Goal: Task Accomplishment & Management: Manage account settings

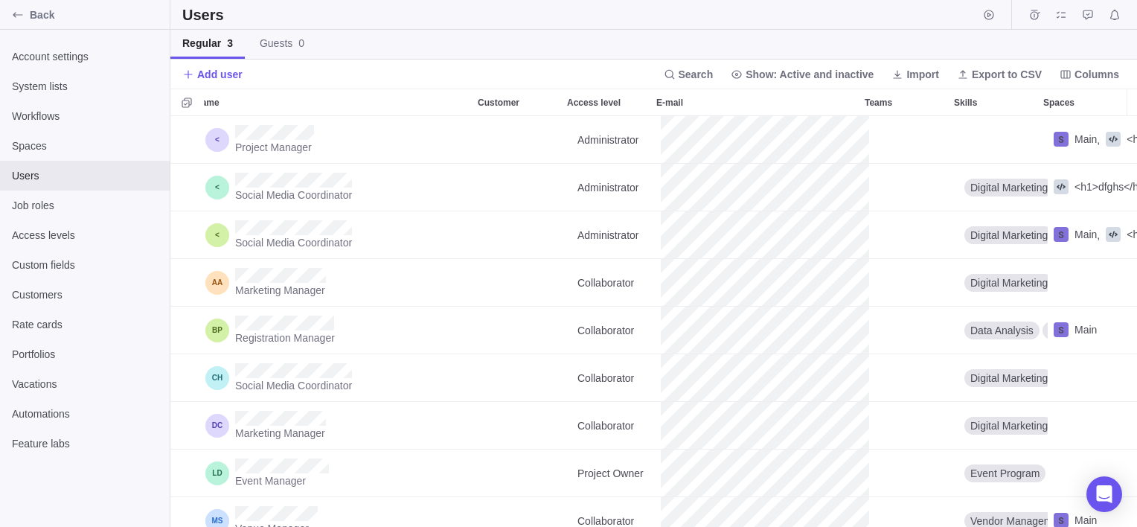
scroll to position [399, 956]
click at [1110, 14] on icon "Notifications" at bounding box center [1115, 15] width 12 height 12
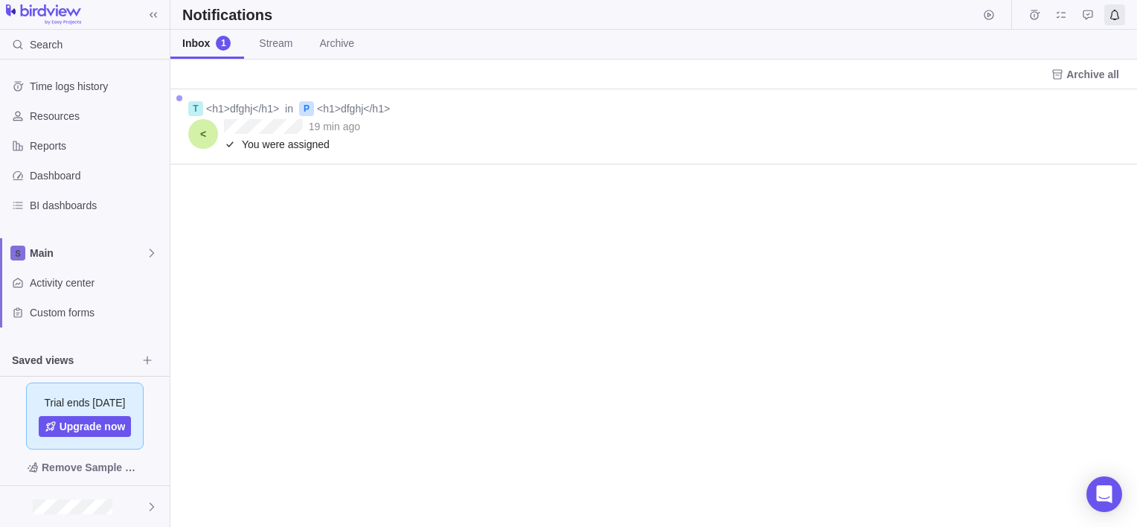
scroll to position [12, 12]
click at [492, 393] on div "T <h1>dfghj</h1> in P <h1>dfghj</h1> 19 min ago You were assigned" at bounding box center [653, 308] width 967 height 438
click at [275, 44] on span "Stream" at bounding box center [275, 43] width 33 height 15
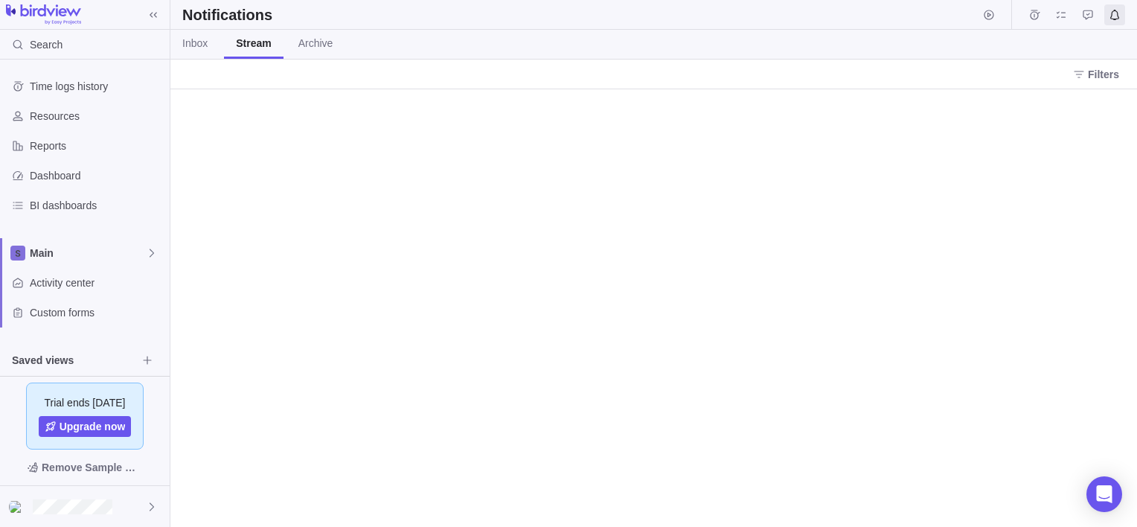
scroll to position [6936, 0]
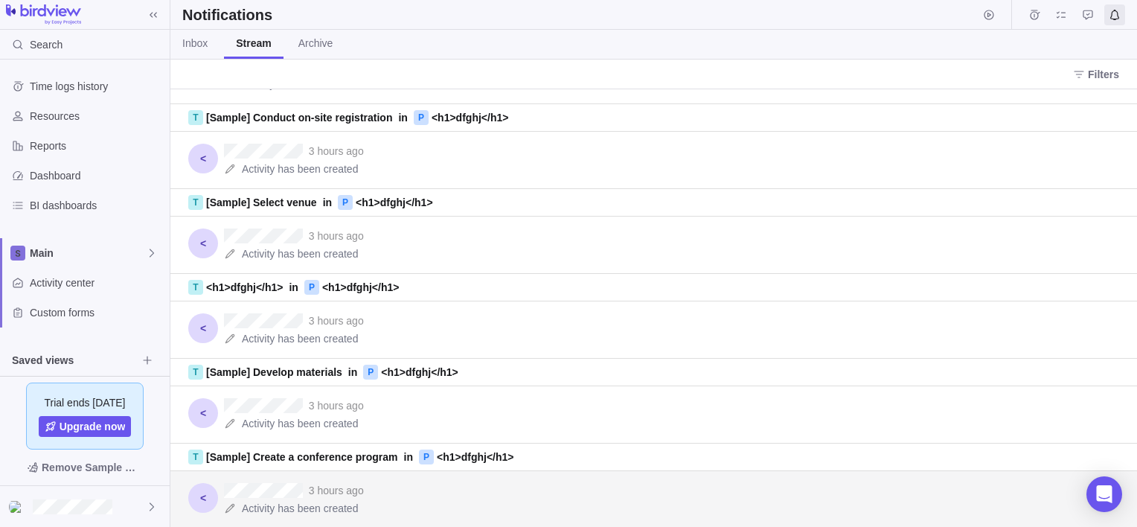
click at [304, 491] on div "3 hours ago" at bounding box center [674, 490] width 901 height 15
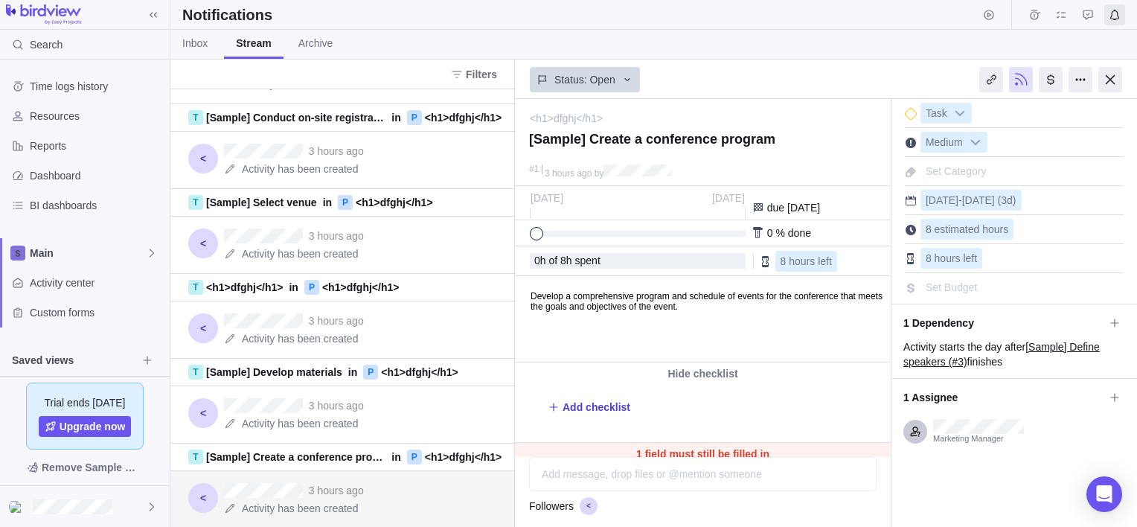
click at [597, 412] on span "Add checklist" at bounding box center [597, 407] width 68 height 15
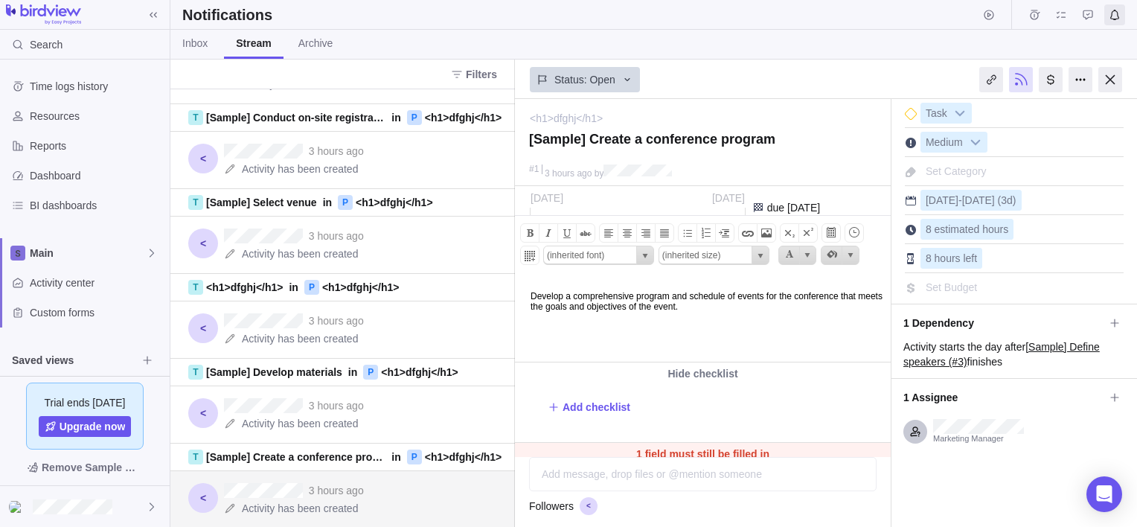
click at [622, 311] on body "Develop a comprehensive program and schedule of events for the conference that …" at bounding box center [702, 294] width 372 height 35
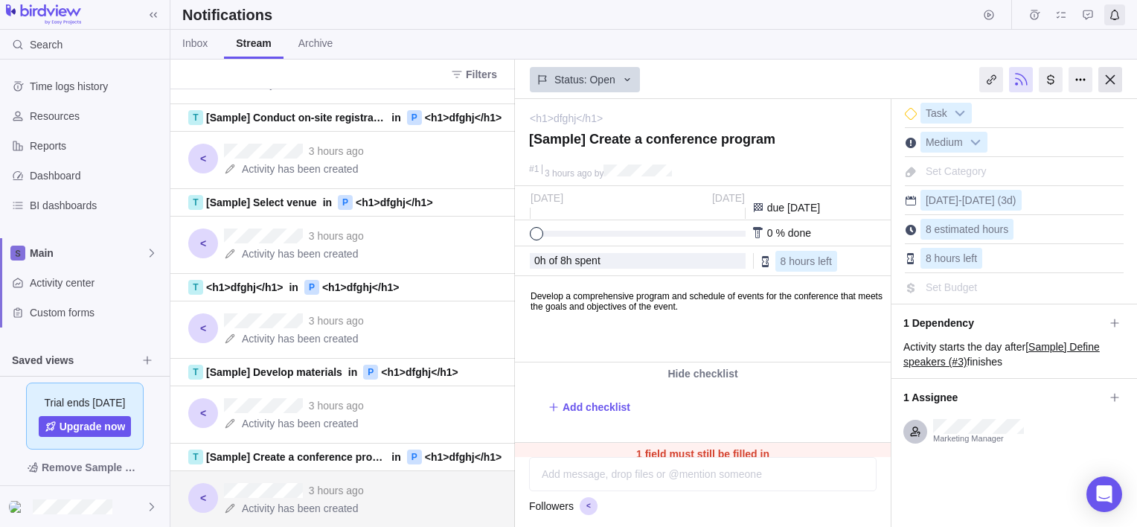
click at [1113, 75] on div at bounding box center [1110, 79] width 24 height 25
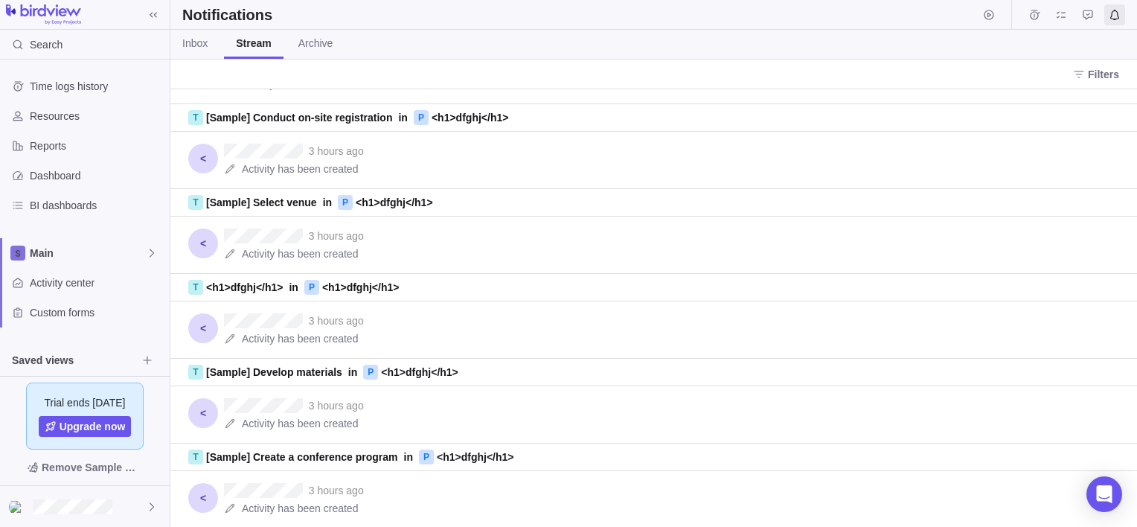
scroll to position [426, 956]
click at [243, 292] on link "<h1>dfghj</h1>" at bounding box center [244, 288] width 77 height 12
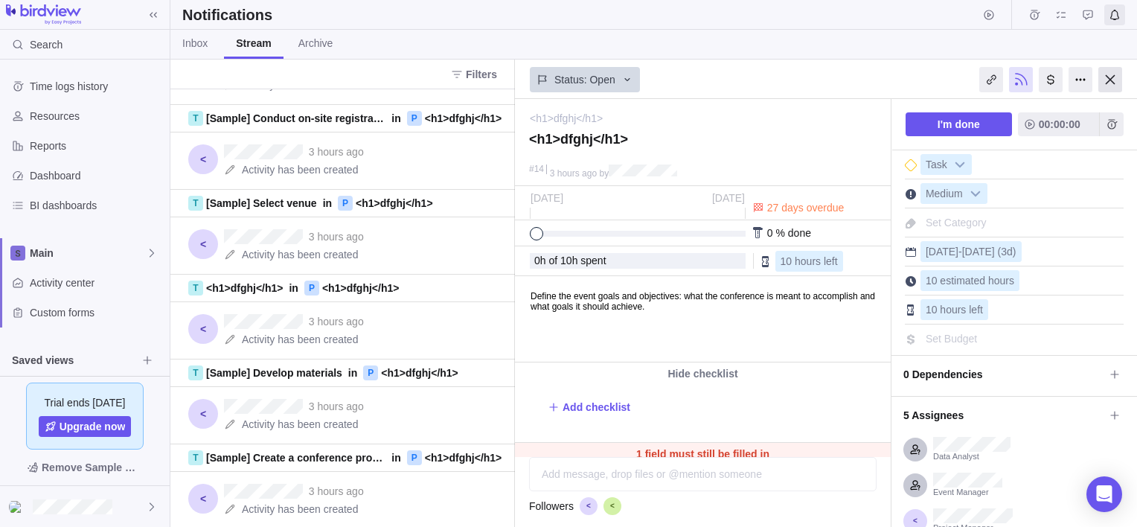
click at [1108, 83] on div at bounding box center [1110, 79] width 24 height 25
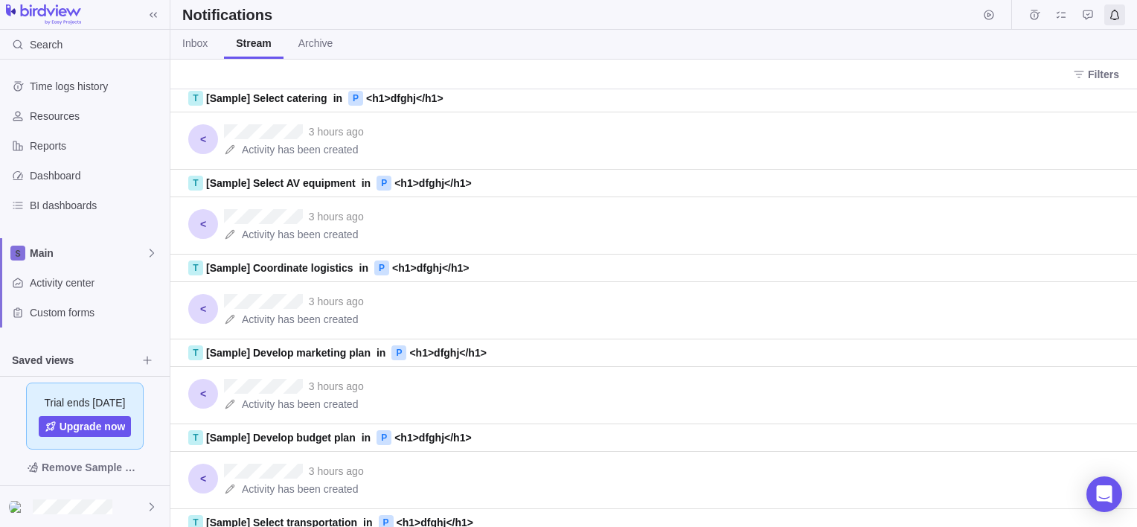
scroll to position [5618, 0]
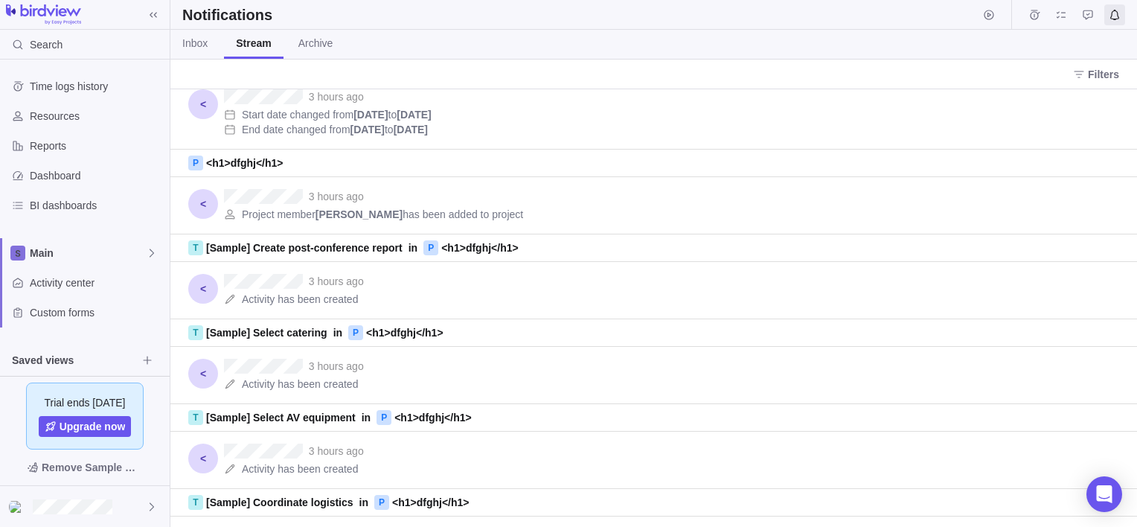
click at [15, 13] on img at bounding box center [43, 14] width 75 height 21
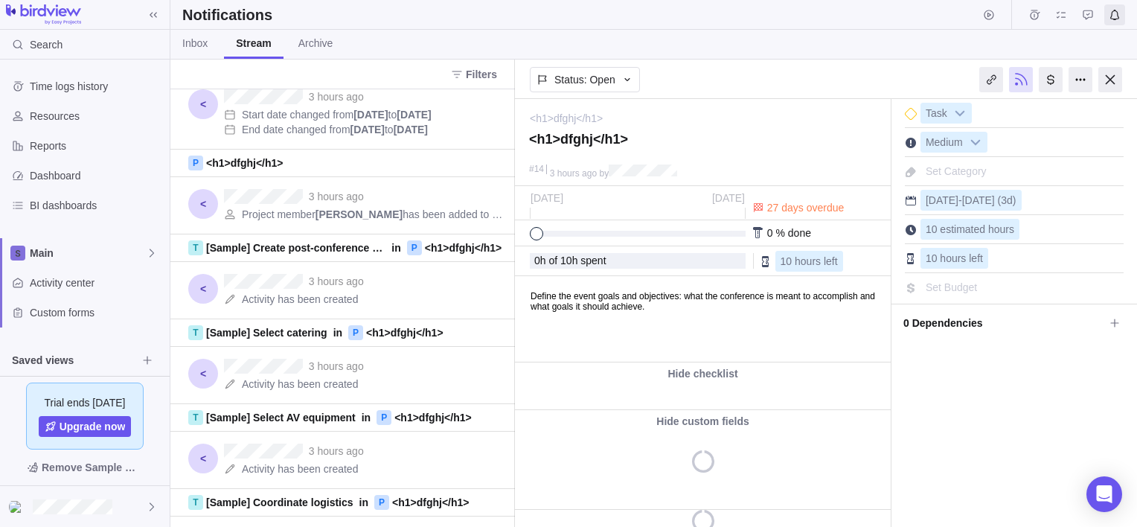
scroll to position [426, 956]
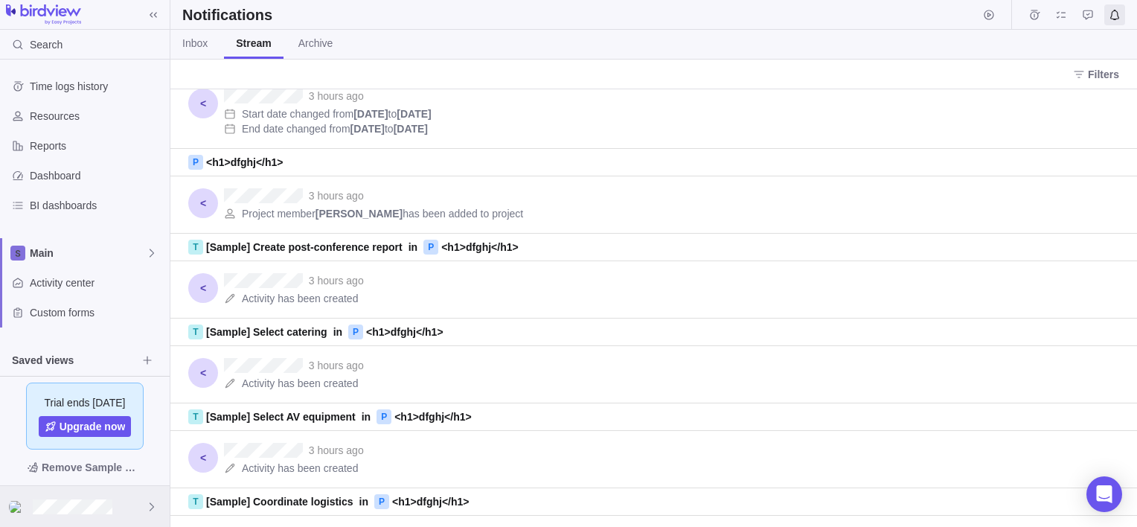
click at [146, 496] on div at bounding box center [85, 506] width 170 height 41
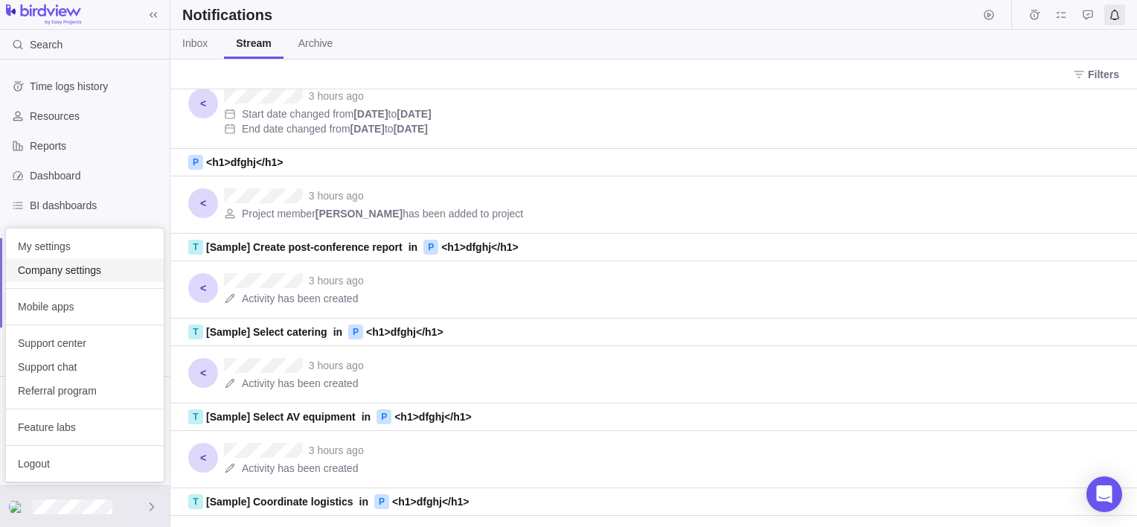
click at [98, 273] on span "Company settings" at bounding box center [85, 270] width 134 height 15
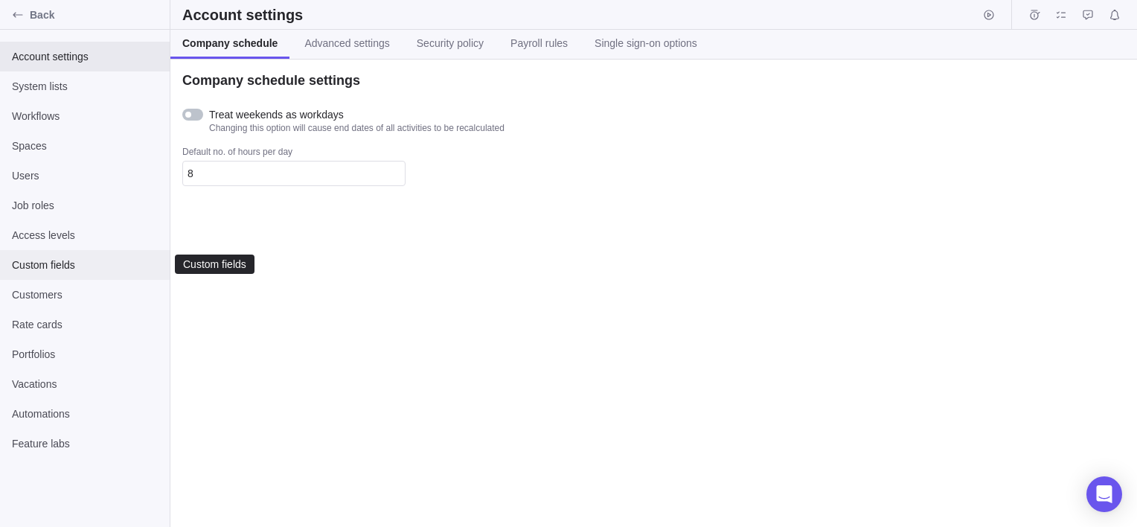
click at [75, 253] on div "Custom fields" at bounding box center [85, 265] width 170 height 30
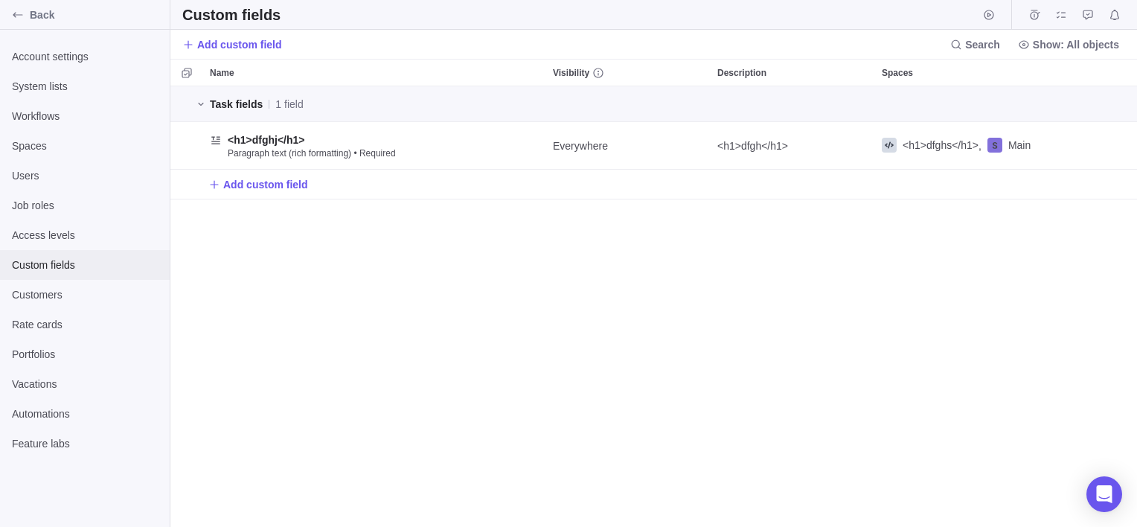
scroll to position [429, 956]
click at [295, 107] on span "1 field" at bounding box center [289, 104] width 28 height 15
click at [51, 223] on div "Access levels" at bounding box center [85, 235] width 170 height 30
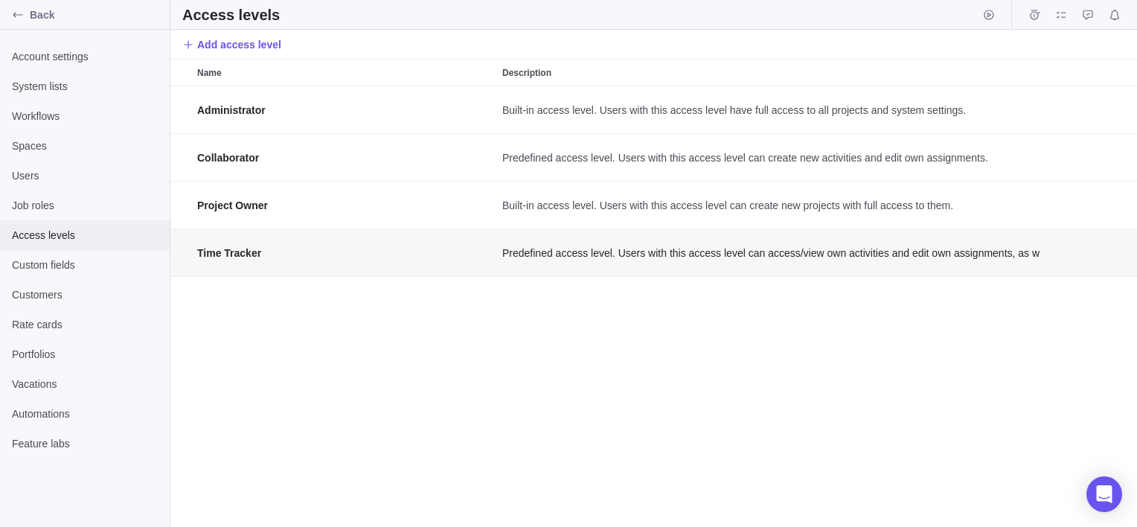
scroll to position [429, 956]
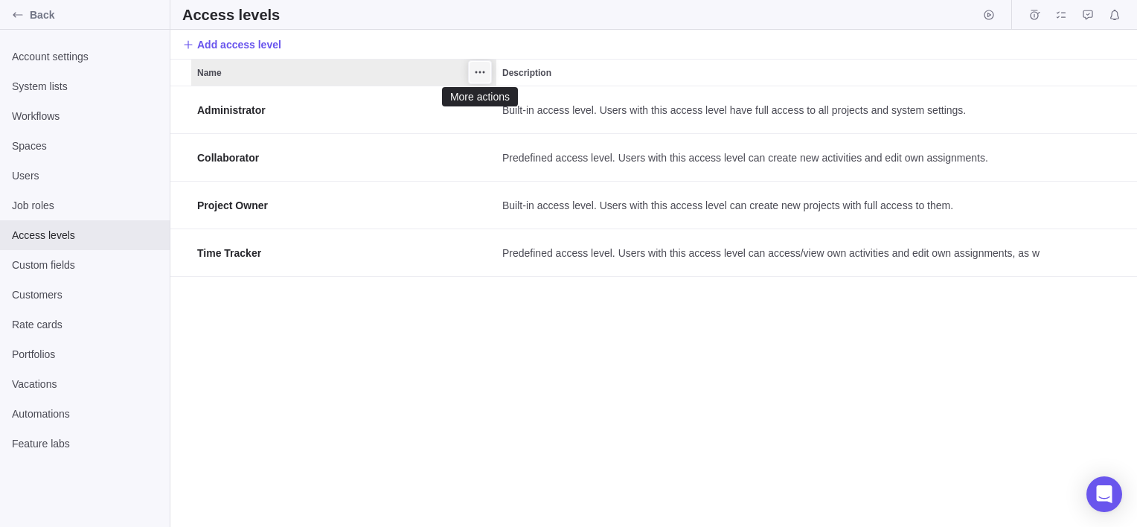
click at [478, 74] on icon "More actions" at bounding box center [480, 72] width 12 height 12
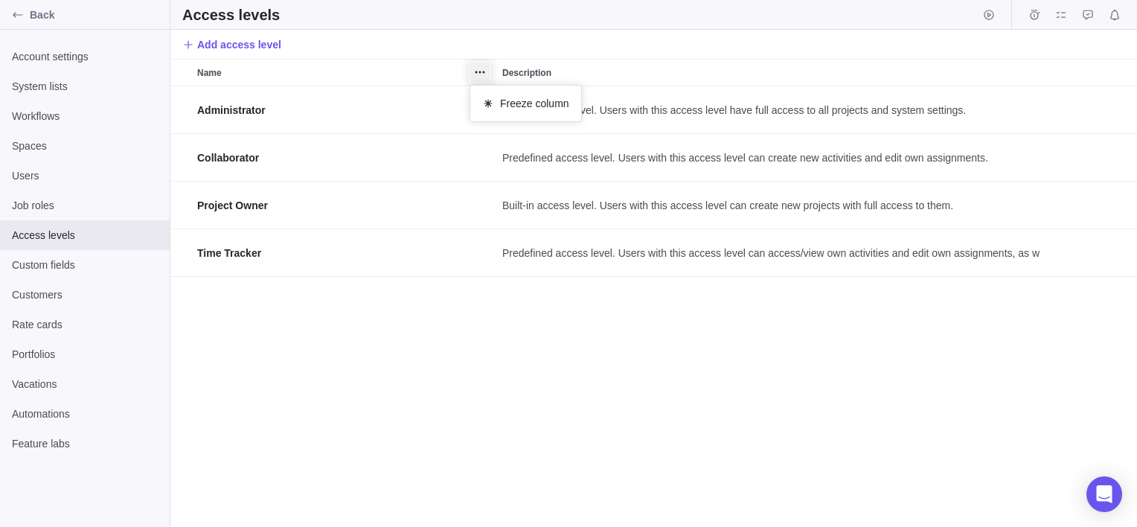
click at [279, 67] on div "Name Description Administrator Built-in access level. Users with this access le…" at bounding box center [653, 293] width 967 height 468
click at [220, 71] on span "Name" at bounding box center [209, 72] width 25 height 15
click at [237, 44] on span "Add access level" at bounding box center [239, 44] width 84 height 15
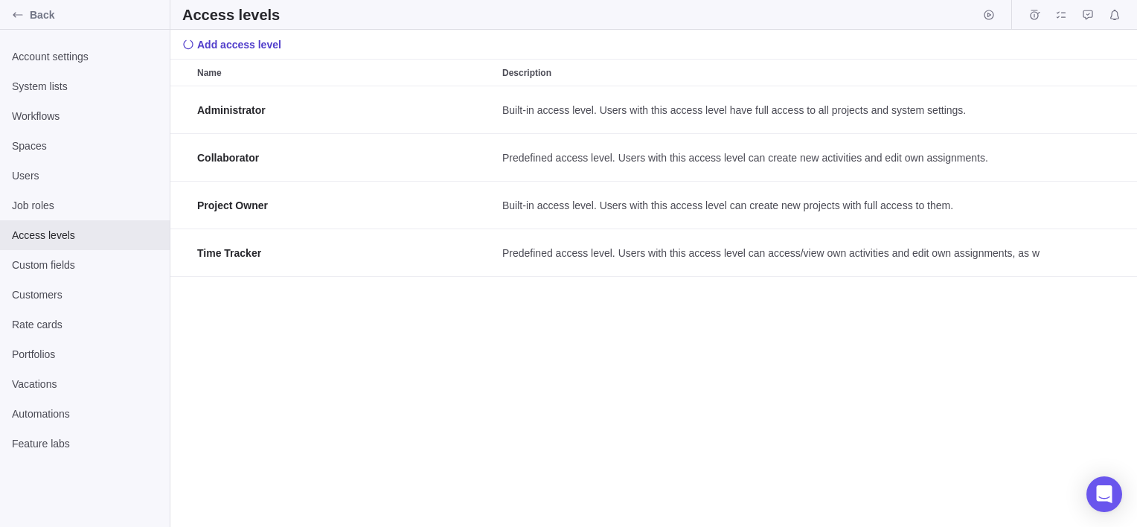
scroll to position [12, 11]
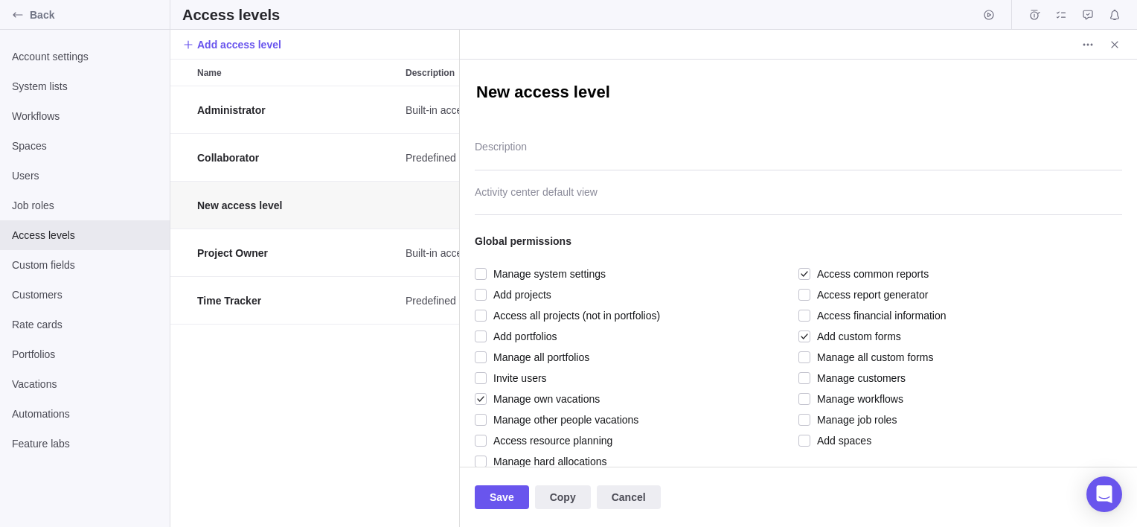
click at [649, 92] on textarea "New access level" at bounding box center [798, 93] width 647 height 25
type textarea "x"
type textarea "New access leve"
type textarea "x"
type textarea "New access lev"
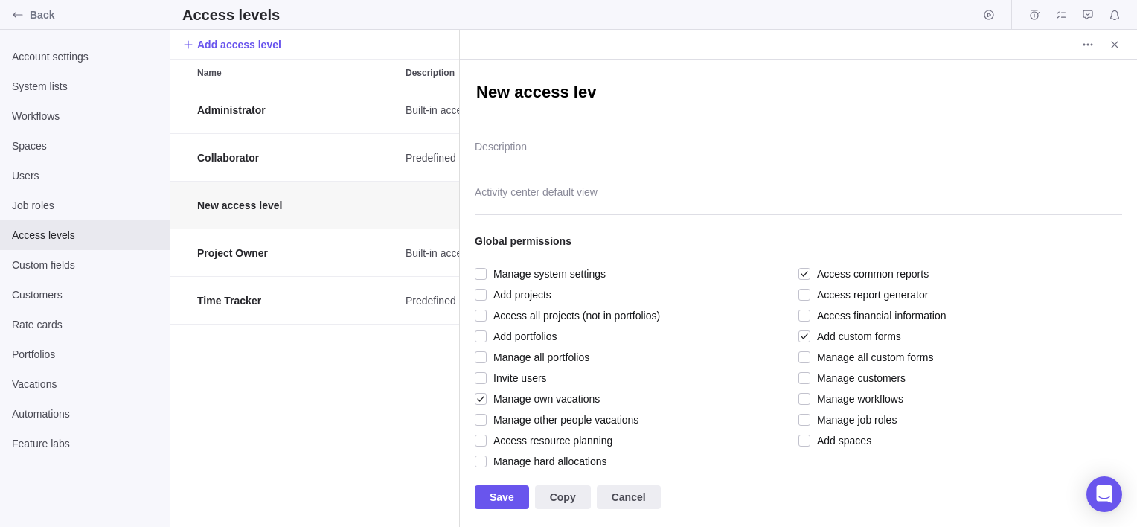
type textarea "x"
type textarea "New access le"
type textarea "x"
type textarea "New access l"
type textarea "x"
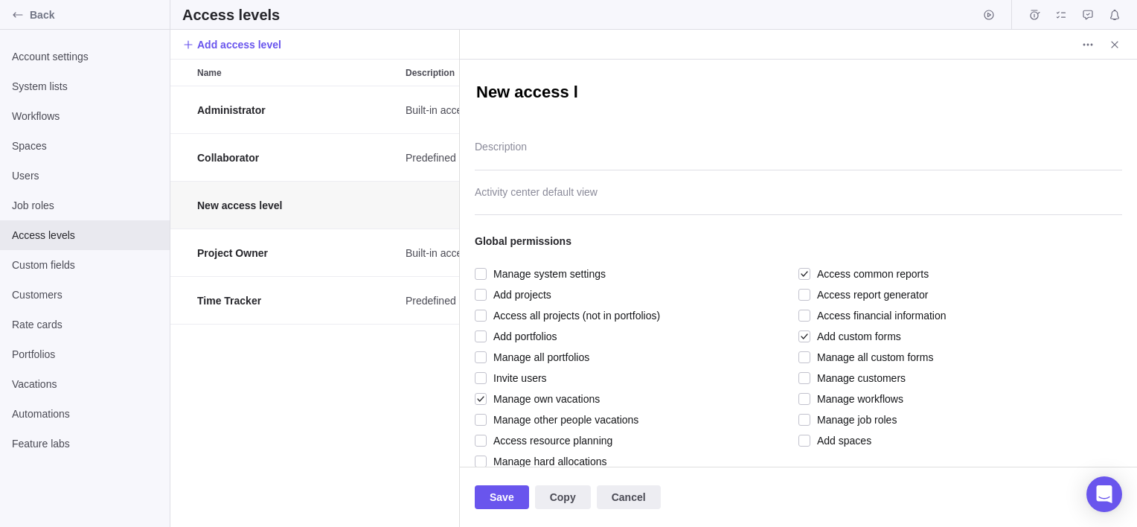
type textarea "New access"
type textarea "x"
type textarea "New access"
type textarea "x"
type textarea "New acces"
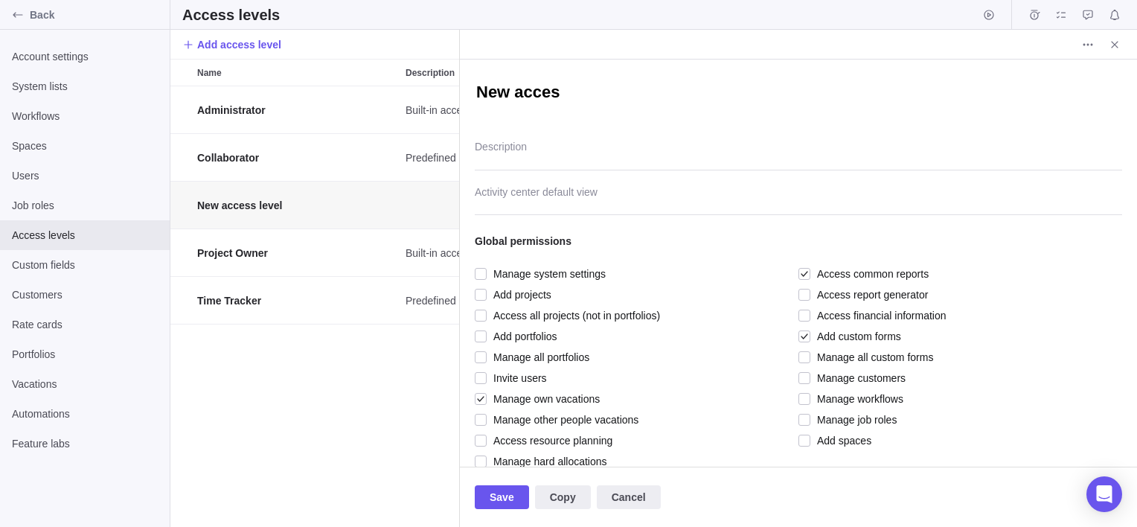
type textarea "x"
type textarea "New acce"
type textarea "x"
type textarea "New acc"
type textarea "x"
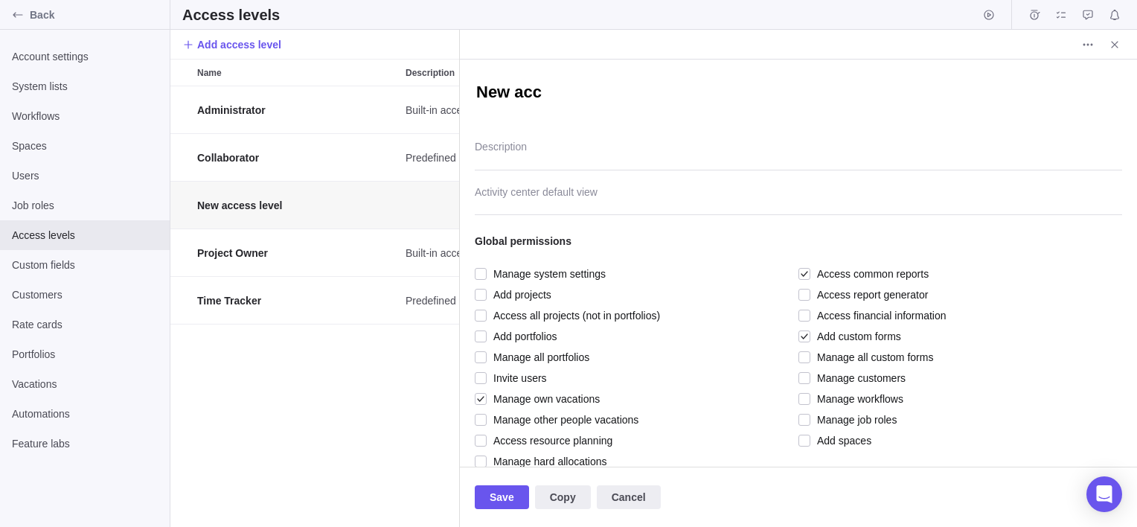
type textarea "New ac"
type textarea "x"
type textarea "New a"
type textarea "x"
type textarea "New"
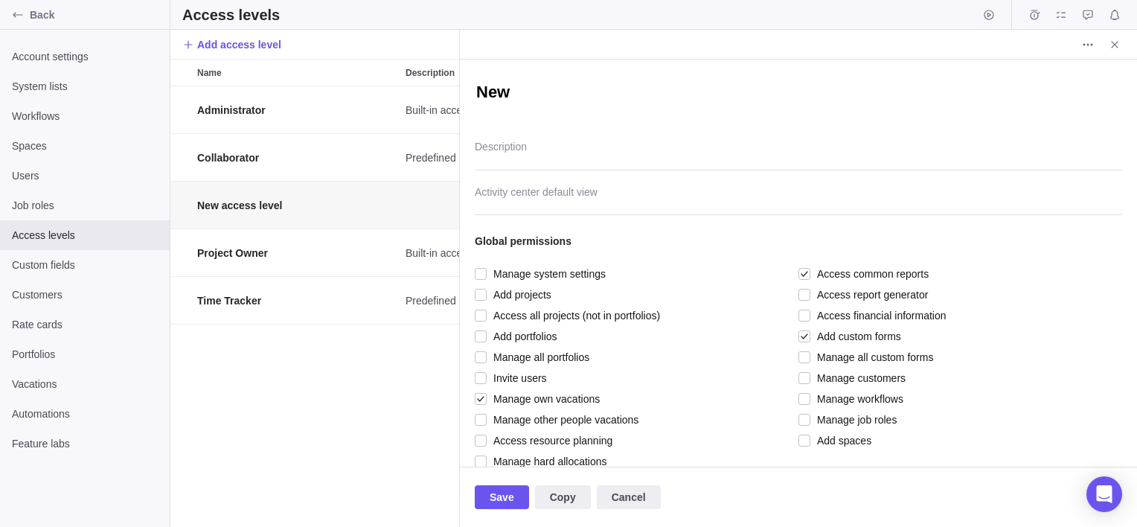
type textarea "x"
type textarea "New"
type textarea "x"
type textarea "Ne"
type textarea "x"
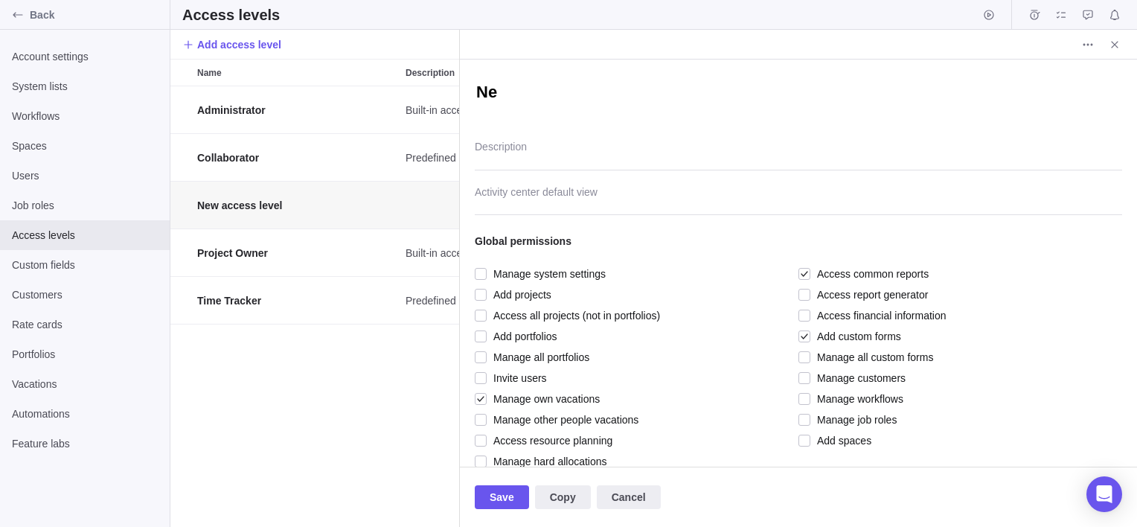
type textarea "N"
type textarea "x"
type textarea "<"
type textarea "x"
type textarea "<h"
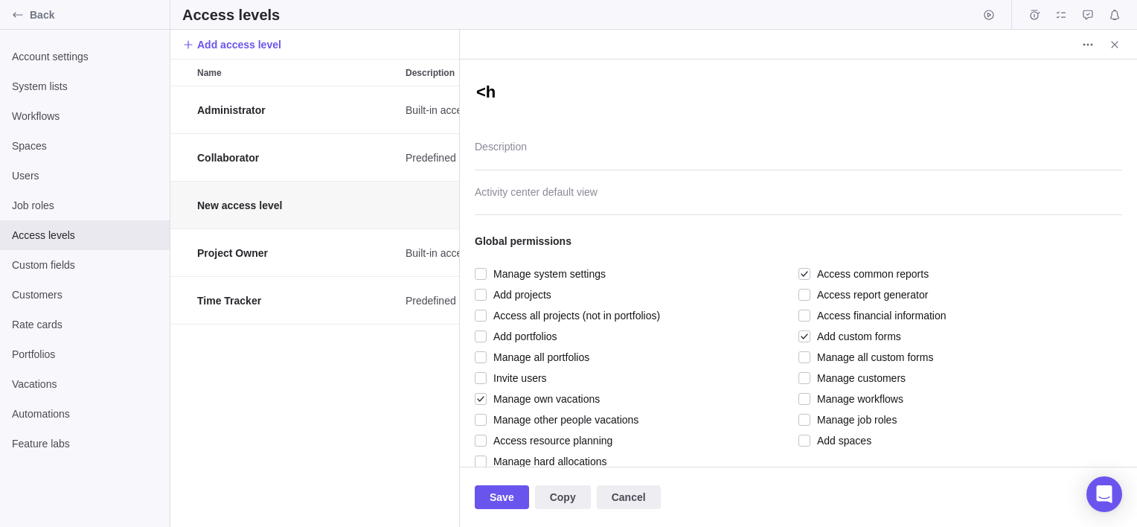
type textarea "x"
type textarea "<h1"
type textarea "x"
type textarea "<h1>"
type textarea "x"
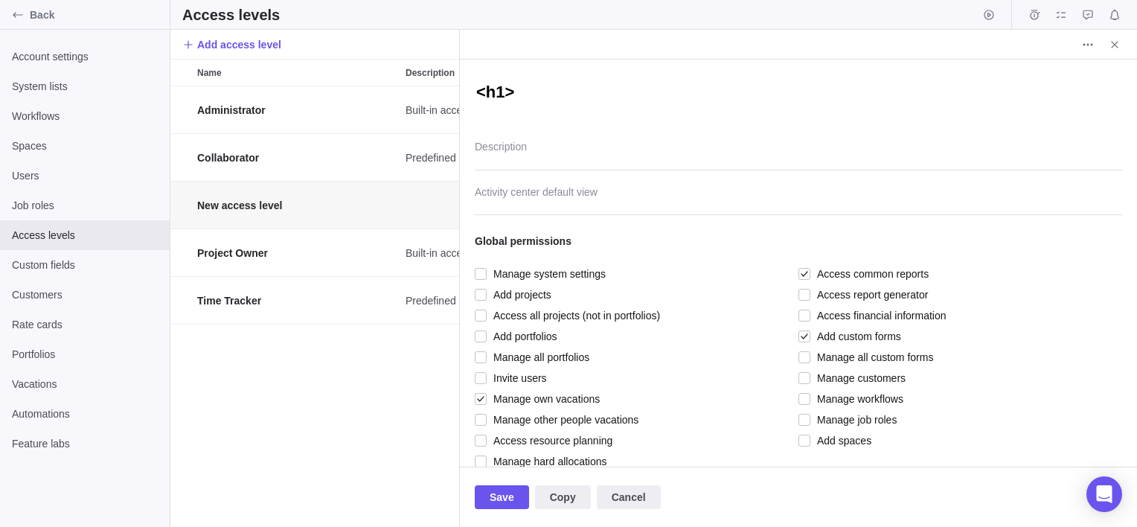
type textarea "<h1>d"
type textarea "x"
type textarea "<h1>df"
type textarea "x"
type textarea "<h1>dfg"
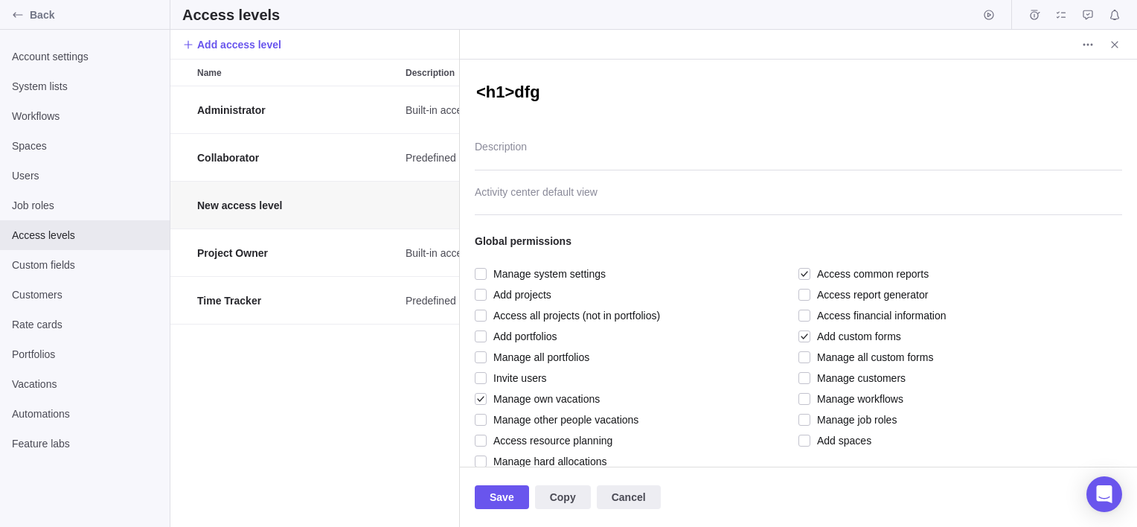
type textarea "x"
type textarea "<h1>dfgh"
type textarea "x"
type textarea "<h1>dfgh<"
type textarea "x"
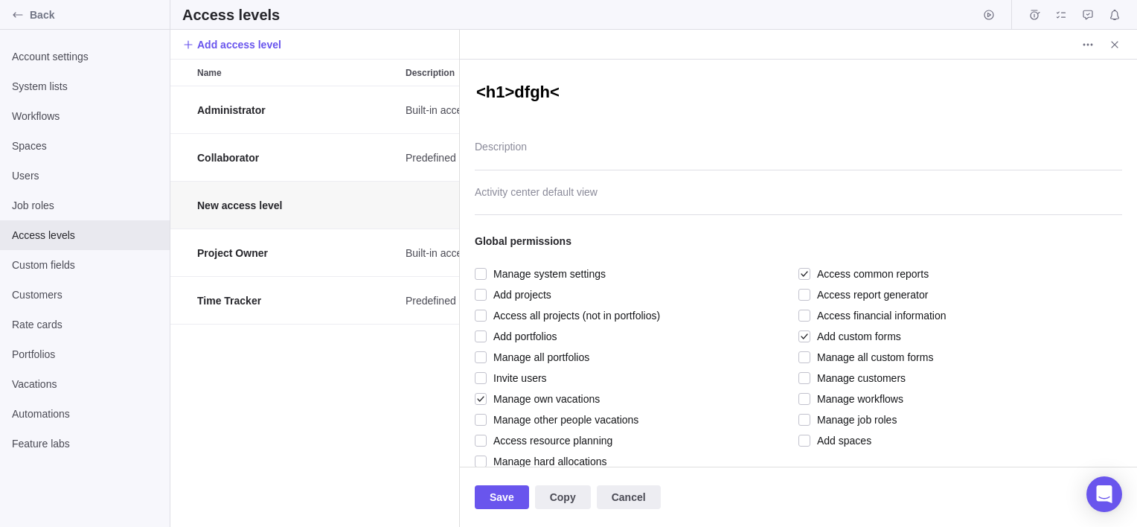
type textarea "<h1>dfgh</"
type textarea "x"
type textarea "<h1>dfgh</h"
type textarea "x"
type textarea "<h1>dfgh</h1"
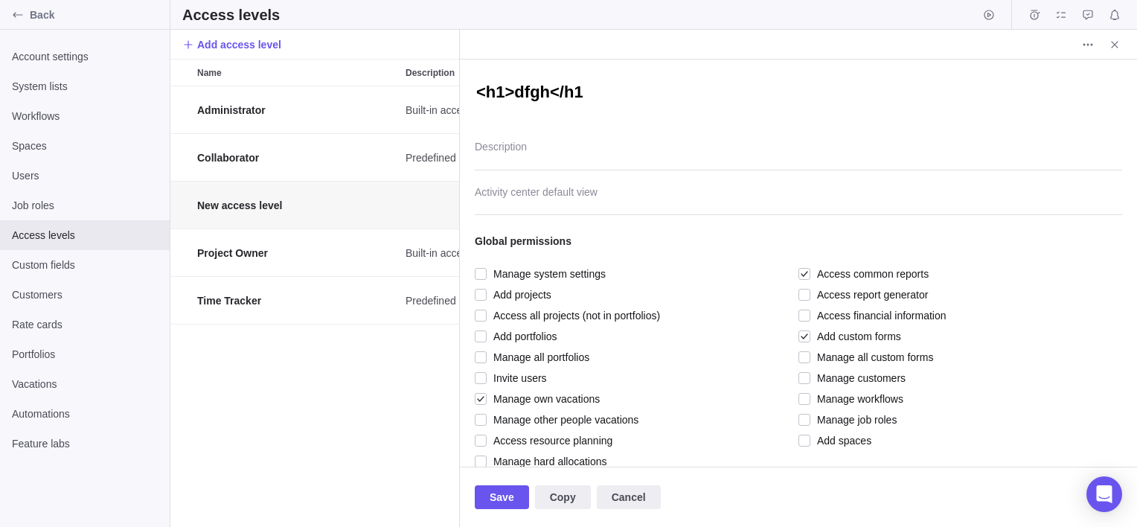
type textarea "x"
type textarea "<h1>dfgh</h1>"
click at [554, 151] on textarea "Description" at bounding box center [798, 151] width 647 height 38
type textarea "x"
type textarea "<"
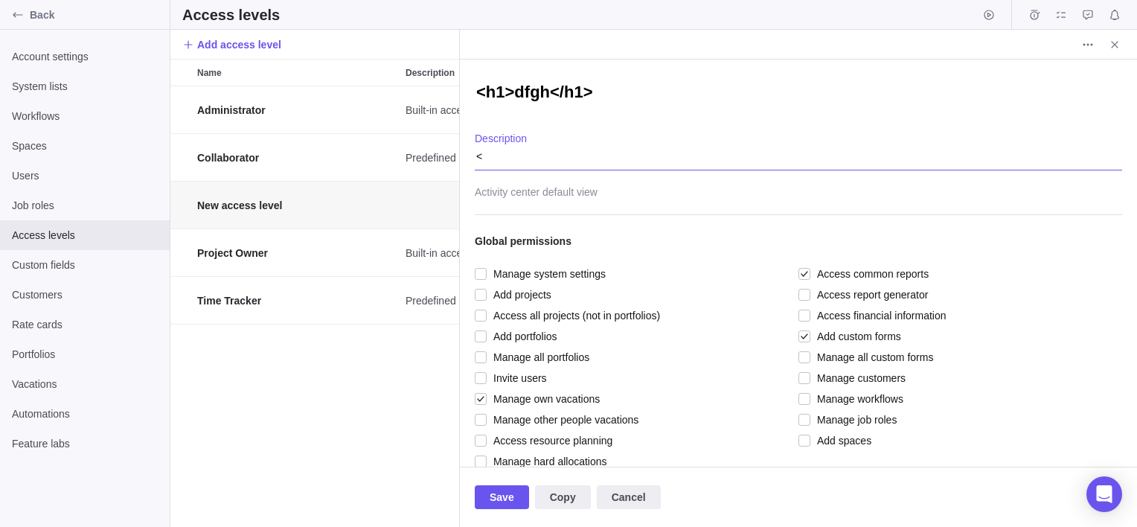
type textarea "x"
type textarea "<h"
type textarea "x"
type textarea "<h1"
type textarea "x"
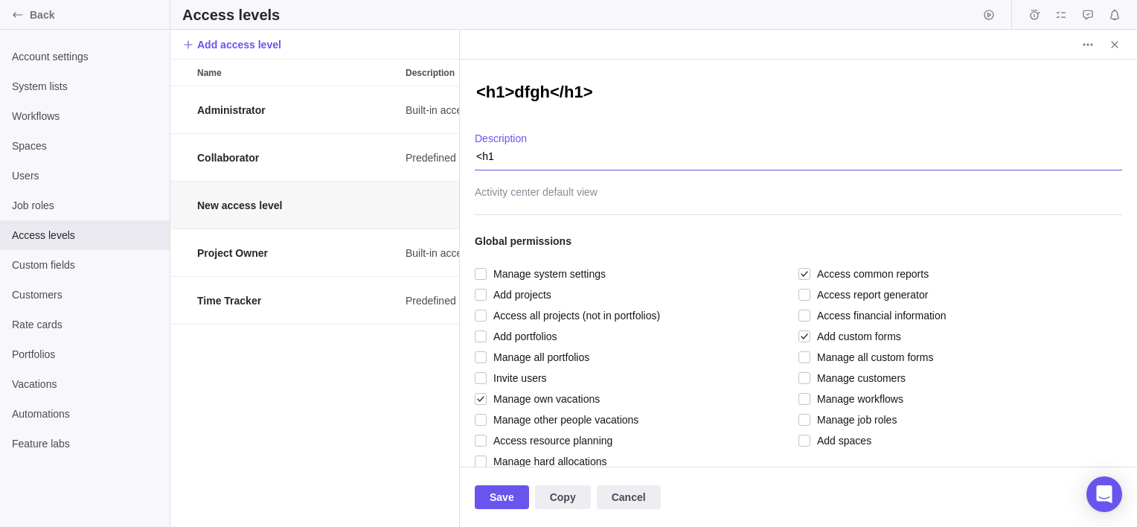
type textarea "<h1>"
type textarea "x"
type textarea "<h1>d"
type textarea "x"
type textarea "<h1>df"
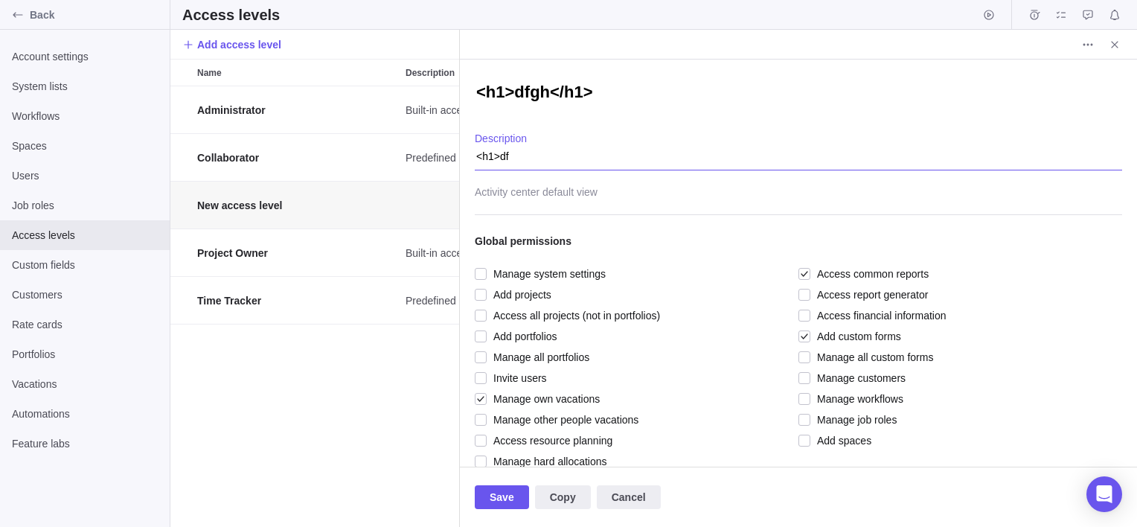
type textarea "x"
type textarea "<h1>dfg"
type textarea "x"
type textarea "<h1>dfgh"
type textarea "x"
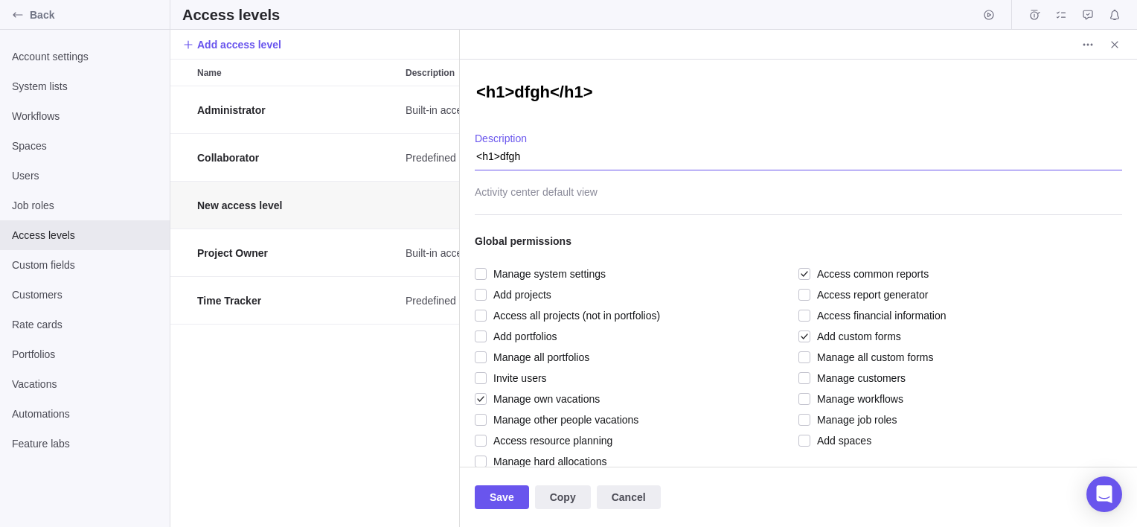
type textarea "<h1>dfghj"
type textarea "x"
type textarea "<h1>dfghj<"
type textarea "x"
type textarea "<h1>dfghj</"
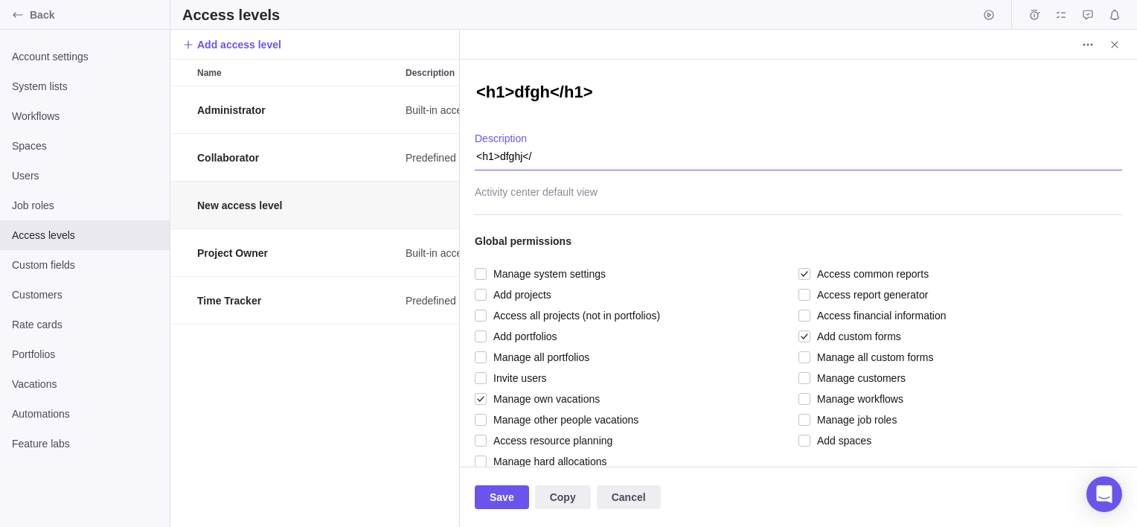
type textarea "x"
type textarea "<h1>dfghj</h"
type textarea "x"
type textarea "<h1>dfghj</h1"
type textarea "x"
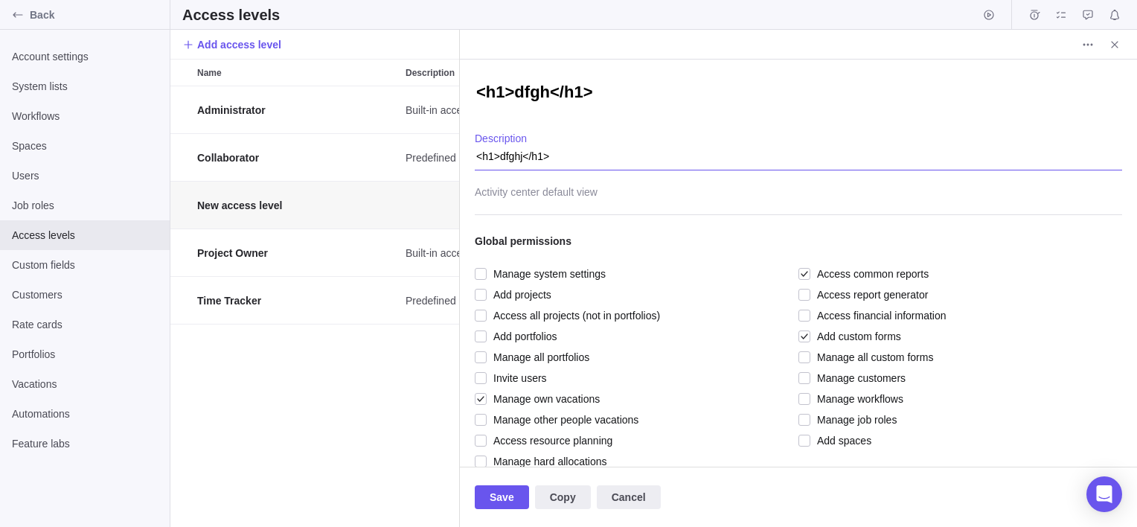
type textarea "<h1>dfghj</h1>"
type textarea "x"
click at [571, 193] on div at bounding box center [798, 196] width 647 height 37
type input "<h1>dfghj</h1>"
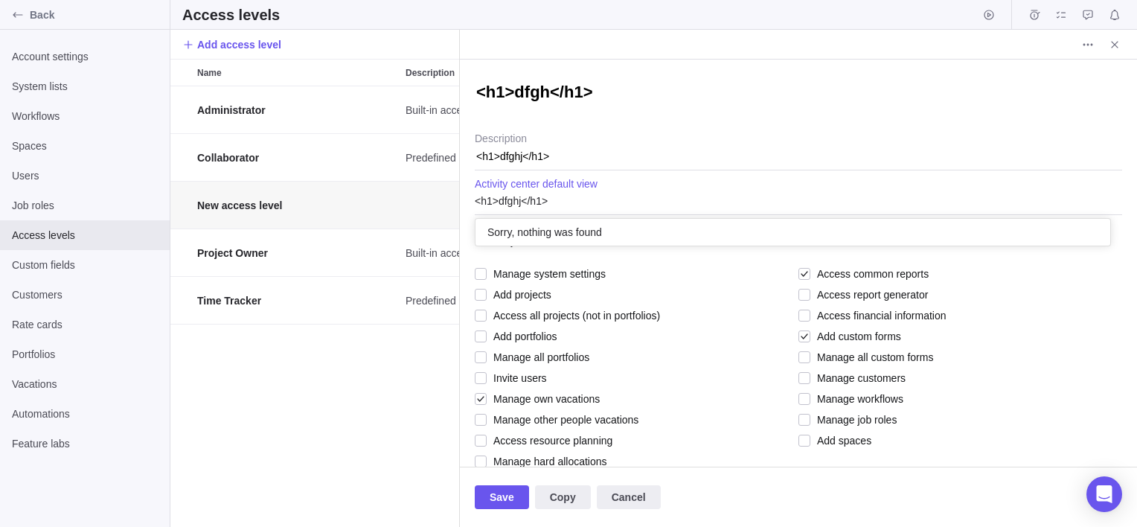
click at [601, 228] on span "Sorry, nothing was found" at bounding box center [544, 232] width 115 height 15
click at [640, 150] on div "<h1>dfgh</h1> <h1>dfghj</h1> Description <h1>dfghj</h1> Sorry, nothing was foun…" at bounding box center [798, 263] width 677 height 407
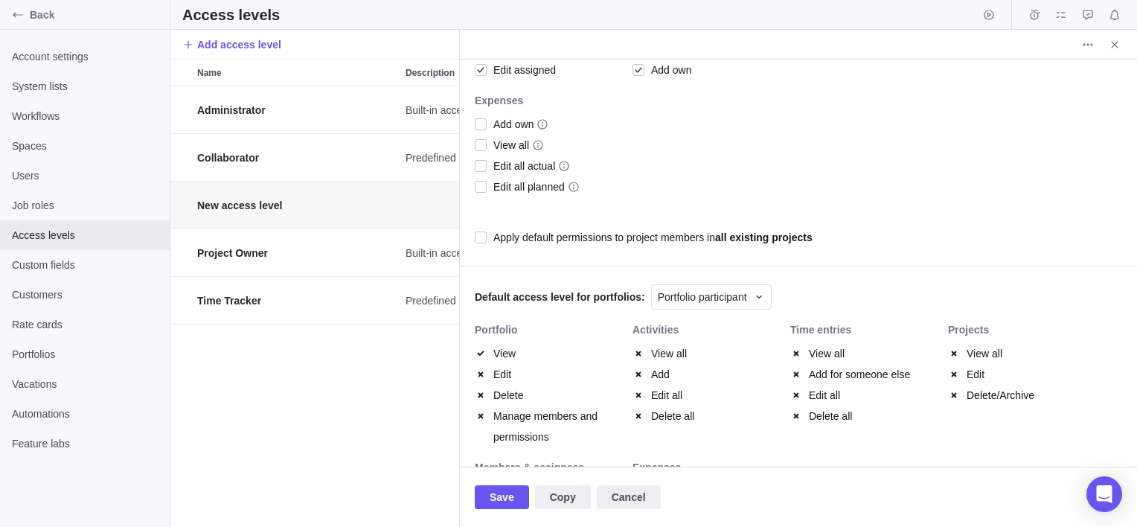
scroll to position [592, 0]
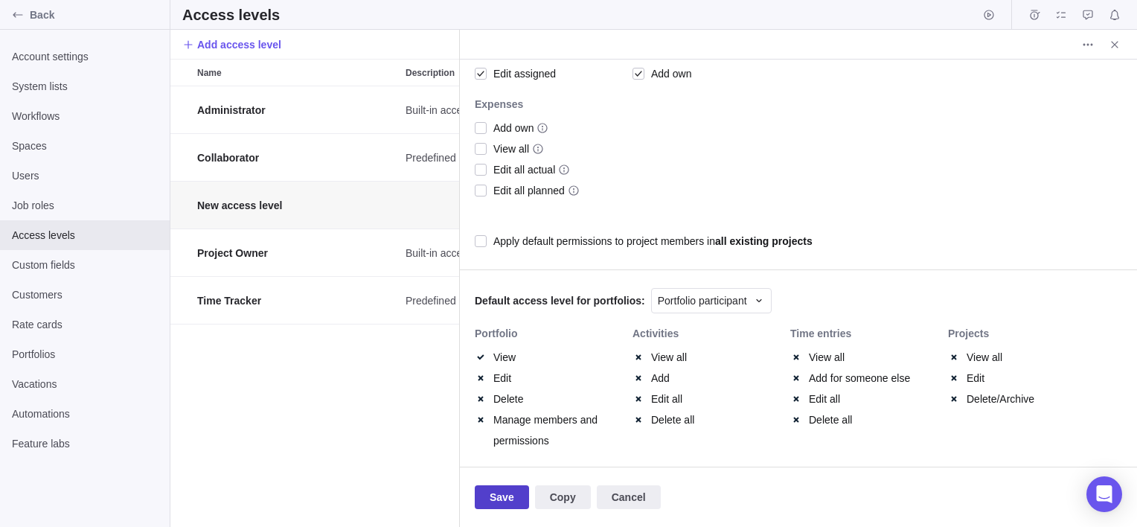
click at [503, 494] on span "Save" at bounding box center [502, 497] width 25 height 18
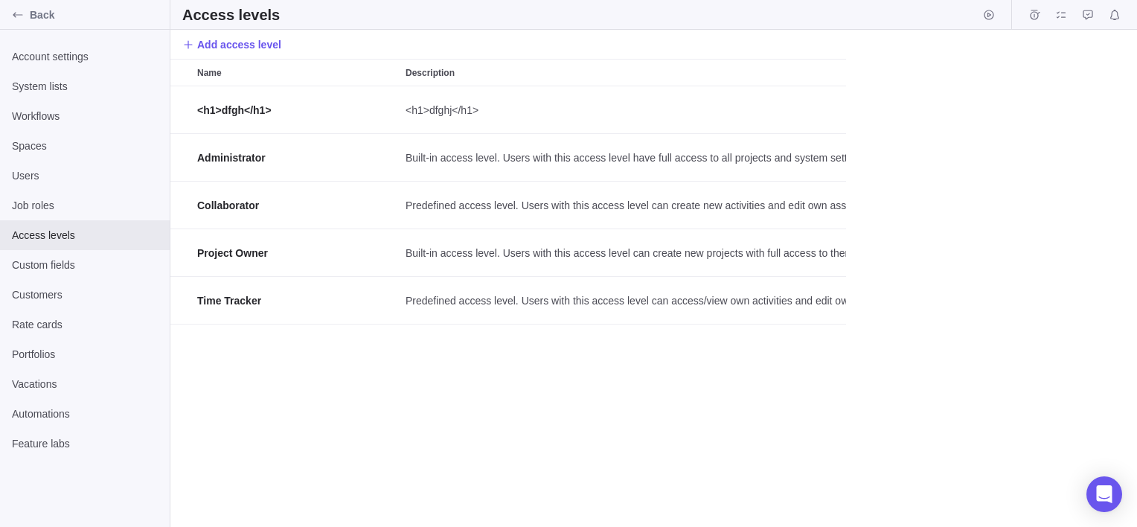
scroll to position [429, 956]
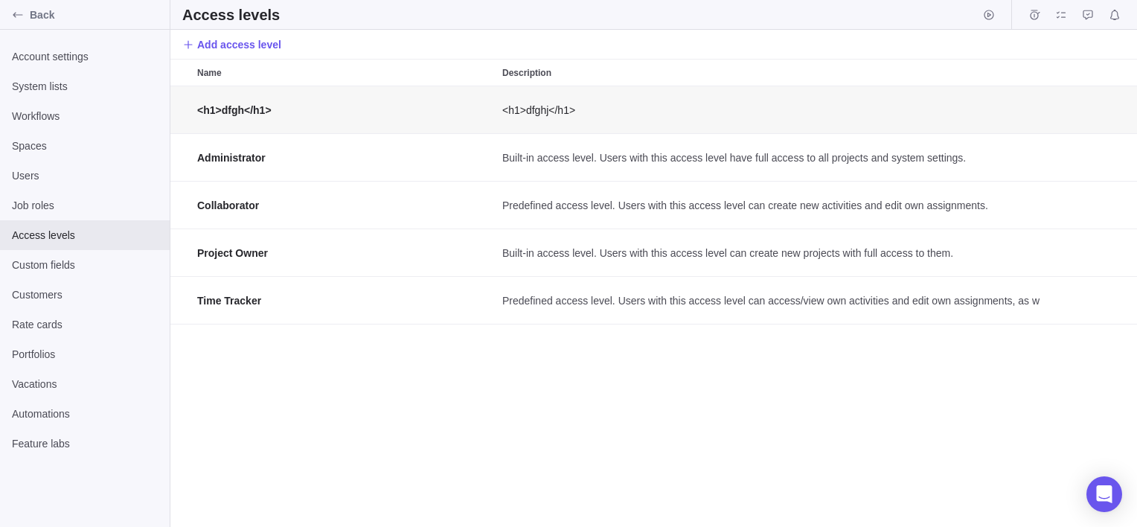
scroll to position [12, 11]
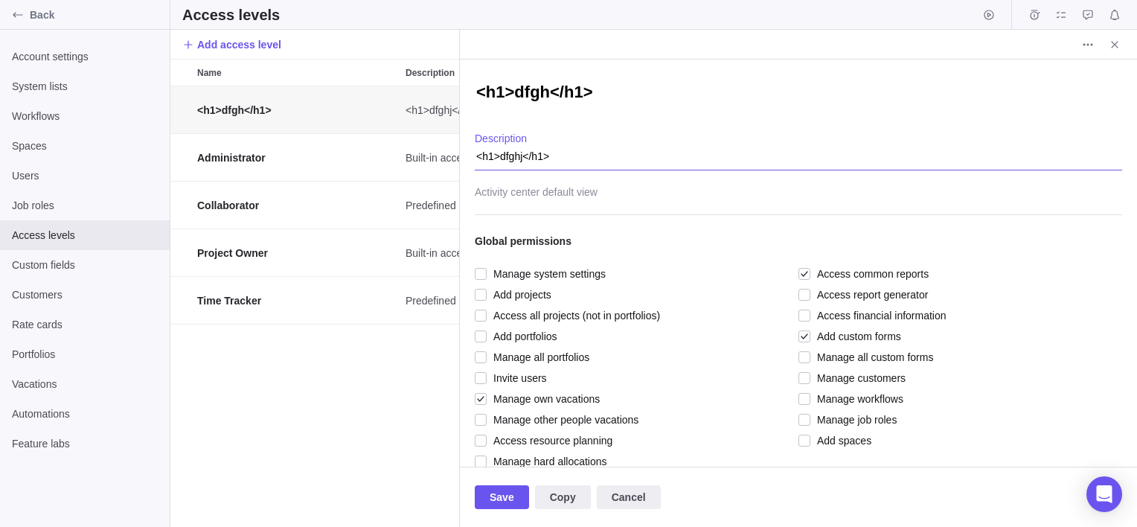
click at [761, 161] on textarea "<h1>dfghj</h1>" at bounding box center [798, 151] width 647 height 38
click at [1087, 39] on icon "More actions" at bounding box center [1088, 45] width 12 height 12
click at [1091, 72] on span "Delete" at bounding box center [1105, 76] width 30 height 15
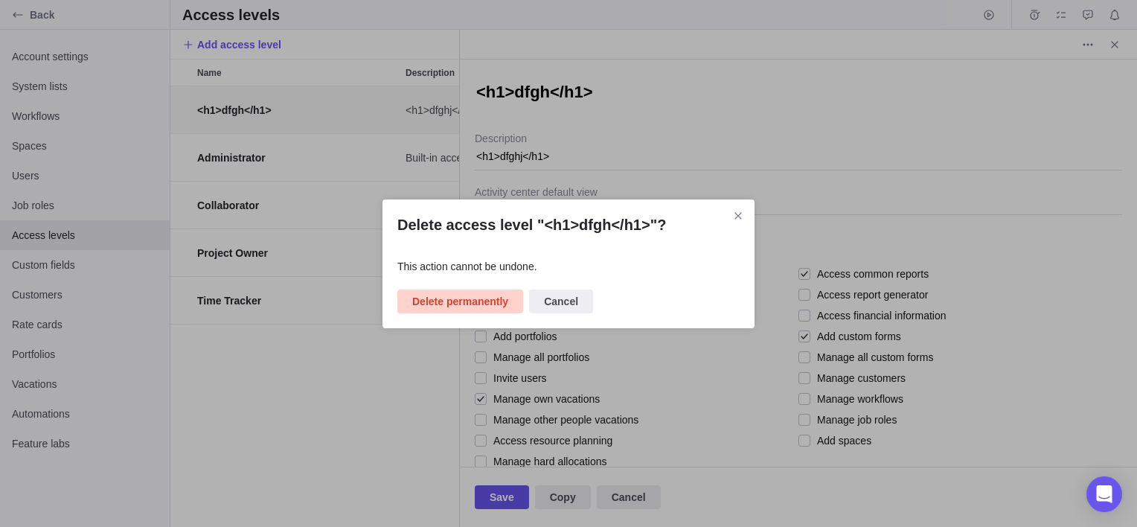
click at [479, 293] on span "Delete permanently" at bounding box center [460, 301] width 96 height 18
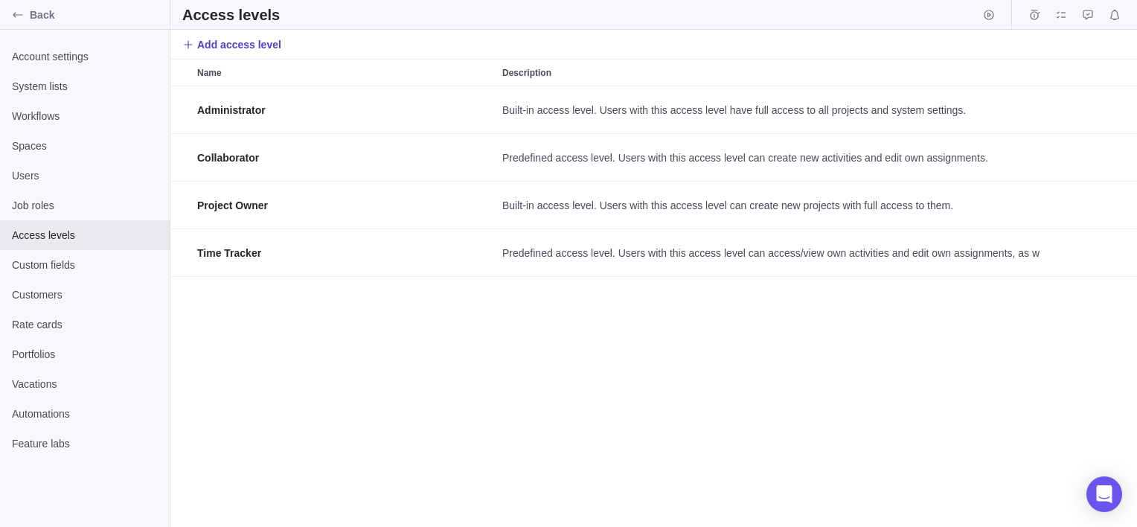
click at [247, 51] on span "Add access level" at bounding box center [231, 44] width 99 height 21
type textarea "x"
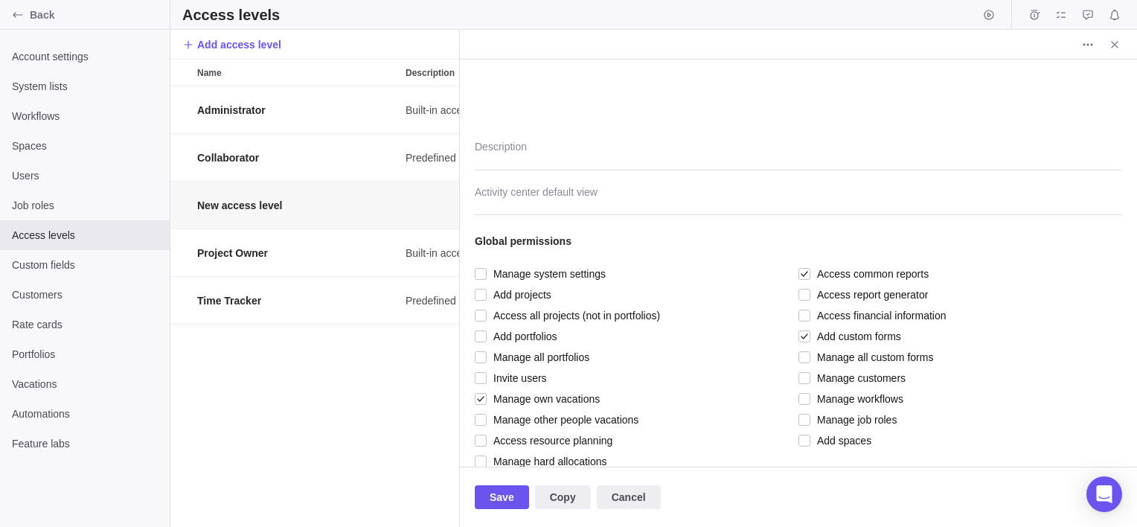
type textarea "x"
type textarea "<"
type textarea "x"
type textarea "<h"
type textarea "x"
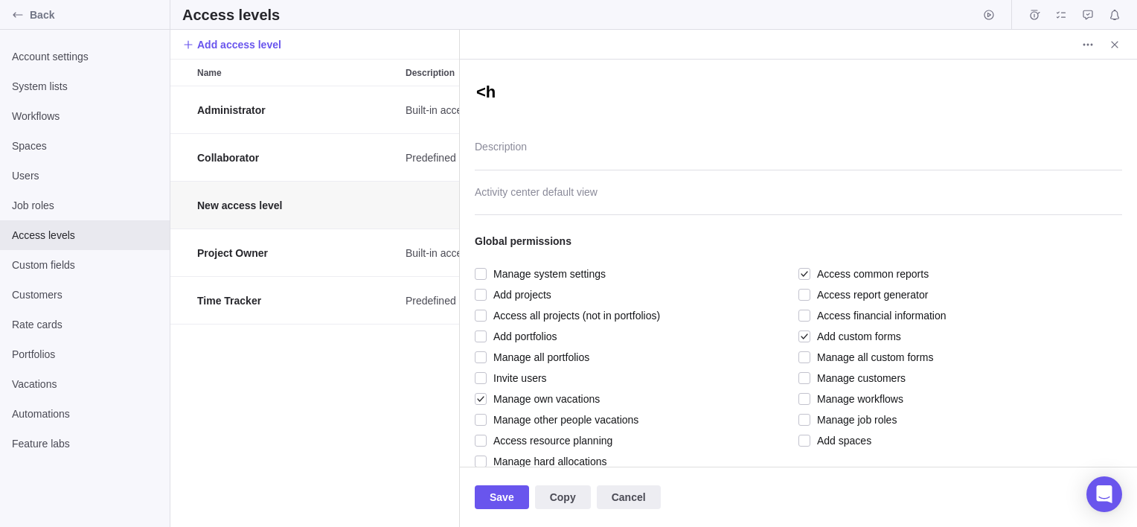
type textarea "<h1"
type textarea "x"
type textarea "<h1>"
type textarea "x"
type textarea "<h1>d"
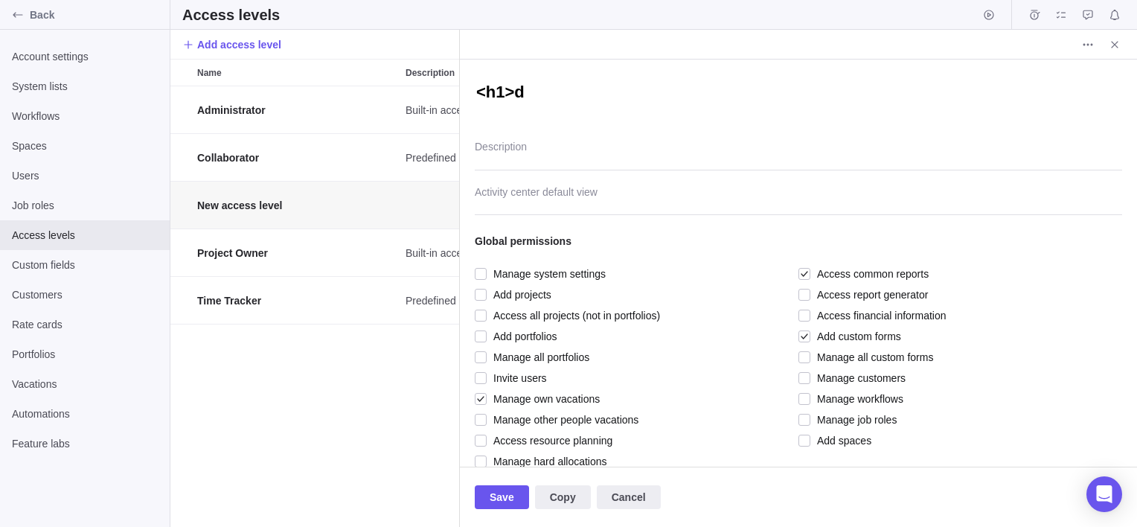
type textarea "x"
type textarea "<h1>df"
type textarea "x"
type textarea "<h1>dfgh"
type textarea "x"
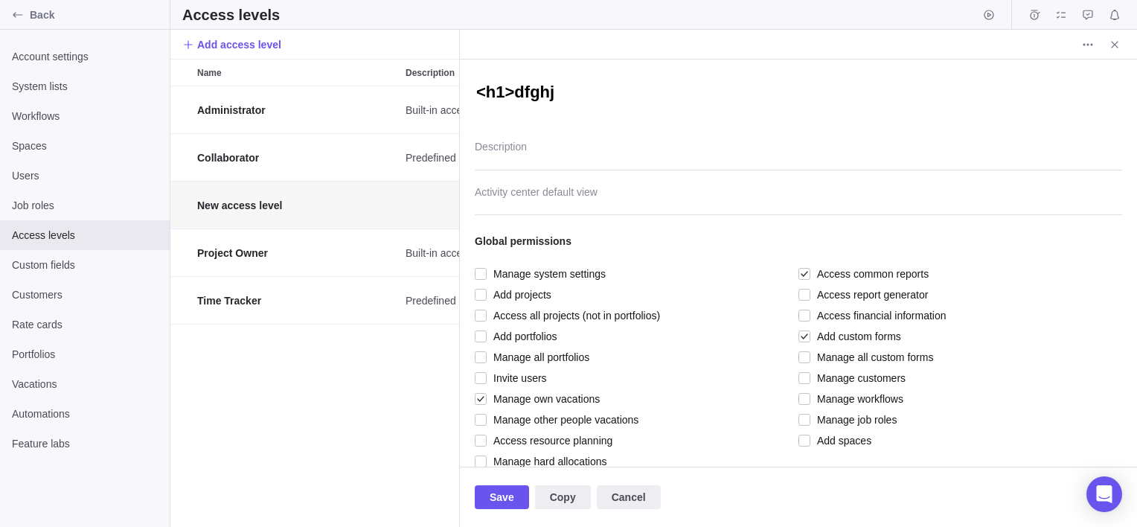
type textarea "<h1>dfghjd"
type textarea "x"
type textarea "<h1>dfghjd<"
type textarea "x"
type textarea "<h1>dfghjd</"
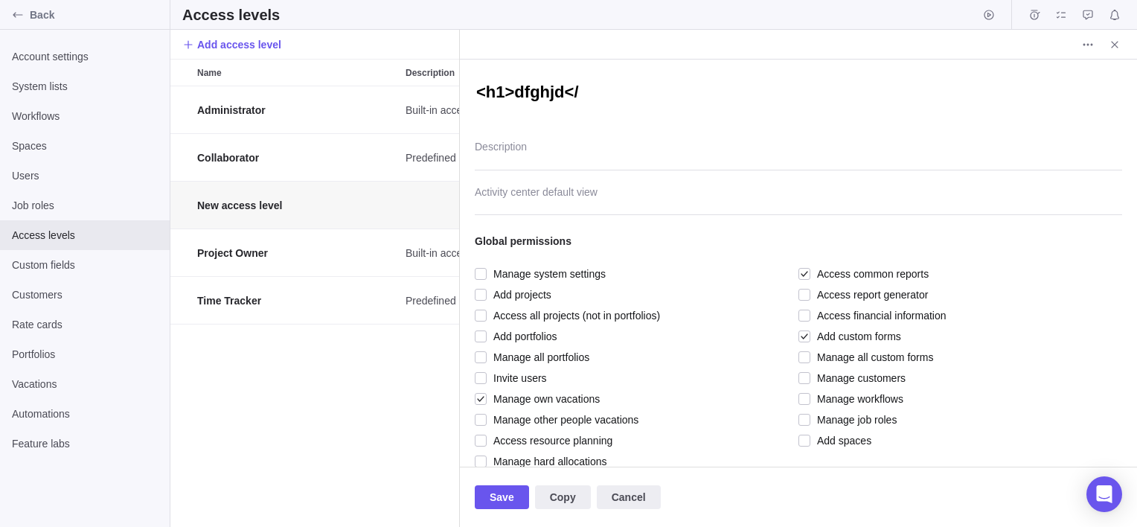
type textarea "x"
type textarea "<h1>dfghjd</h"
type textarea "x"
type textarea "<h1>dfghjd</h1"
type textarea "x"
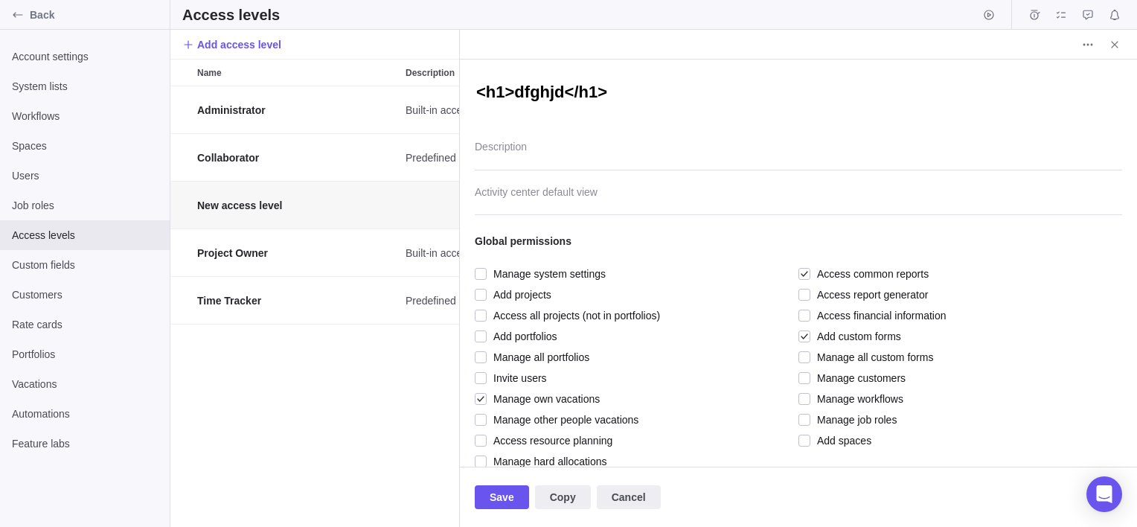
type textarea "<h1>dfghjd</h1>"
click at [534, 144] on textarea "Description" at bounding box center [798, 151] width 647 height 38
type textarea "x"
type textarea "<"
type textarea "x"
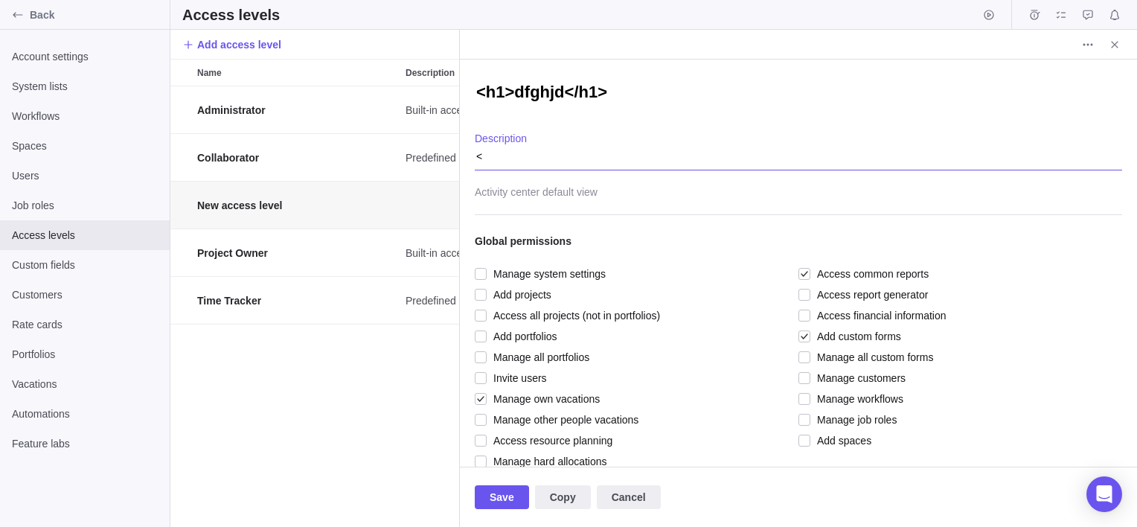
type textarea "<h"
type textarea "x"
type textarea "<h1"
type textarea "x"
type textarea "<h1>"
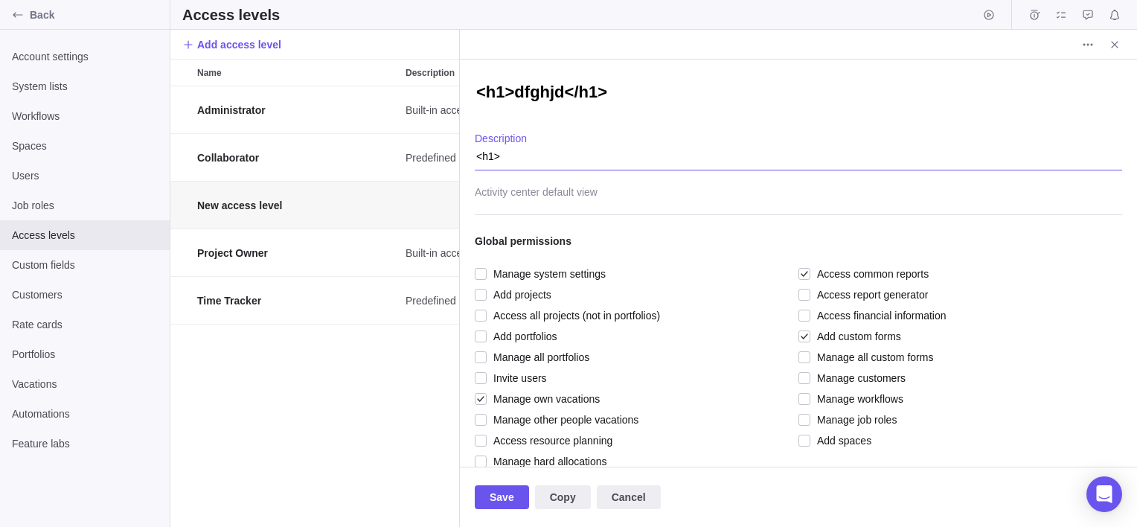
type textarea "x"
type textarea "<h1>d"
type textarea "x"
type textarea "<h1>df"
type textarea "x"
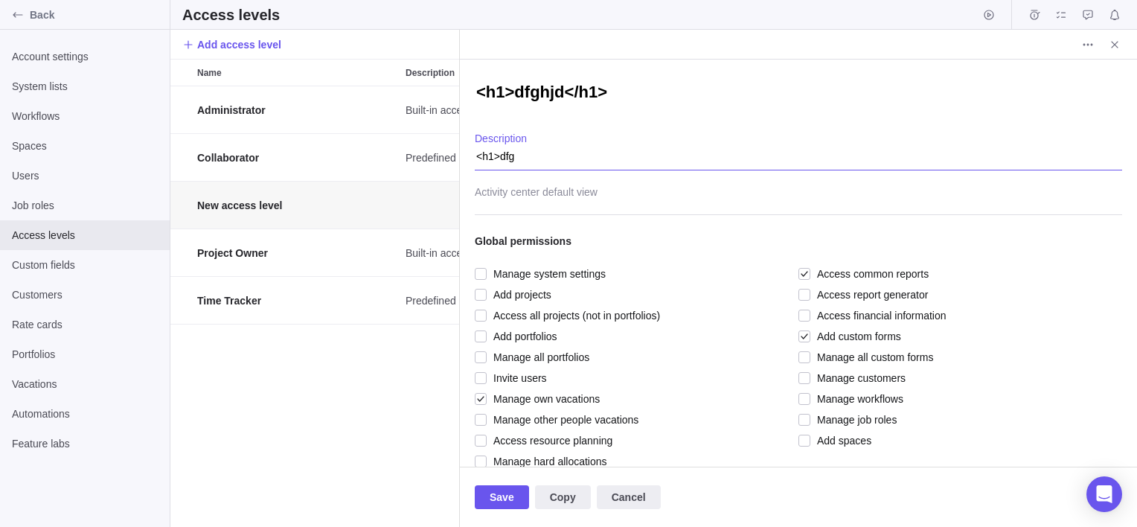
type textarea "<h1>dfgh"
type textarea "x"
type textarea "<h1>dfghj"
type textarea "x"
type textarea "<h1>dfghj<"
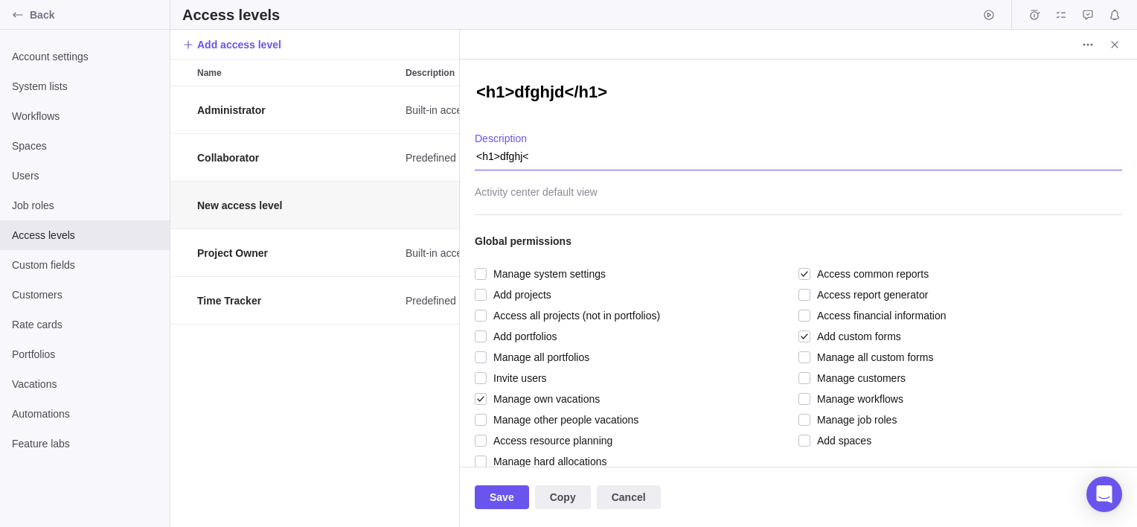
type textarea "x"
type textarea "<h1>dfghj</"
type textarea "x"
type textarea "<h1>dfghj</h"
type textarea "x"
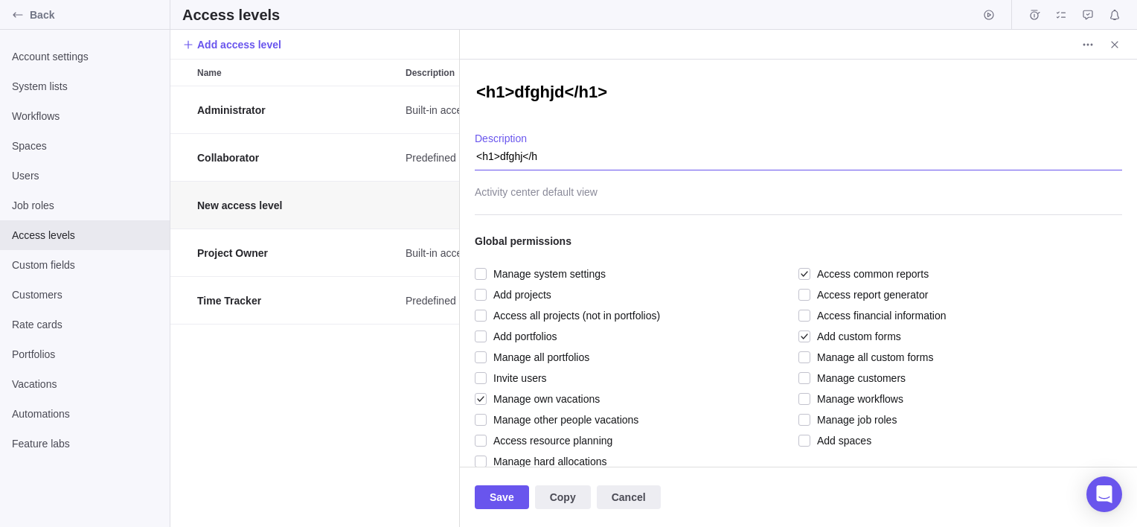
type textarea "<h1>dfghj</h1"
type textarea "x"
type textarea "<h1>dfghj</h1>"
click at [504, 497] on span "Save" at bounding box center [502, 497] width 25 height 18
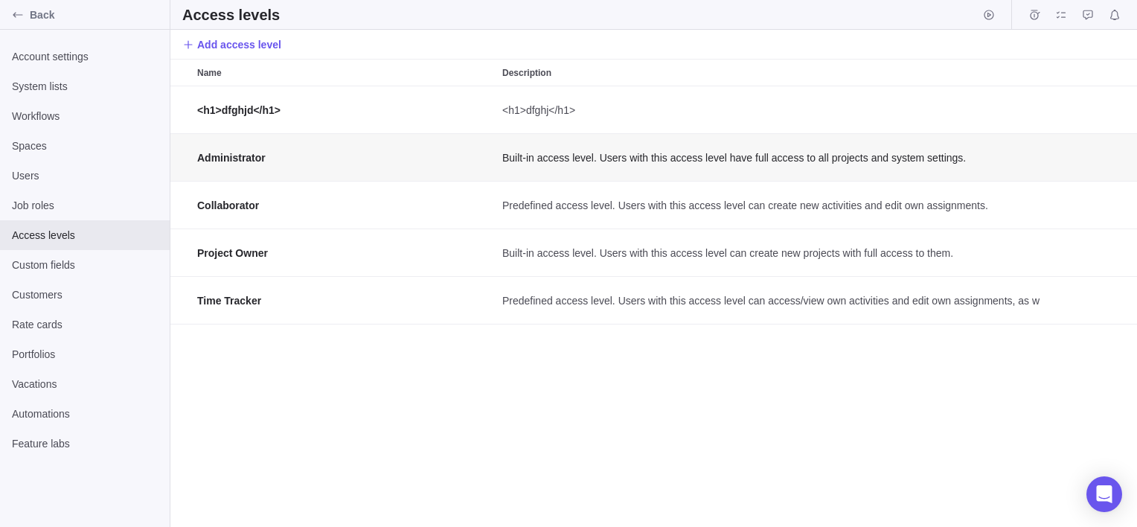
scroll to position [12, 11]
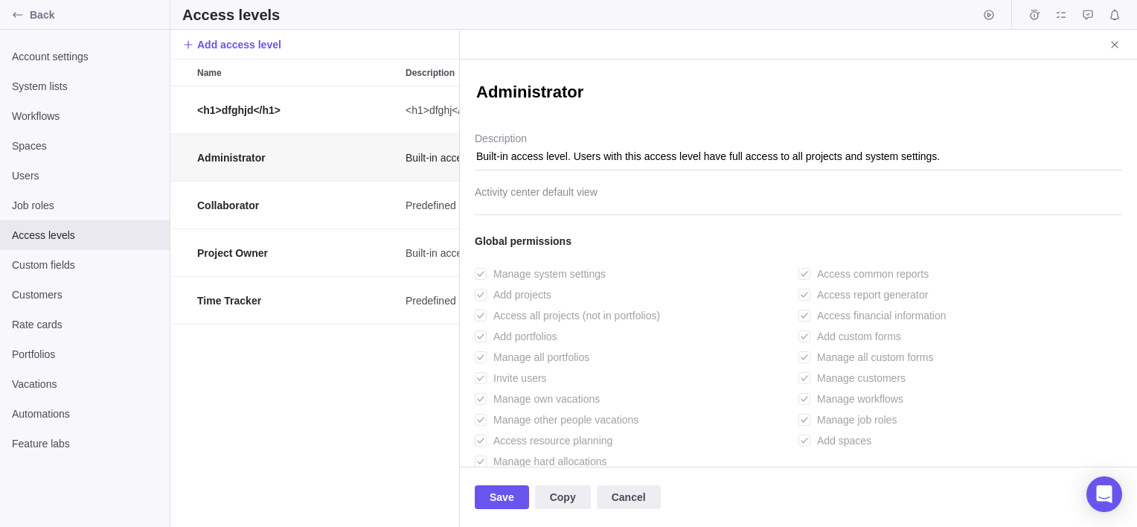
click at [778, 301] on div "Add projects" at bounding box center [633, 294] width 316 height 21
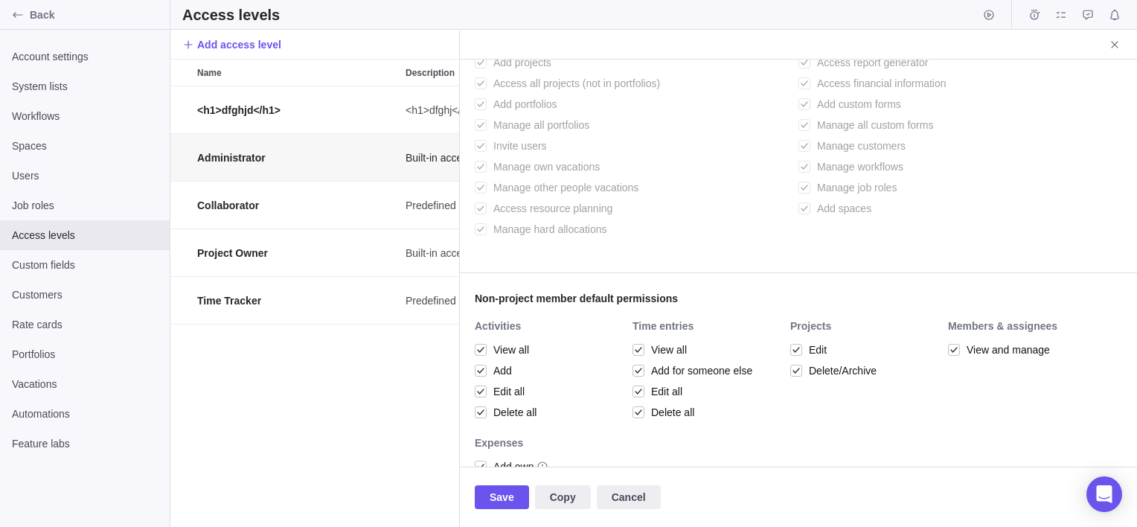
scroll to position [0, 0]
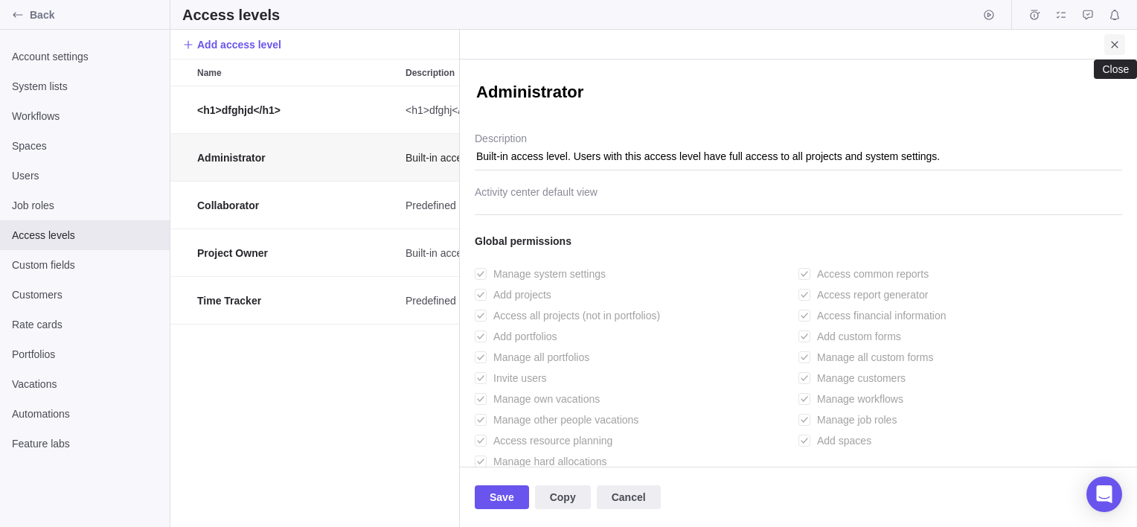
click at [1121, 39] on span "Close" at bounding box center [1114, 44] width 21 height 21
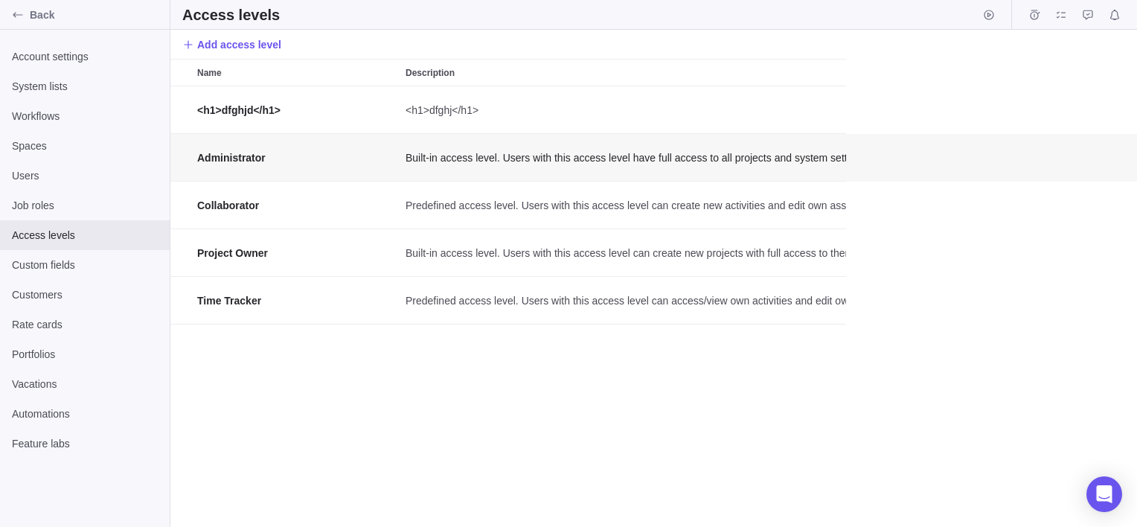
scroll to position [429, 956]
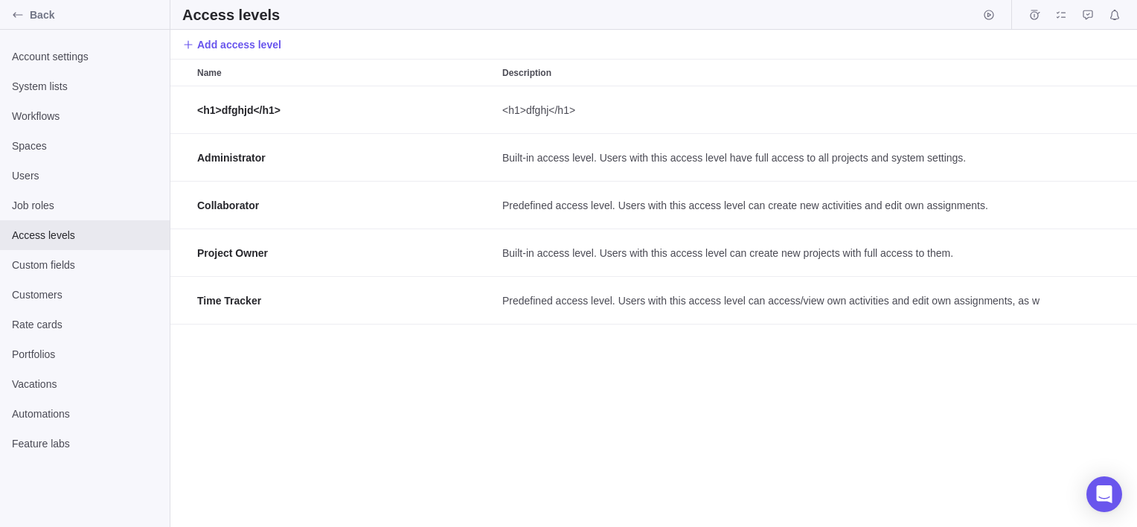
click at [671, 409] on div "<h1>dfghjd</h1> <h1>dfghj</h1> Administrator Built-in access level. Users with …" at bounding box center [653, 306] width 967 height 441
click at [68, 199] on span "Job roles" at bounding box center [85, 205] width 146 height 15
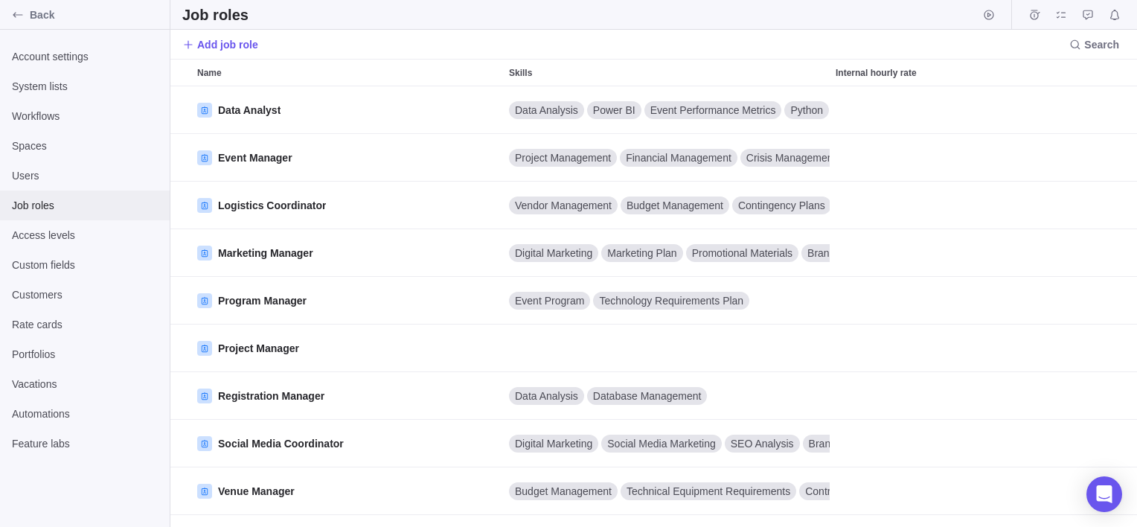
scroll to position [429, 956]
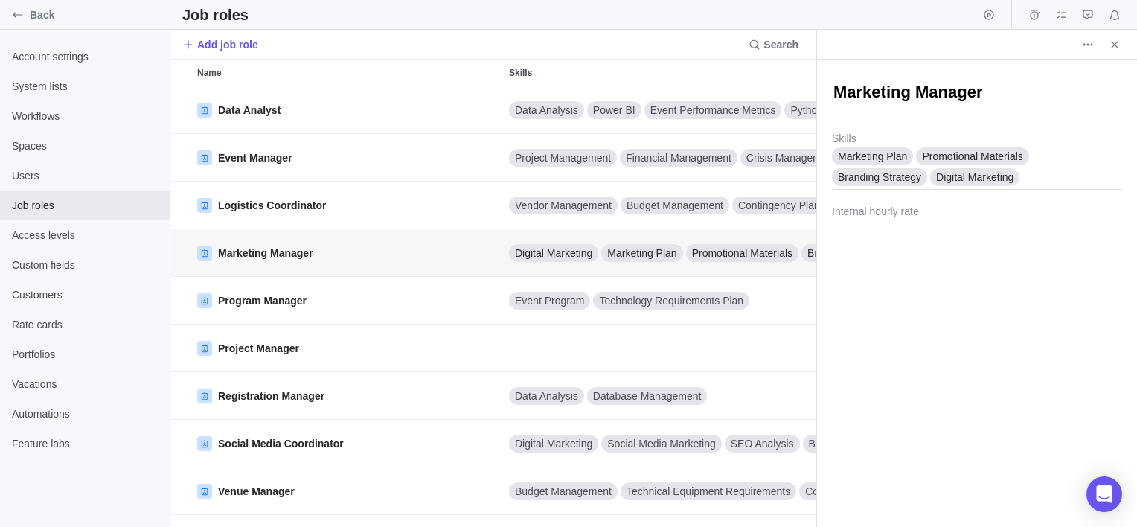
scroll to position [12, 11]
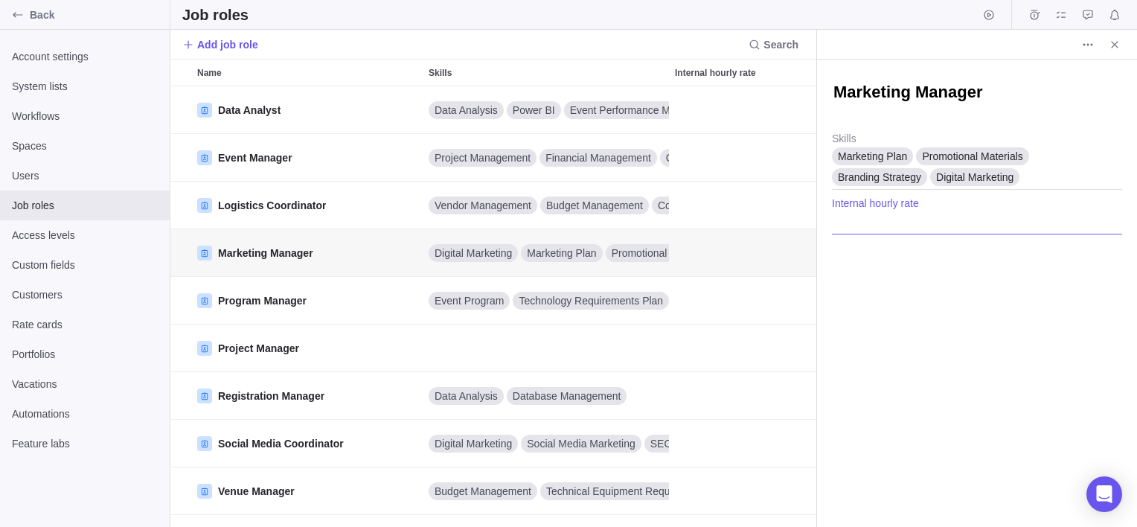
click at [917, 217] on input "Internal hourly rate" at bounding box center [977, 215] width 290 height 37
click at [1081, 45] on span "More actions" at bounding box center [1088, 44] width 21 height 21
click at [1110, 74] on span "Delete" at bounding box center [1105, 76] width 30 height 15
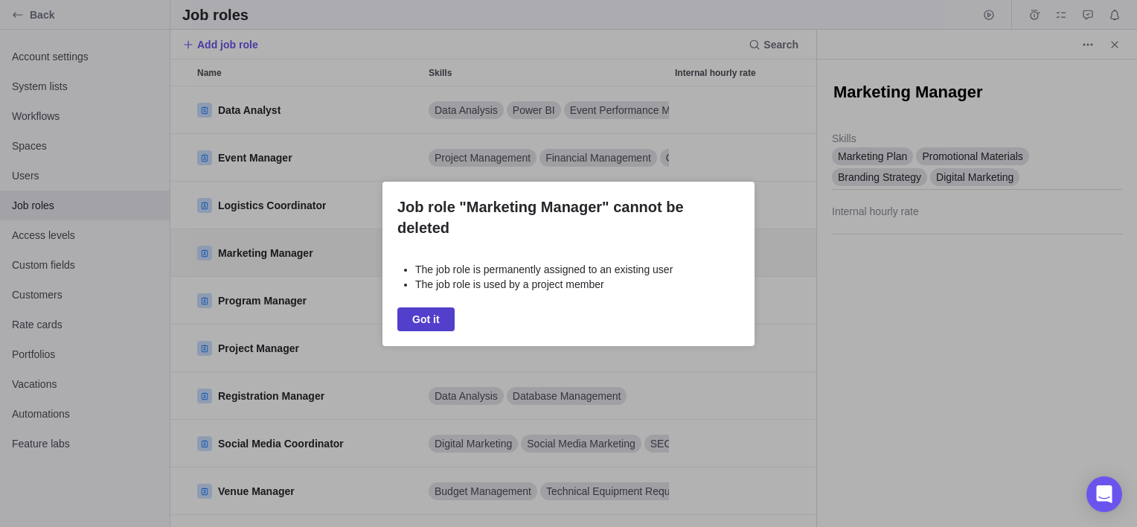
click at [429, 313] on span "Got it" at bounding box center [426, 319] width 28 height 18
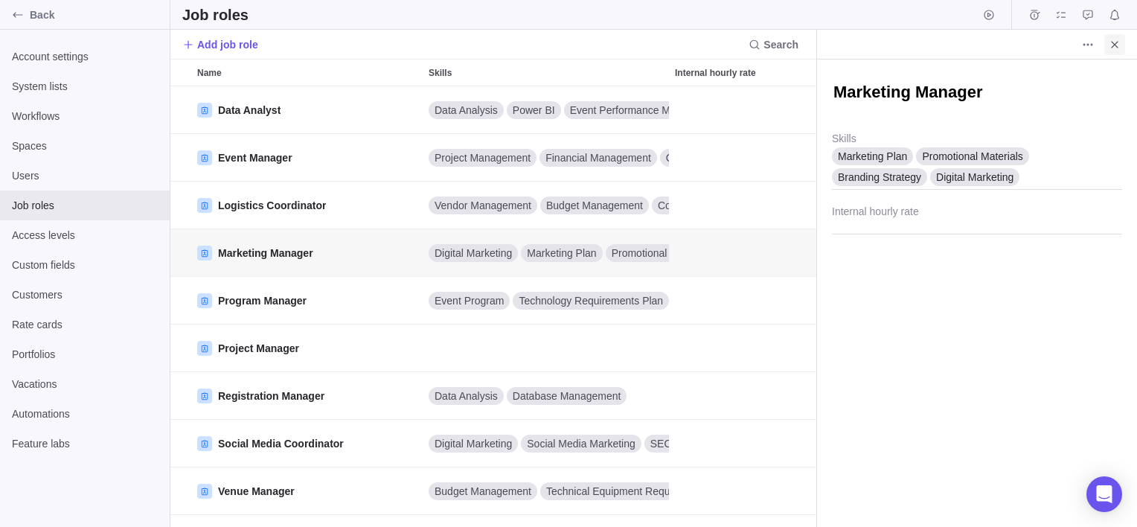
click at [1107, 42] on span "Close" at bounding box center [1114, 44] width 21 height 21
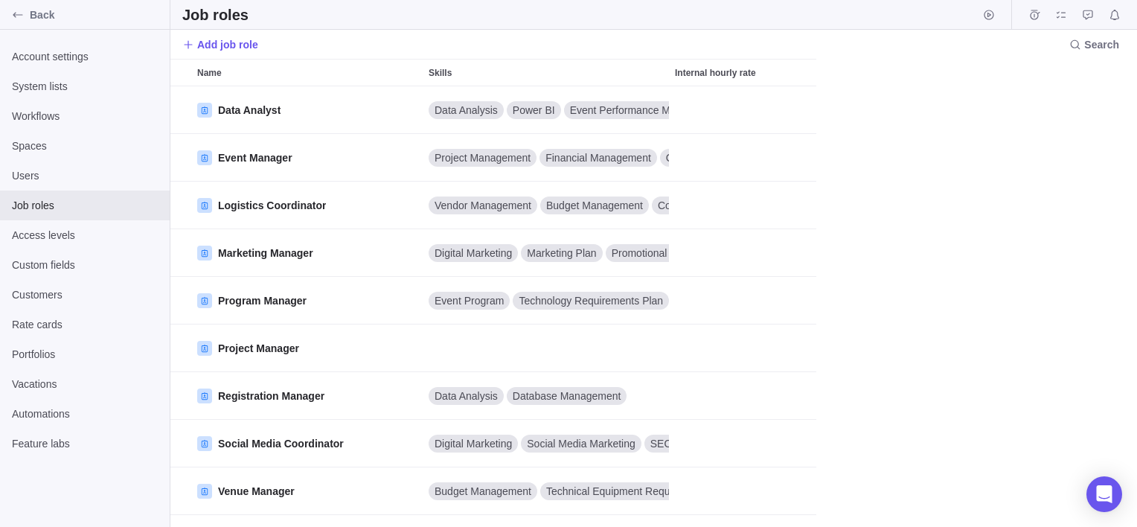
scroll to position [429, 956]
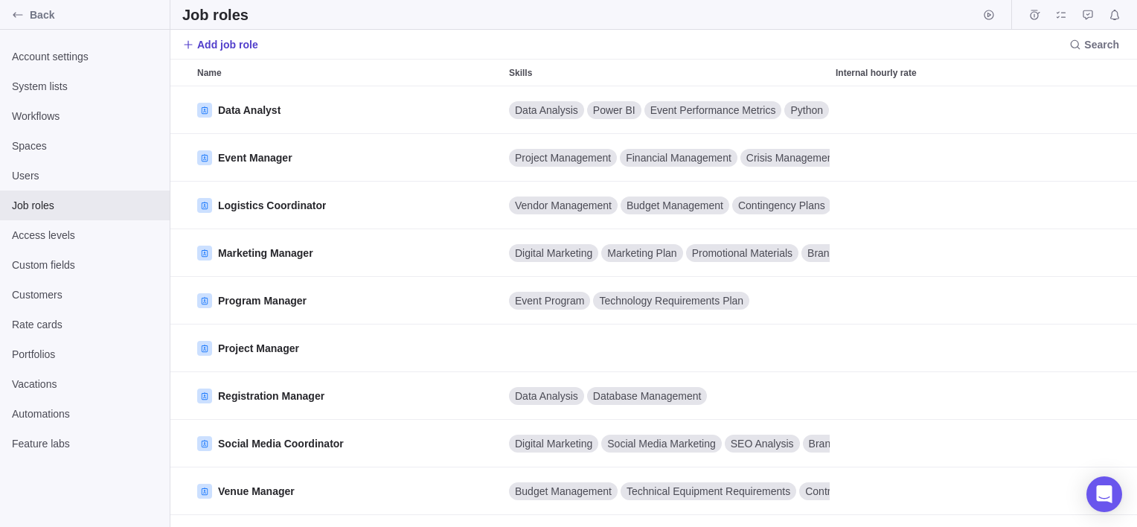
click at [227, 40] on span "Add job role" at bounding box center [227, 44] width 61 height 15
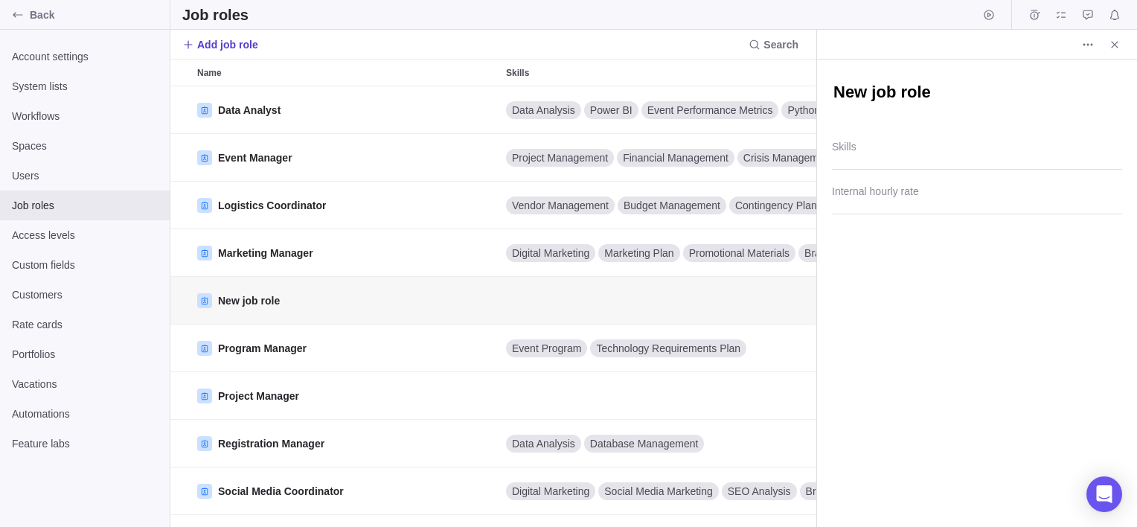
scroll to position [12, 11]
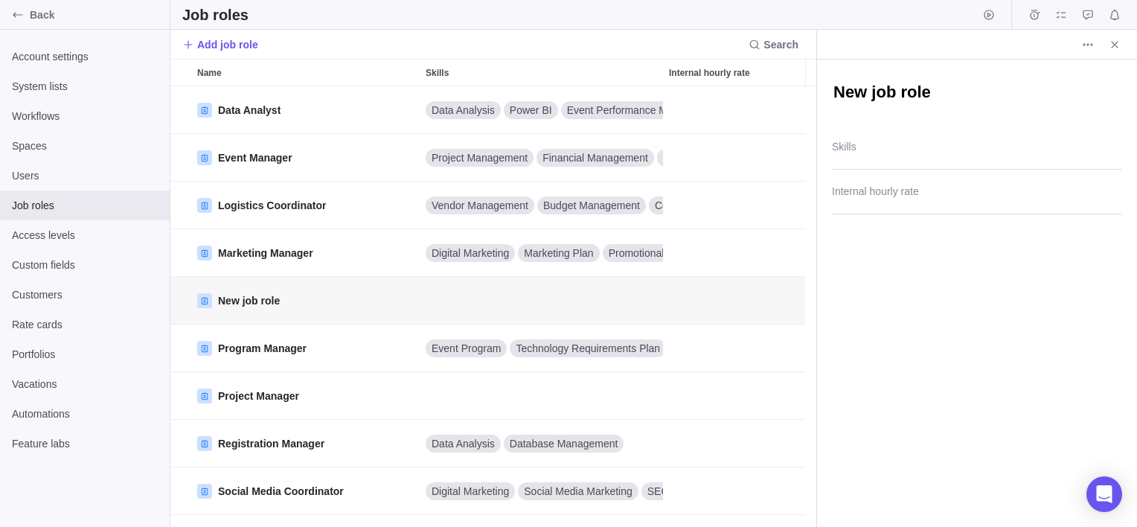
type textarea "x"
type textarea "="
type textarea "x"
type textarea "<"
type textarea "x"
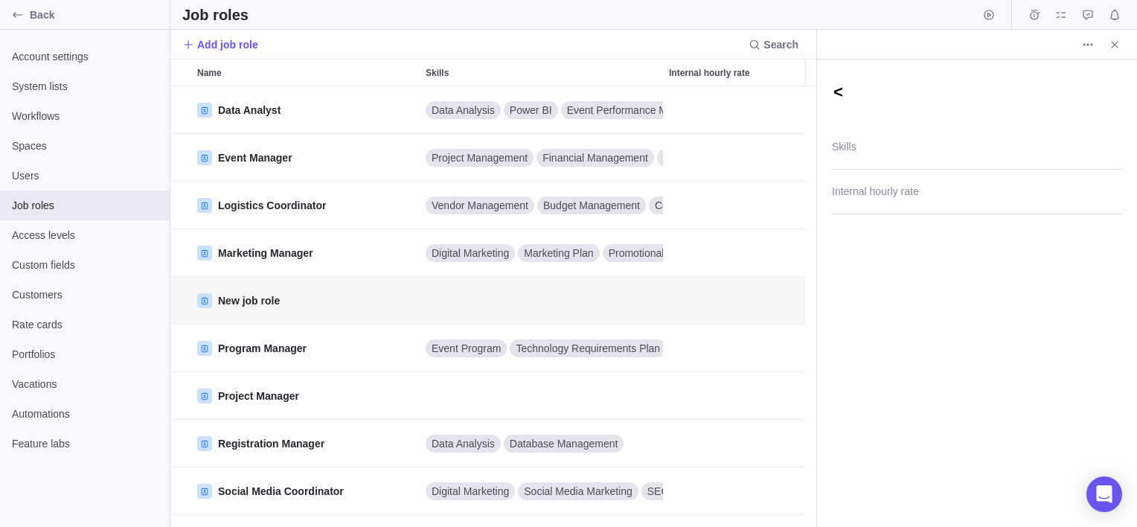
type textarea "<h"
type textarea "x"
type textarea "<h1"
type textarea "x"
type textarea "<h1>"
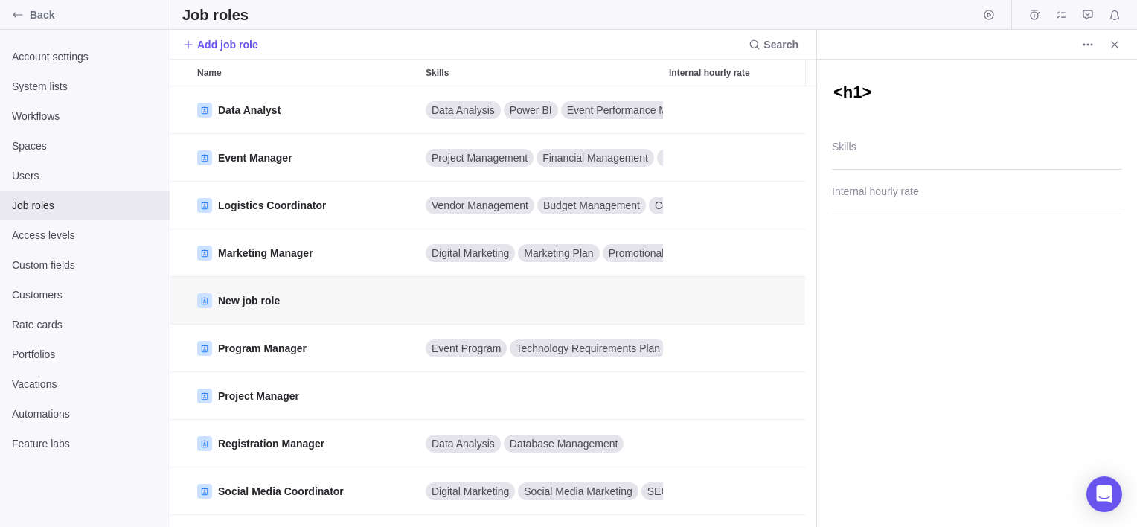
type textarea "x"
type textarea "<h1>df"
type textarea "x"
type textarea "<h1>dfg"
type textarea "x"
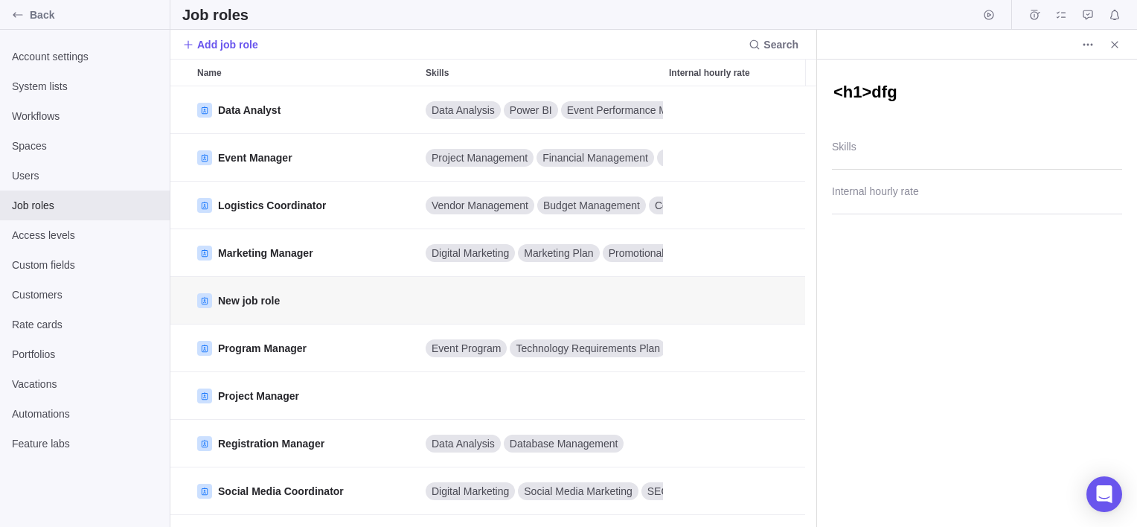
type textarea "<h1>dfgh"
type textarea "x"
type textarea "<h1>dfghj"
type textarea "x"
type textarea "<h1>dfghj<"
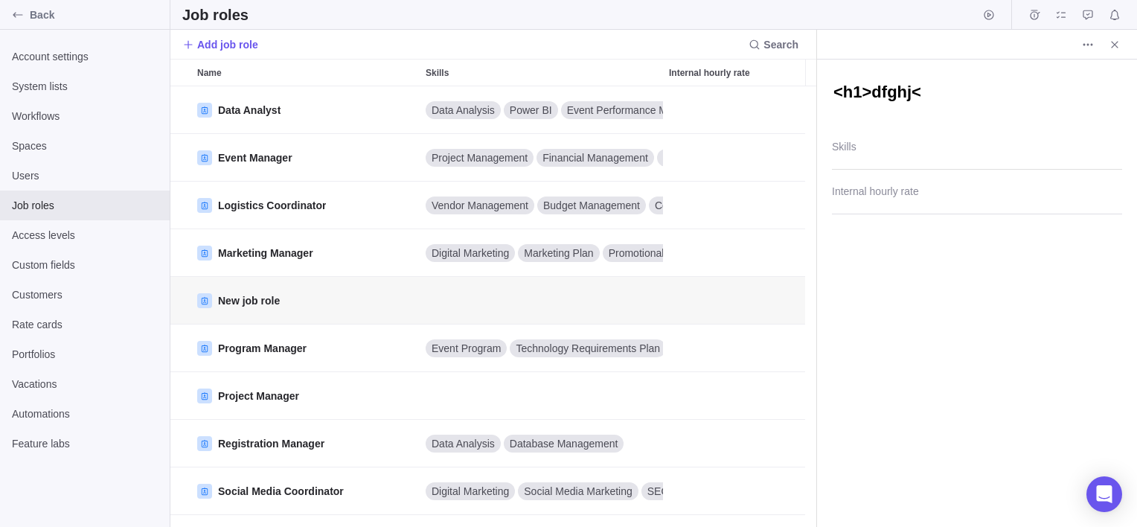
type textarea "x"
type textarea "<h1>dfghj</"
type textarea "x"
type textarea "<h1>dfghj</h"
type textarea "x"
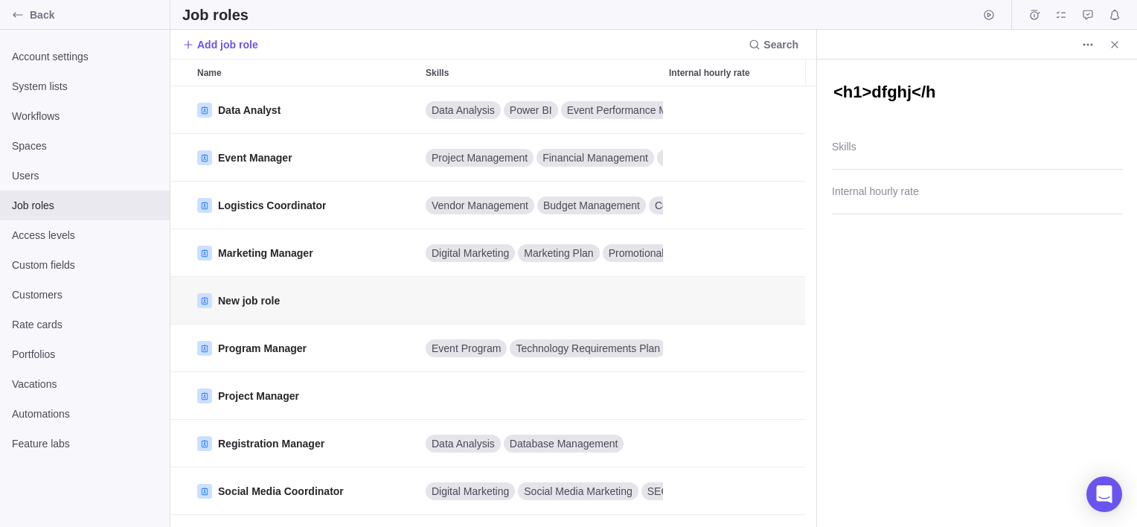
type textarea "<h1>dfghj</h1"
type textarea "x"
type textarea "<h1>dfghj</h1>"
click at [997, 150] on div at bounding box center [977, 150] width 290 height 37
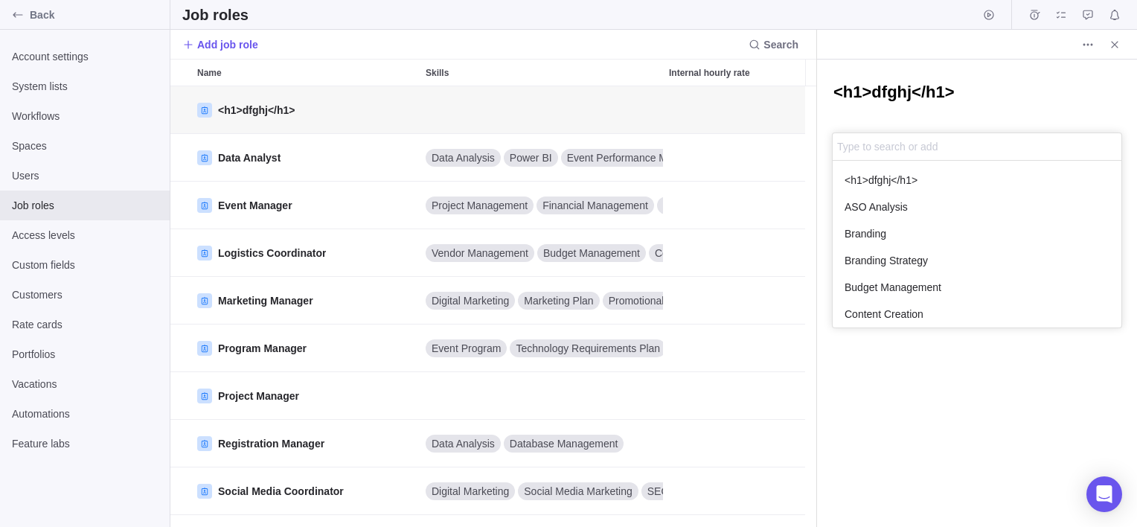
scroll to position [155, 277]
click at [956, 179] on div "<h1>dfghj</h1>" at bounding box center [977, 180] width 289 height 27
click at [974, 437] on div "<h1>dfghj</h1> <h1>dfghj</h1> <h1>dfghj</h1> ASO Analysis Branding Branding Str…" at bounding box center [977, 293] width 320 height 467
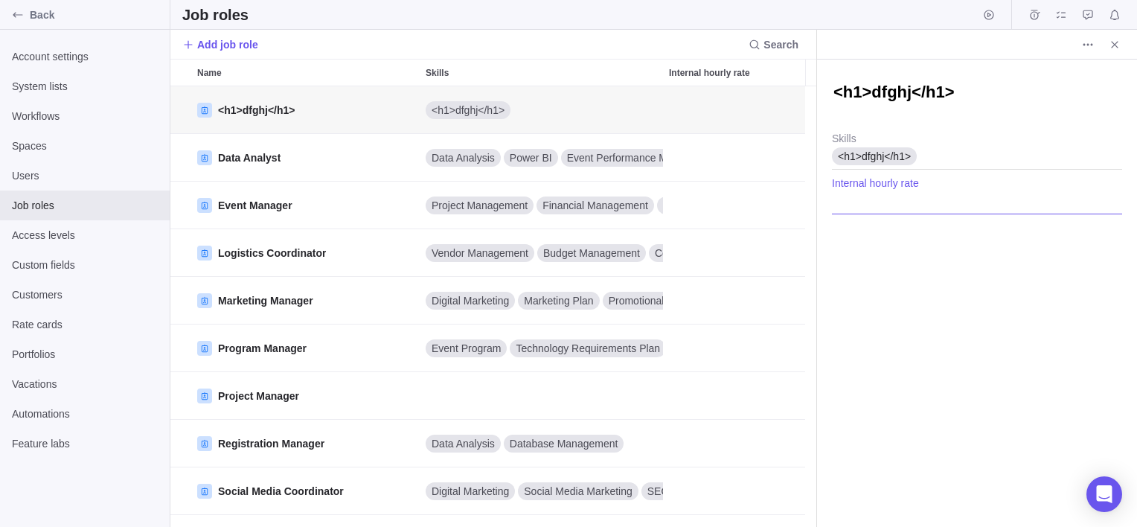
click at [952, 188] on input "Internal hourly rate" at bounding box center [977, 195] width 290 height 37
click at [1114, 51] on span "Close" at bounding box center [1114, 44] width 21 height 21
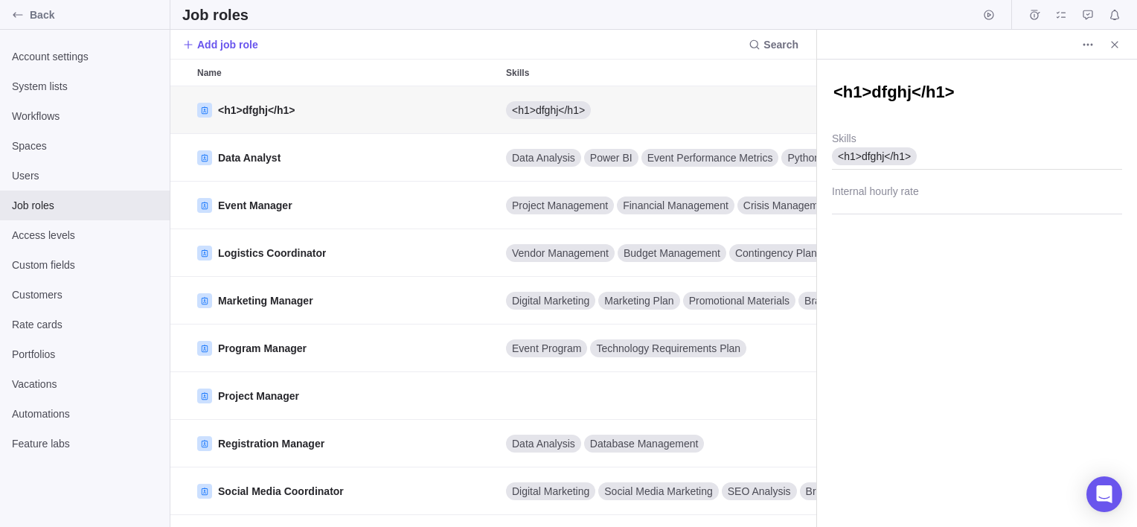
scroll to position [12, 11]
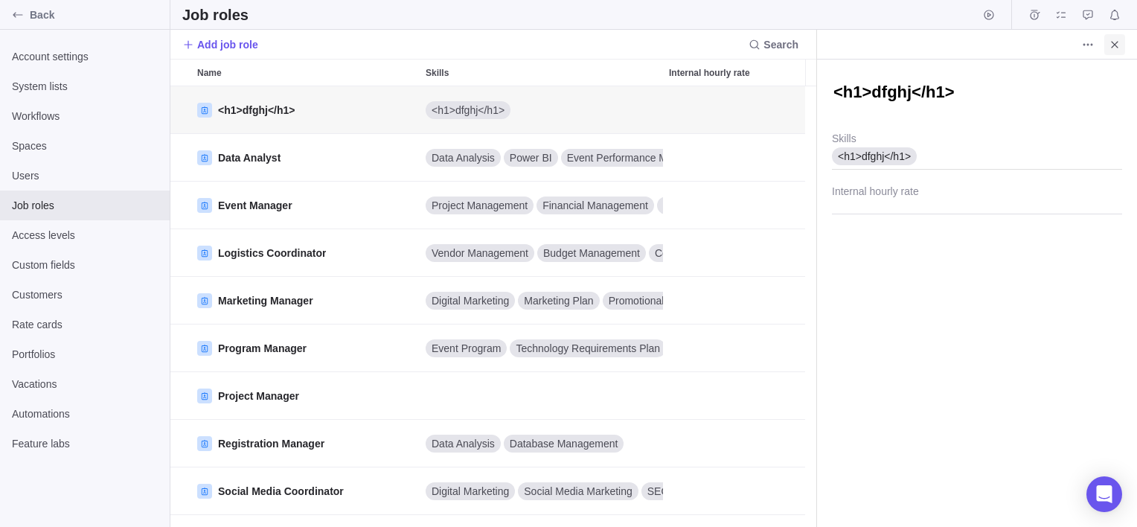
click at [1110, 50] on icon "Close" at bounding box center [1115, 45] width 12 height 12
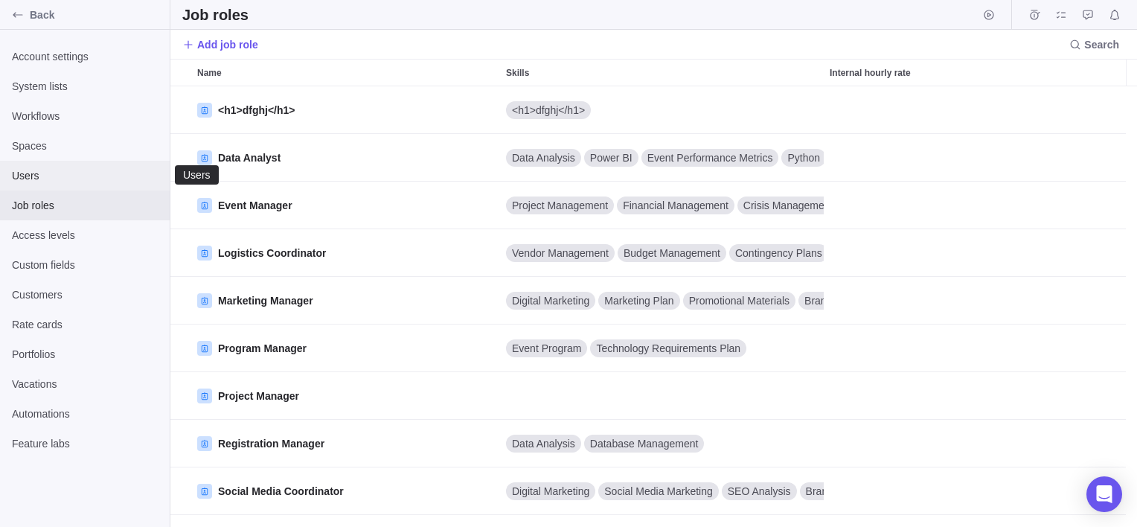
click at [96, 170] on span "Users" at bounding box center [85, 175] width 146 height 15
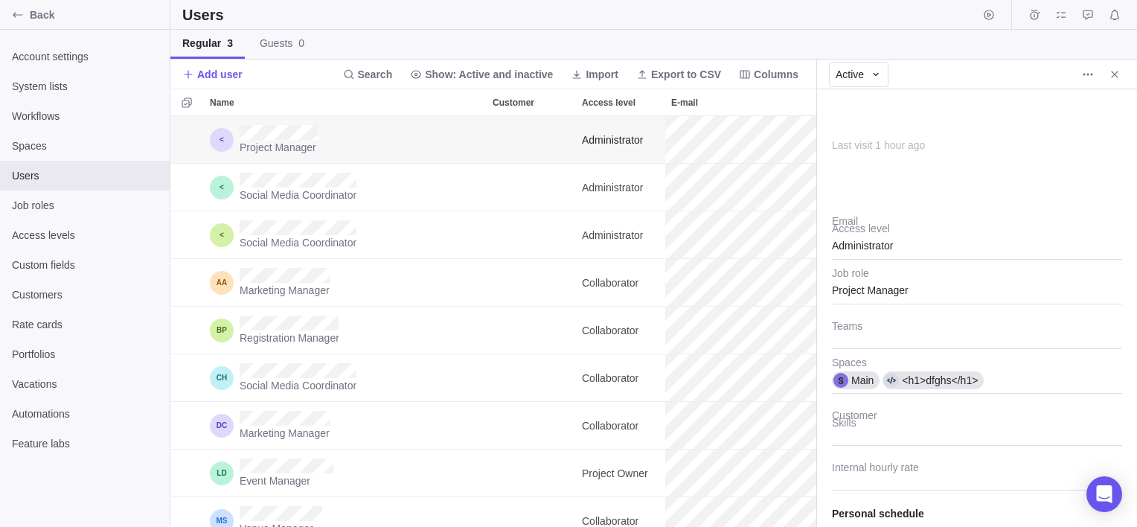
scroll to position [11, 11]
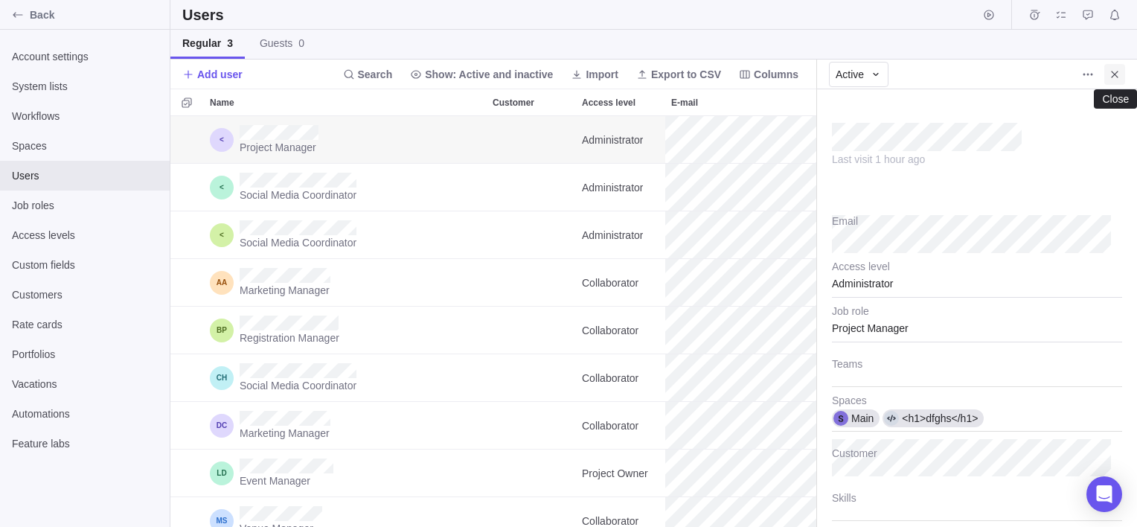
type textarea "x"
click at [1110, 80] on span "Close" at bounding box center [1114, 74] width 21 height 21
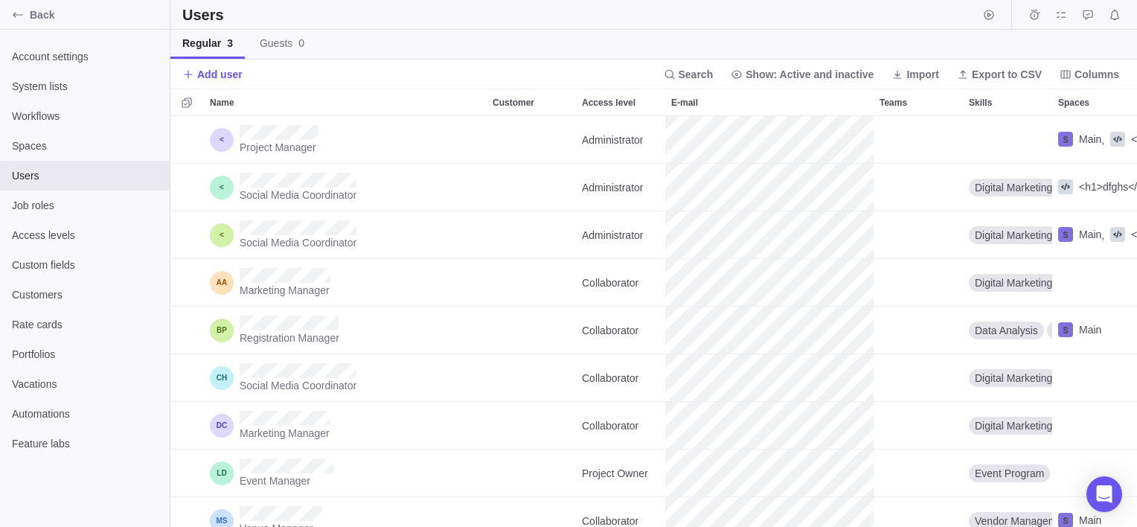
scroll to position [399, 956]
click at [47, 139] on span "Spaces" at bounding box center [85, 145] width 146 height 15
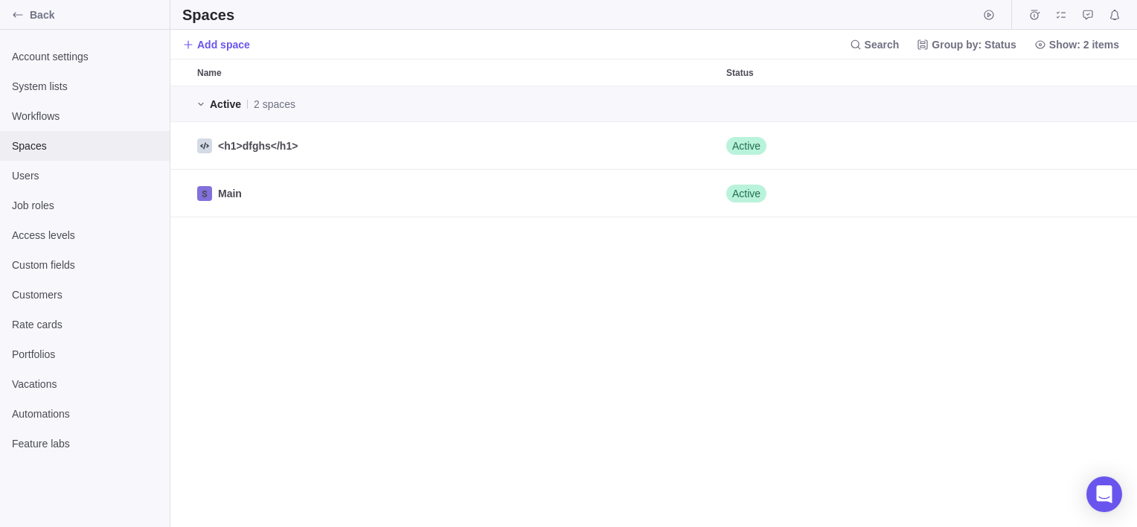
scroll to position [429, 956]
click at [57, 118] on span "Workflows" at bounding box center [85, 116] width 146 height 15
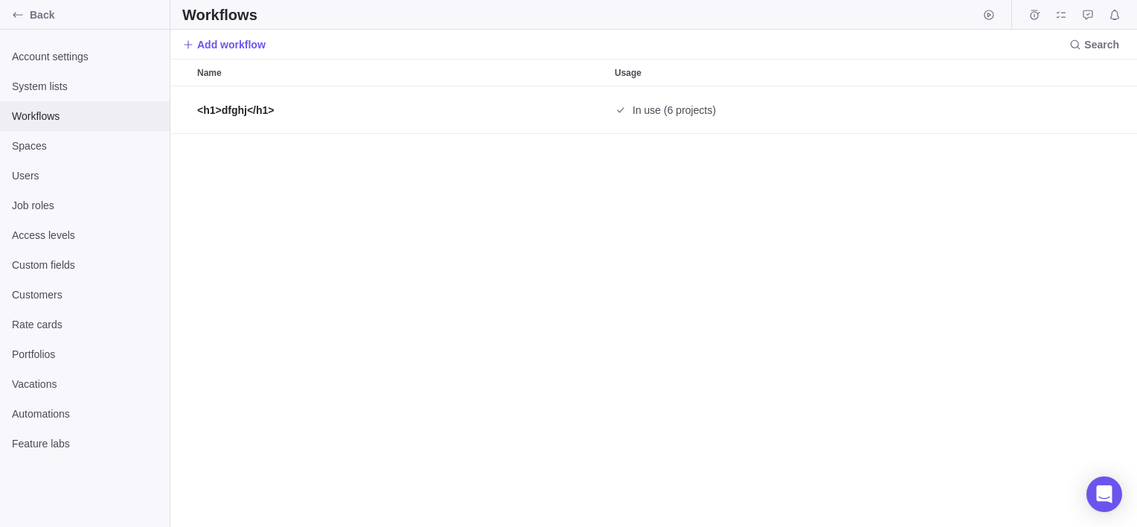
scroll to position [429, 956]
click at [1110, 113] on icon "Delete" at bounding box center [1104, 110] width 12 height 12
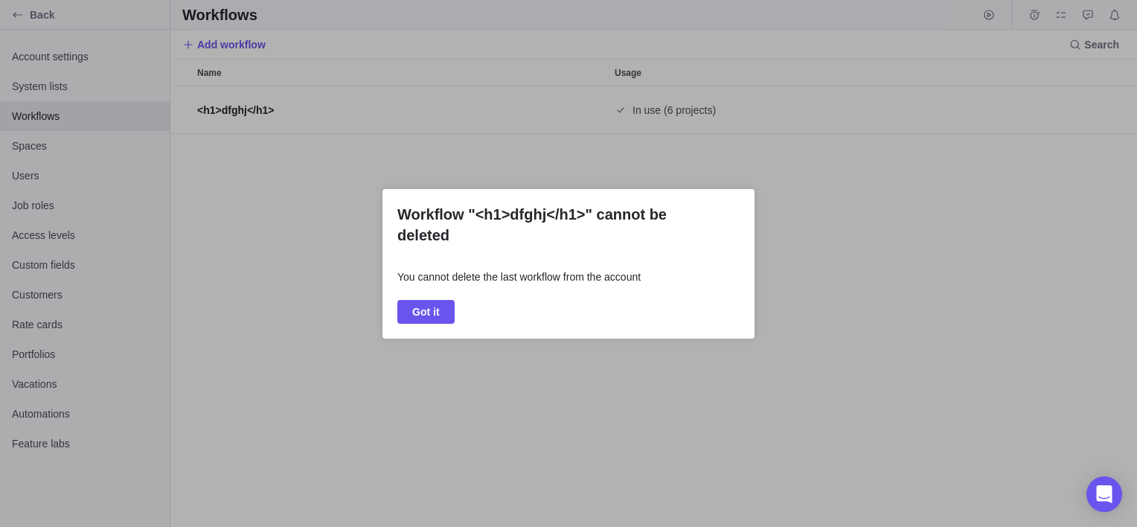
click at [557, 403] on div "Workflow "<h1>dfghj</h1>" cannot be deleted You cannot delete the last workflow…" at bounding box center [568, 263] width 1137 height 527
click at [405, 310] on span "Got it" at bounding box center [425, 312] width 57 height 24
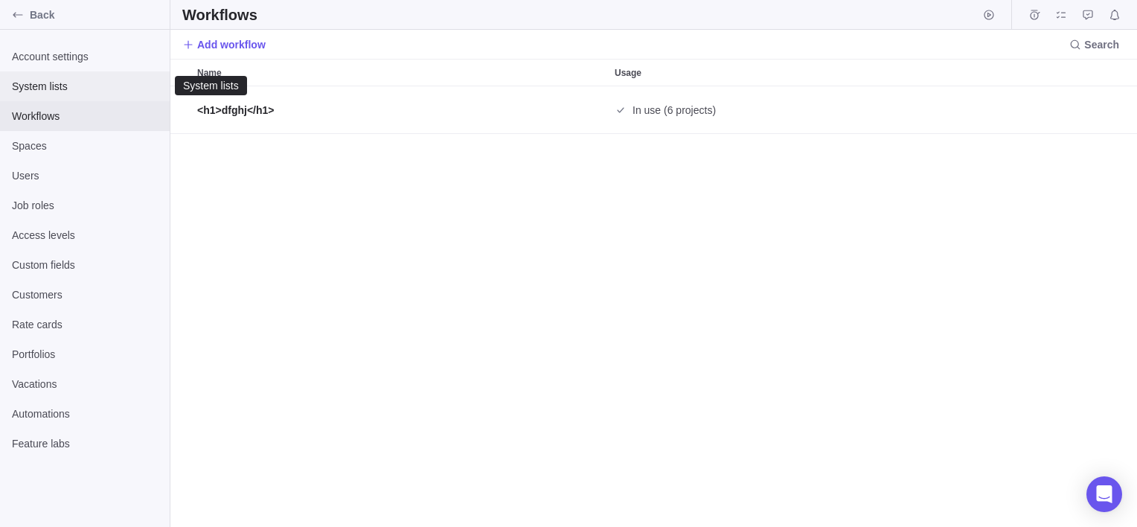
click at [83, 84] on span "System lists" at bounding box center [85, 86] width 146 height 15
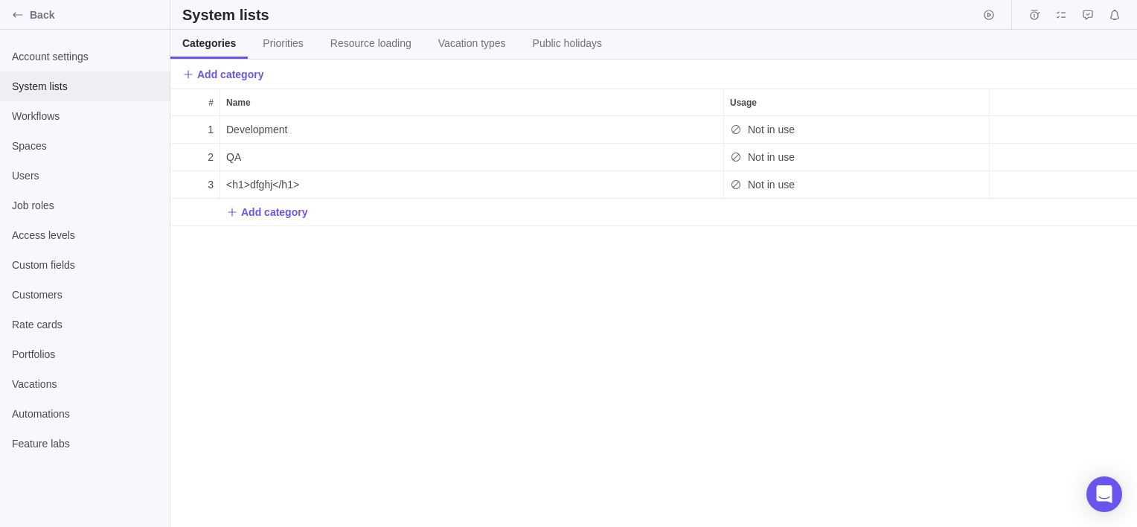
scroll to position [399, 956]
click at [283, 39] on span "Priorities" at bounding box center [283, 43] width 40 height 15
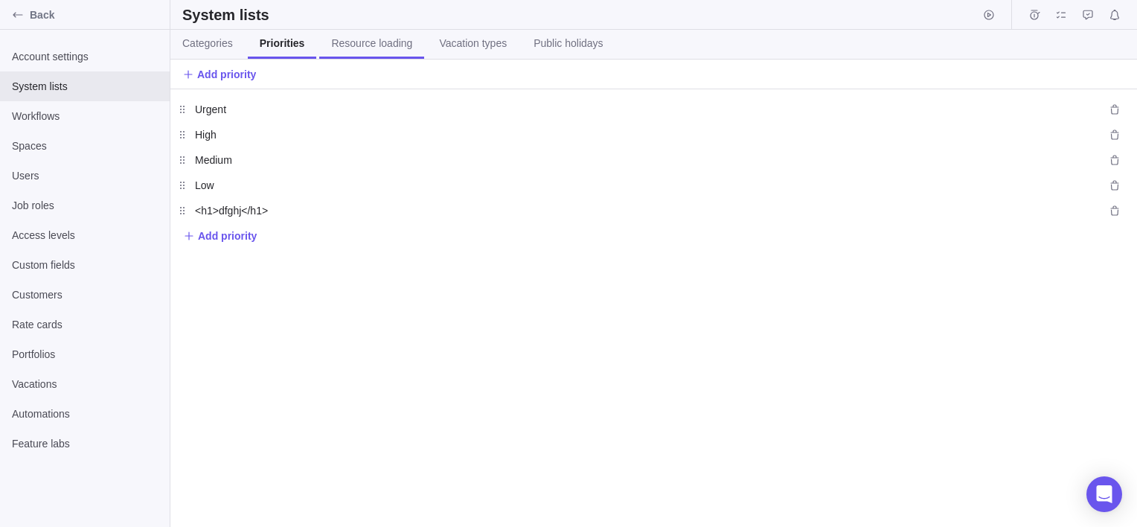
click at [362, 41] on span "Resource loading" at bounding box center [371, 43] width 81 height 15
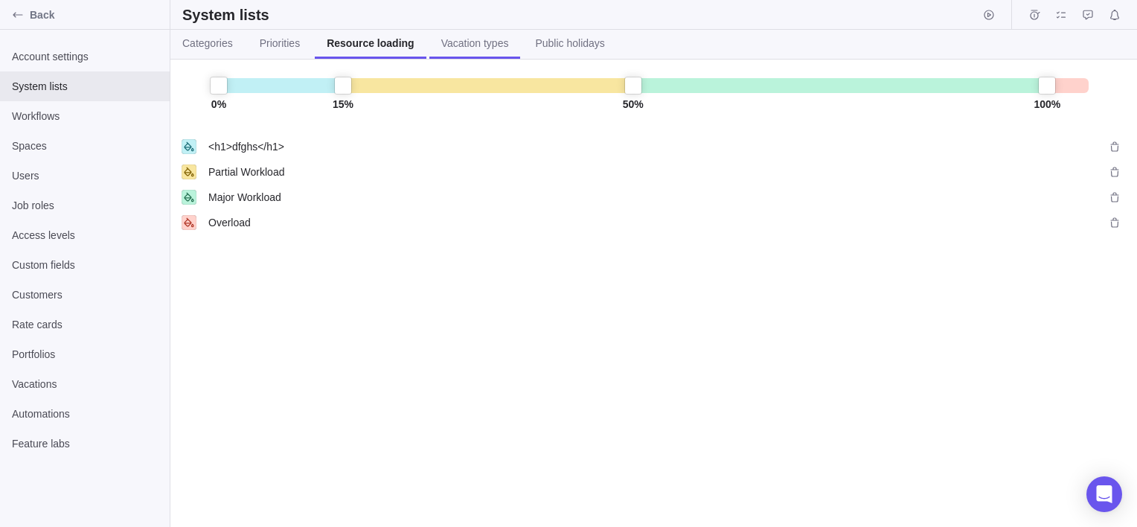
click at [452, 50] on span "Vacation types" at bounding box center [475, 43] width 68 height 15
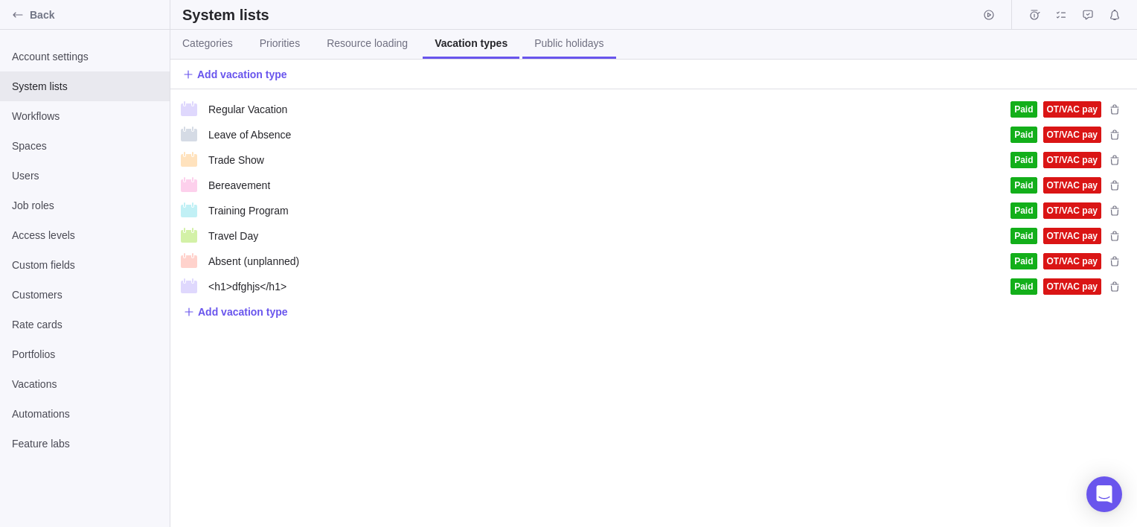
click at [554, 44] on span "Public holidays" at bounding box center [568, 43] width 69 height 15
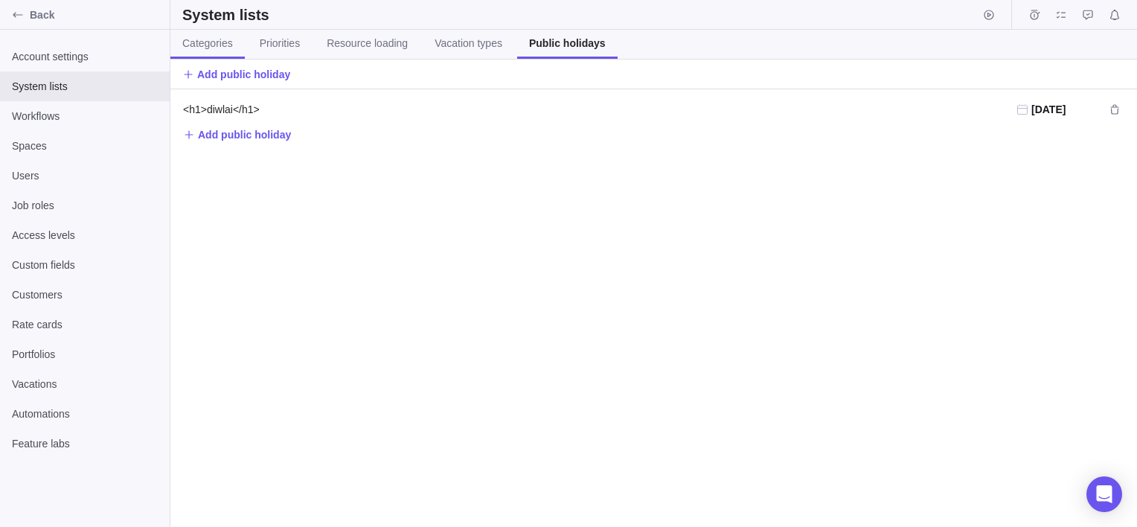
click at [198, 47] on span "Categories" at bounding box center [207, 43] width 51 height 15
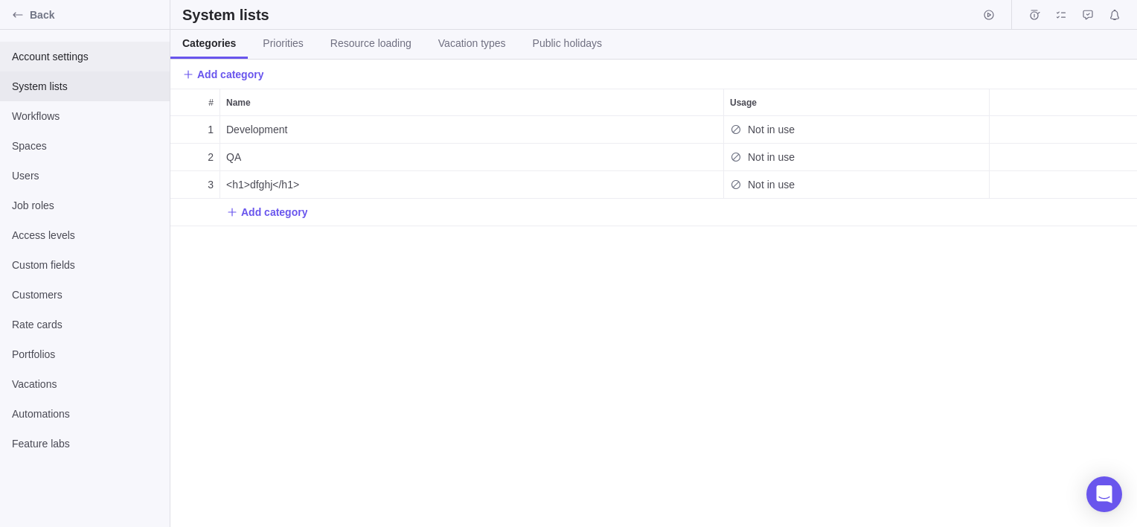
scroll to position [399, 956]
click at [35, 57] on span "Account settings" at bounding box center [85, 56] width 146 height 15
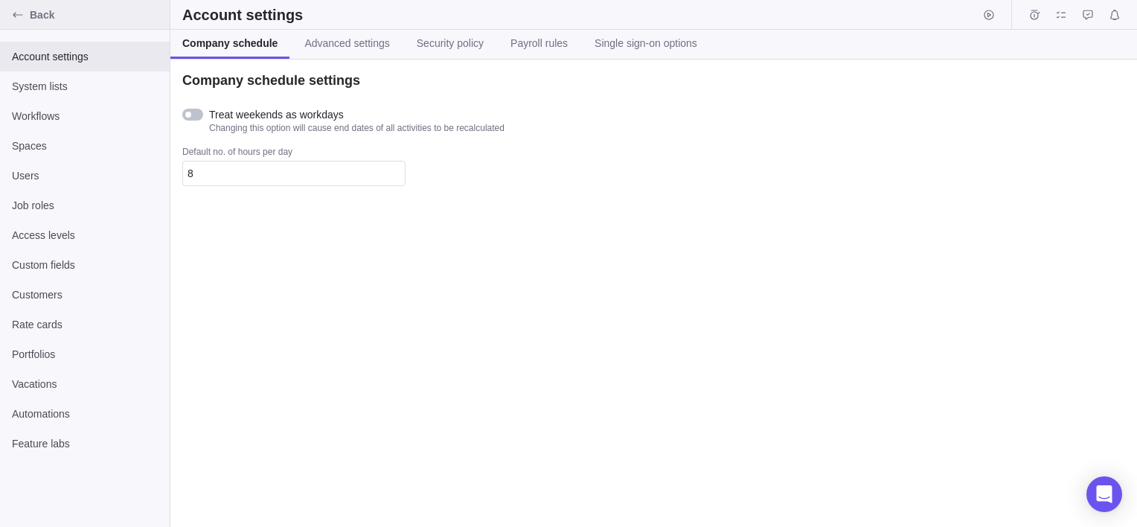
click at [36, 17] on span "Back" at bounding box center [97, 14] width 134 height 15
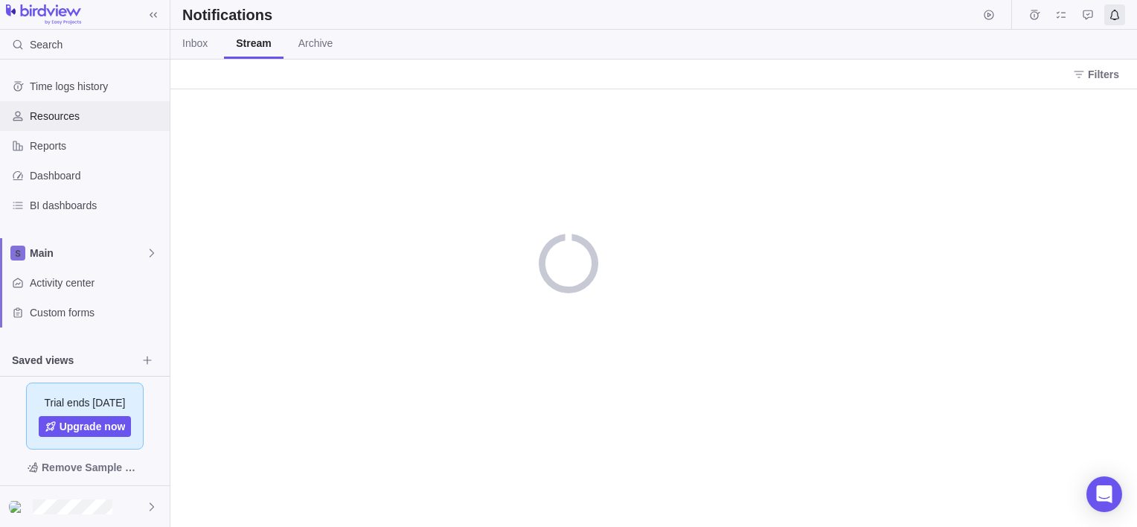
click at [83, 101] on div "Resources" at bounding box center [85, 116] width 170 height 30
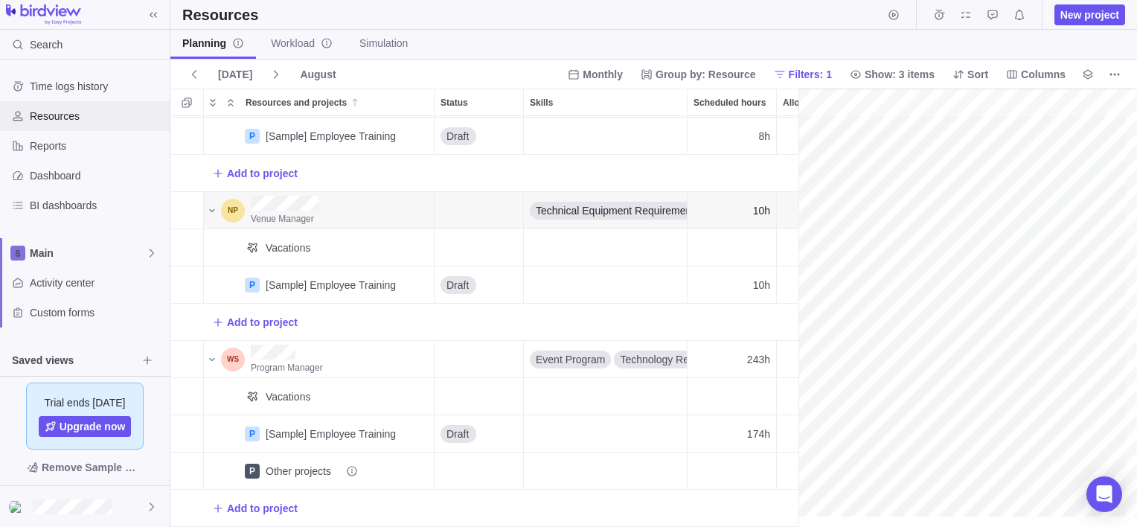
scroll to position [232, 0]
drag, startPoint x: 799, startPoint y: 277, endPoint x: 580, endPoint y: 281, distance: 219.6
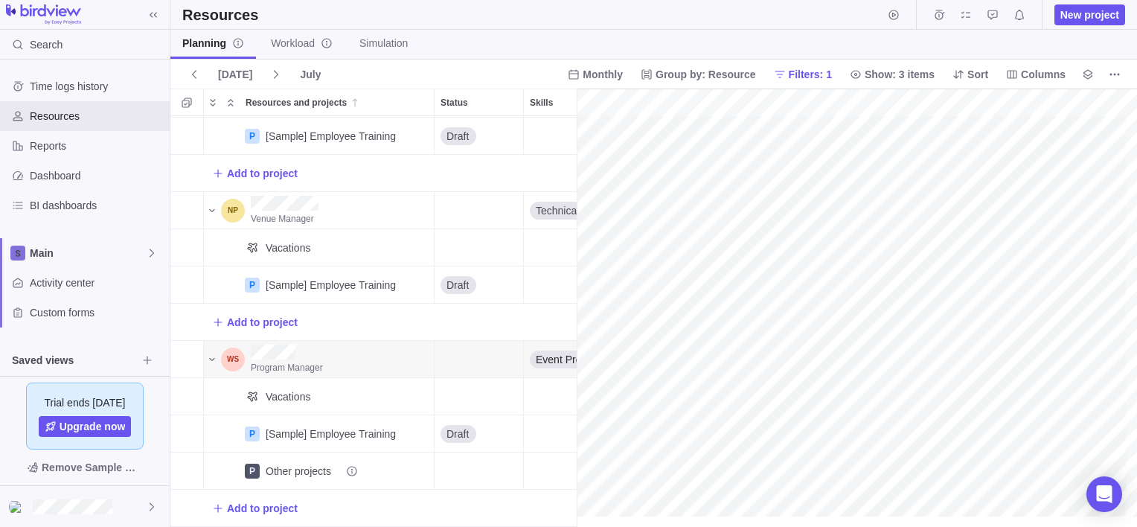
scroll to position [0, 0]
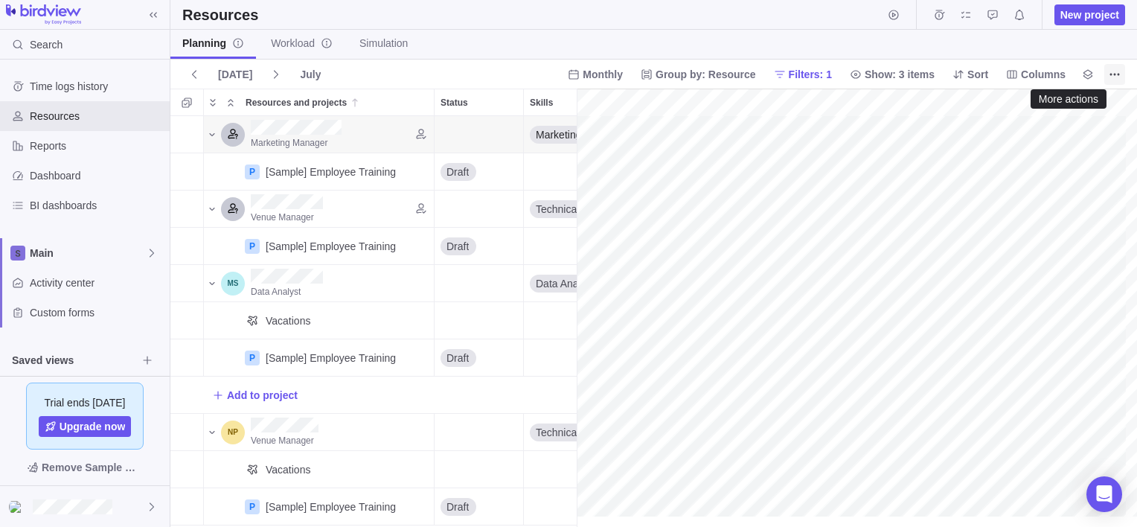
click at [1117, 68] on icon "More actions" at bounding box center [1115, 74] width 12 height 12
click at [993, 12] on body "Search Time logs history Resources Reports Dashboard BI dashboards Main Activit…" at bounding box center [568, 263] width 1137 height 527
click at [993, 12] on icon "Approval requests" at bounding box center [993, 15] width 12 height 12
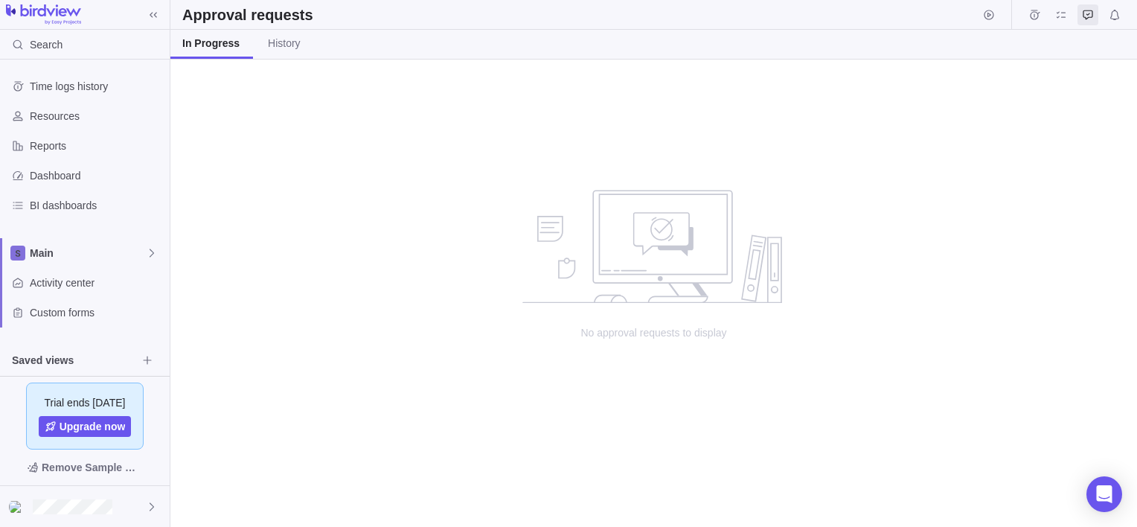
scroll to position [455, 956]
click at [278, 37] on span "History" at bounding box center [284, 43] width 33 height 15
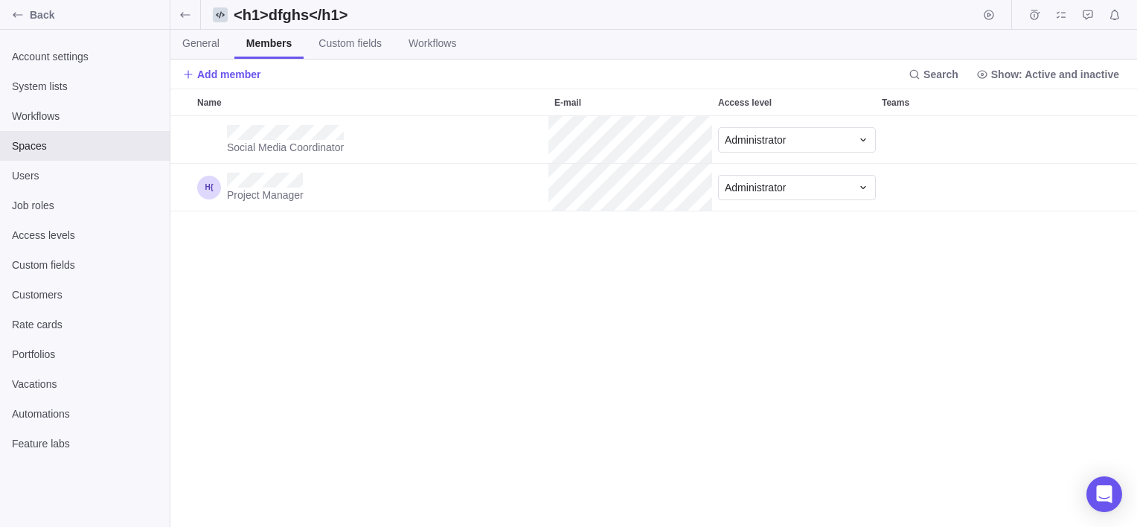
scroll to position [399, 956]
click at [646, 412] on div "Social Media Coordinator Administrator Project Manager Administrator" at bounding box center [653, 321] width 967 height 411
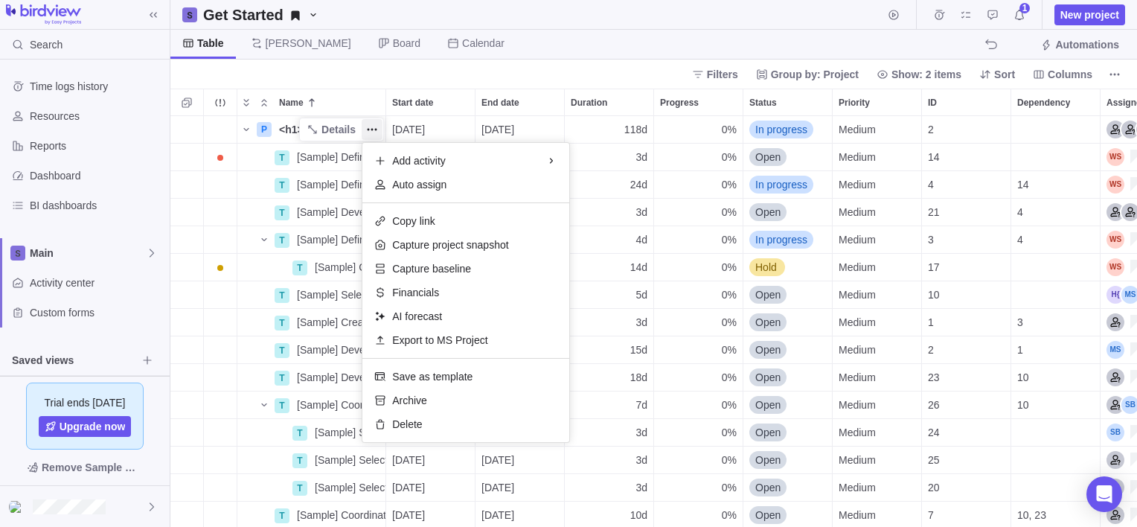
scroll to position [399, 956]
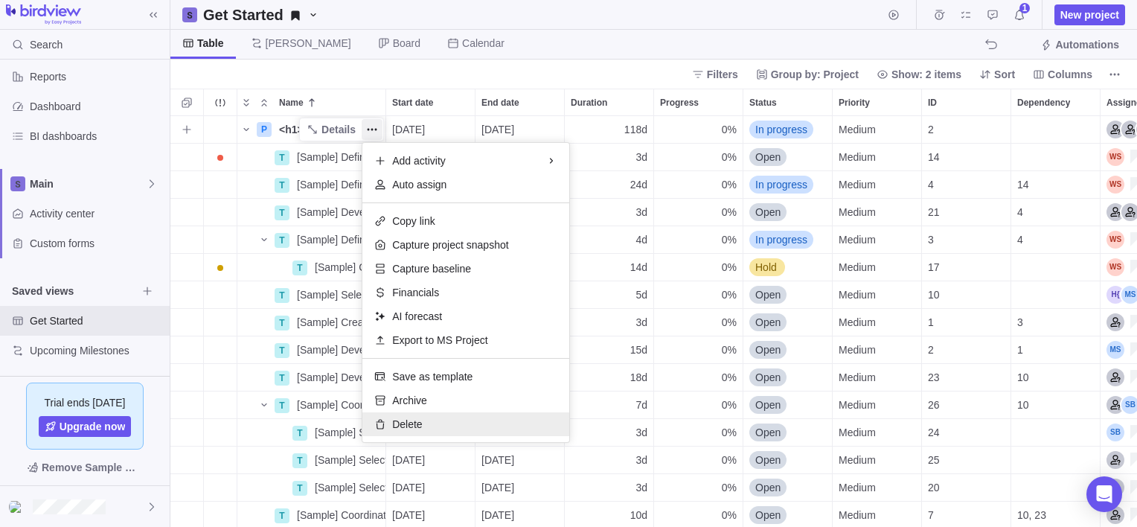
click at [424, 423] on div "Delete" at bounding box center [465, 424] width 207 height 24
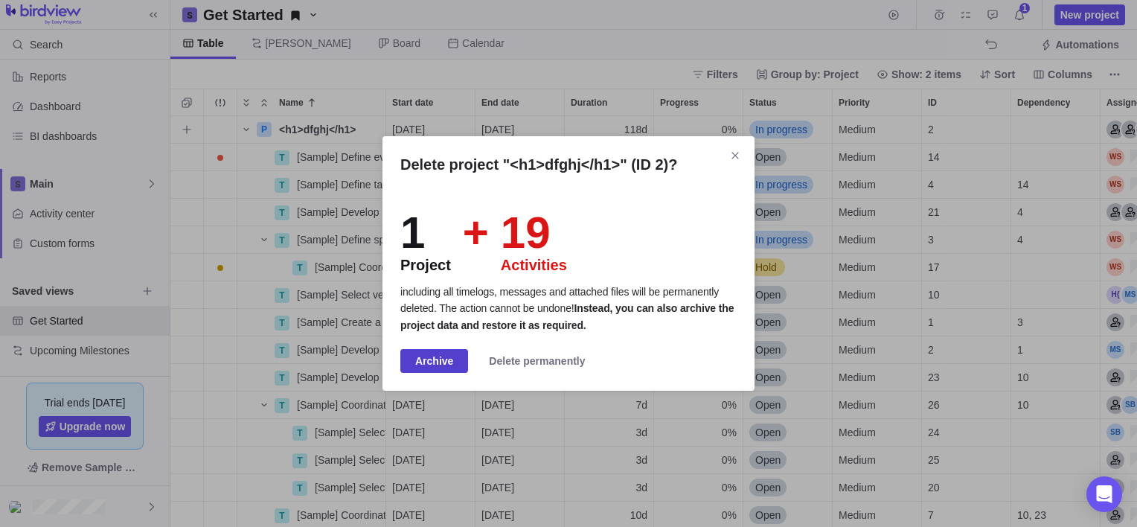
click at [440, 357] on span "Archive" at bounding box center [434, 361] width 38 height 18
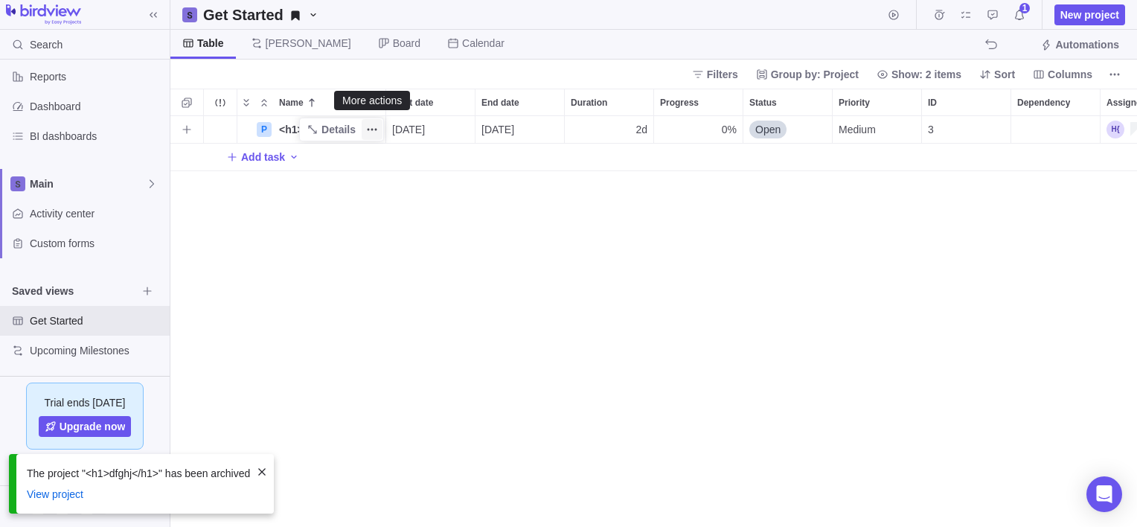
click at [368, 130] on icon "More actions" at bounding box center [369, 130] width 2 height 2
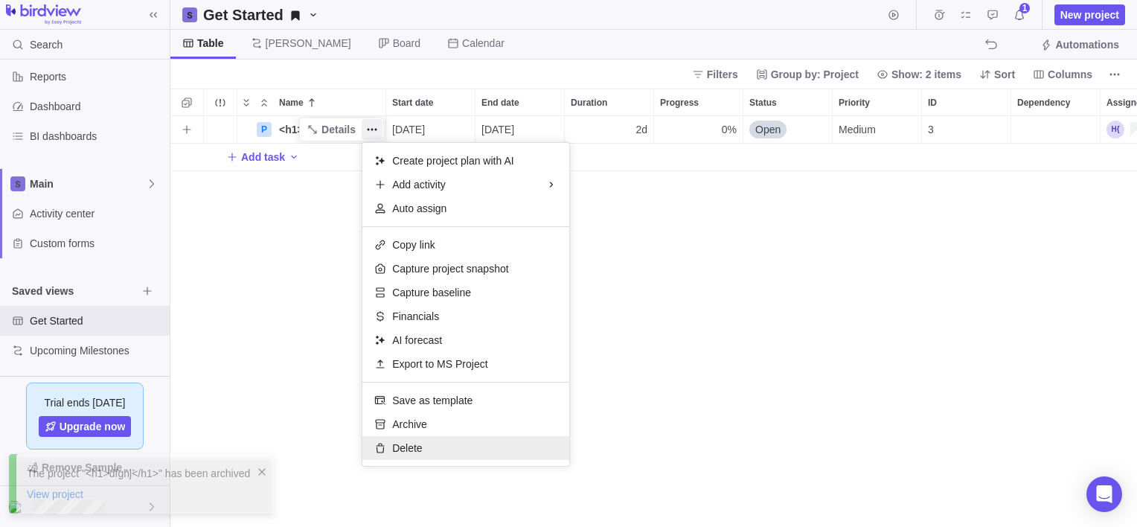
click at [441, 437] on div "Delete" at bounding box center [465, 448] width 207 height 24
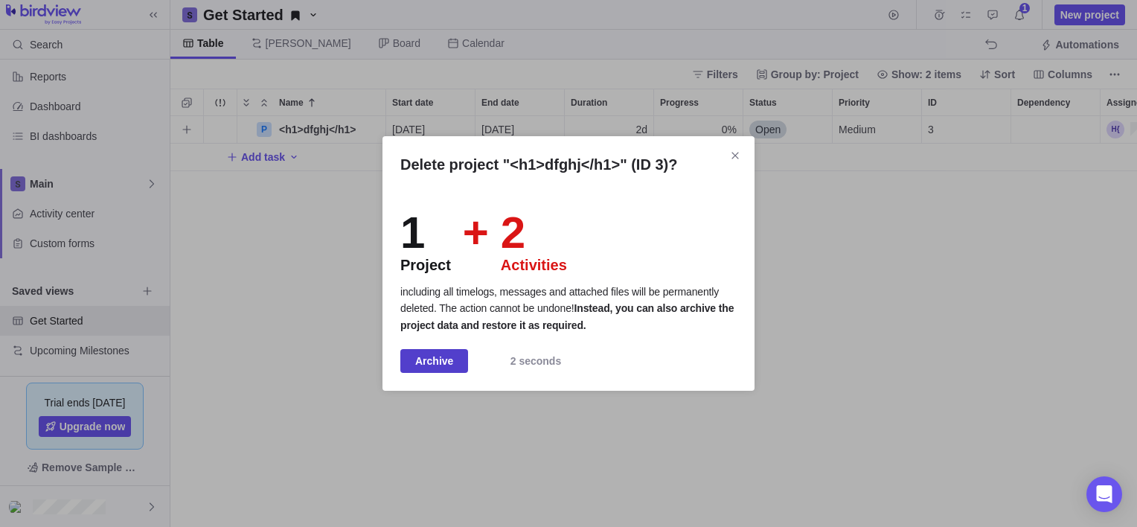
click at [430, 356] on span "Archive" at bounding box center [434, 361] width 38 height 18
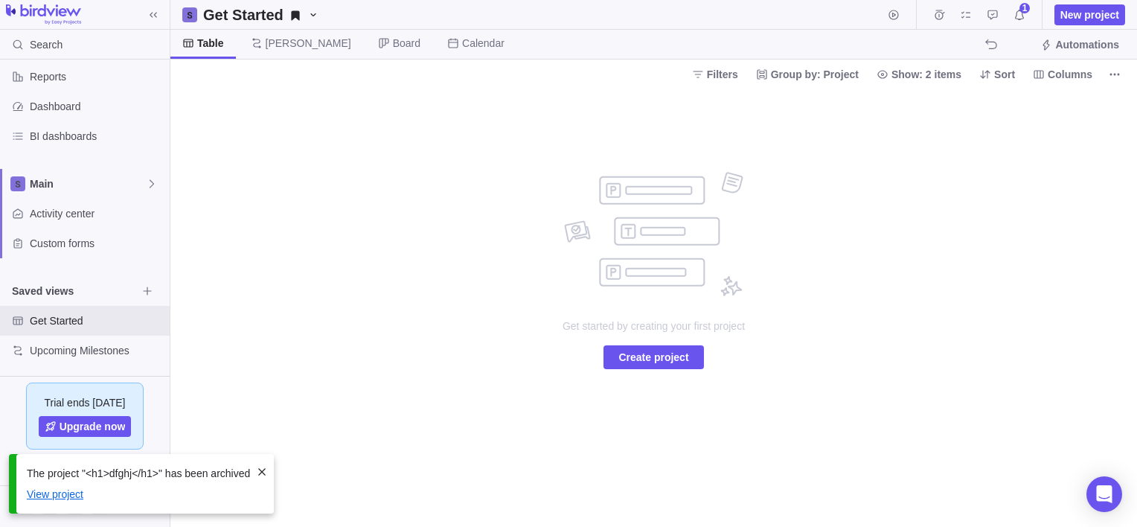
click at [45, 500] on link "View project" at bounding box center [138, 494] width 223 height 15
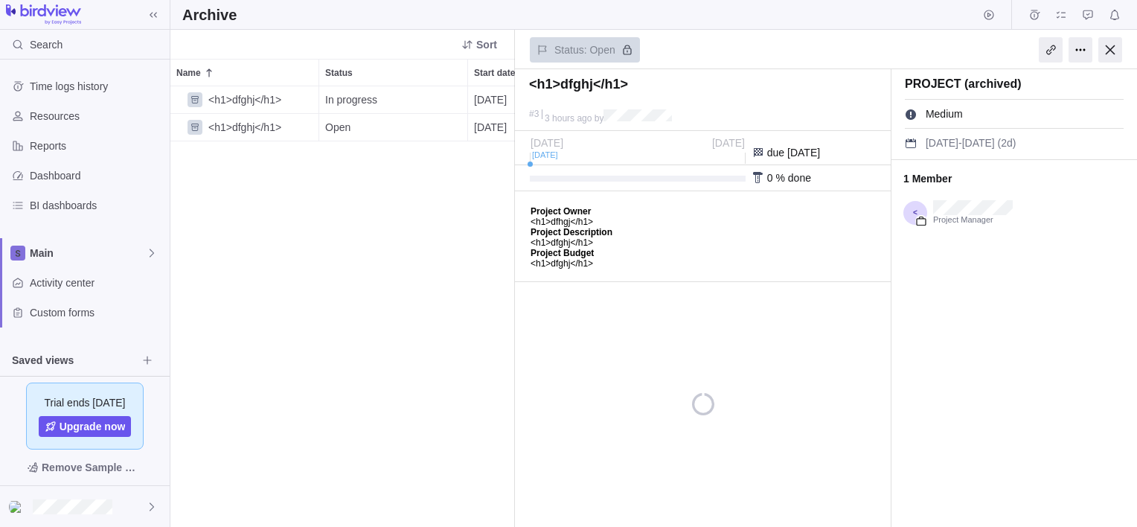
scroll to position [429, 333]
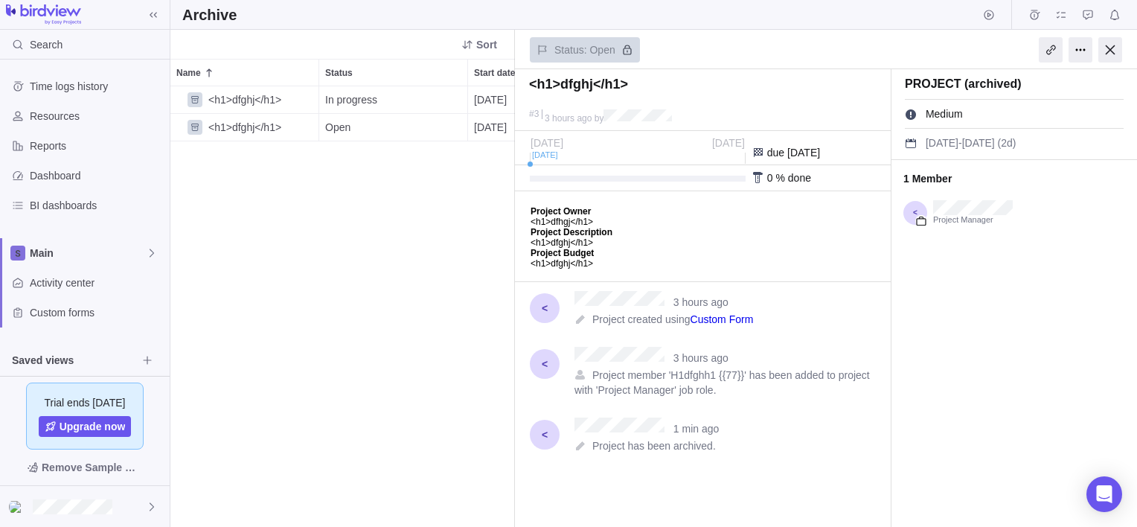
click at [485, 362] on div "<h1>dfghj</h1> Details In progress [DATE] [DATE] <h1>dfghj</h1> Details Open [D…" at bounding box center [342, 306] width 345 height 441
click at [595, 244] on body "Project Owner <h1>dfhgj</h1> Project Description <h1>dfghj</h1> Project Budget …" at bounding box center [702, 235] width 372 height 87
click at [742, 314] on link "Custom Form" at bounding box center [722, 319] width 63 height 12
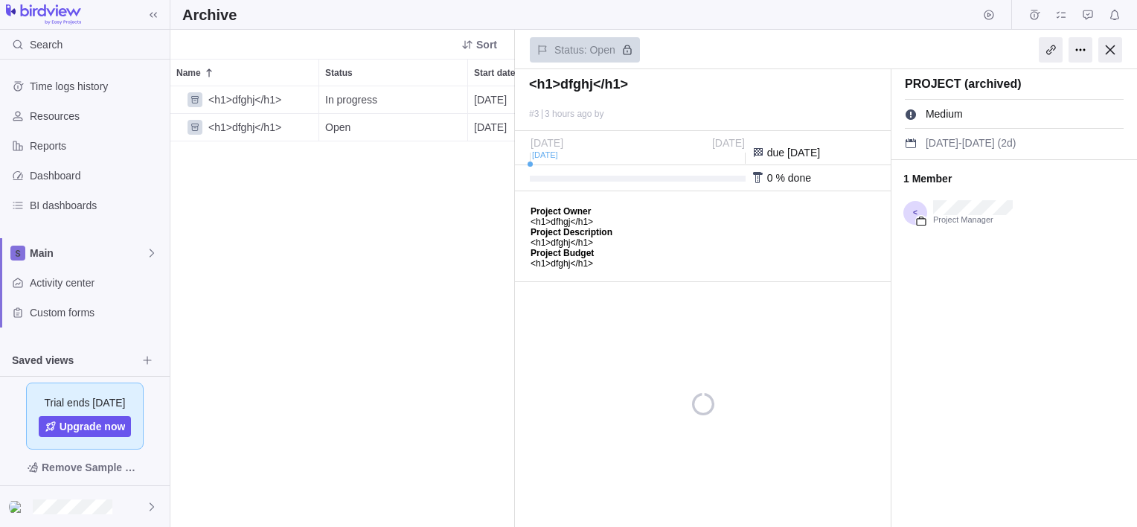
scroll to position [429, 333]
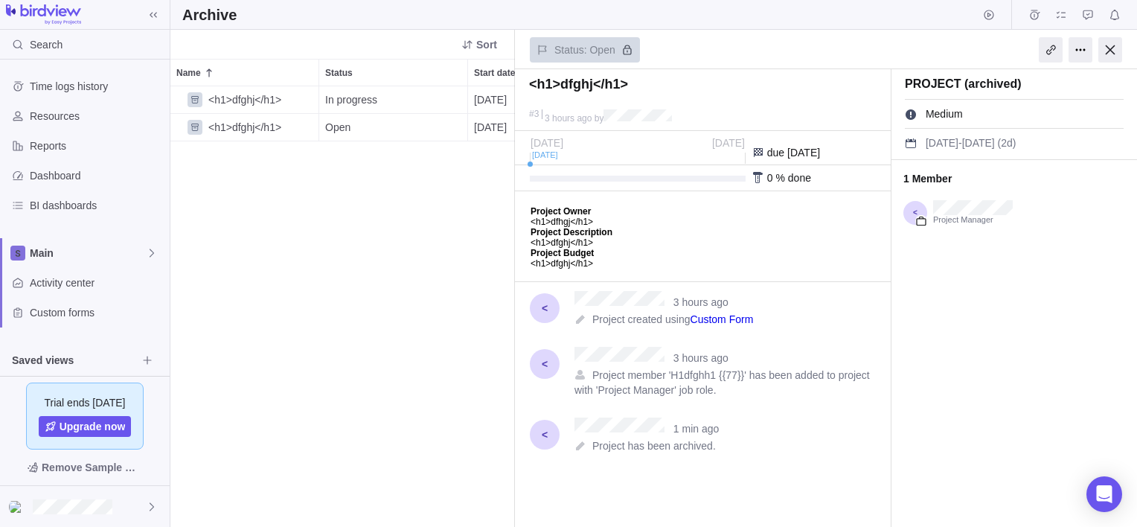
click at [580, 316] on span at bounding box center [581, 319] width 12 height 12
click at [547, 302] on div at bounding box center [545, 308] width 30 height 30
click at [1072, 50] on div at bounding box center [1081, 49] width 24 height 25
click at [1048, 110] on div "Delete project" at bounding box center [1039, 108] width 92 height 25
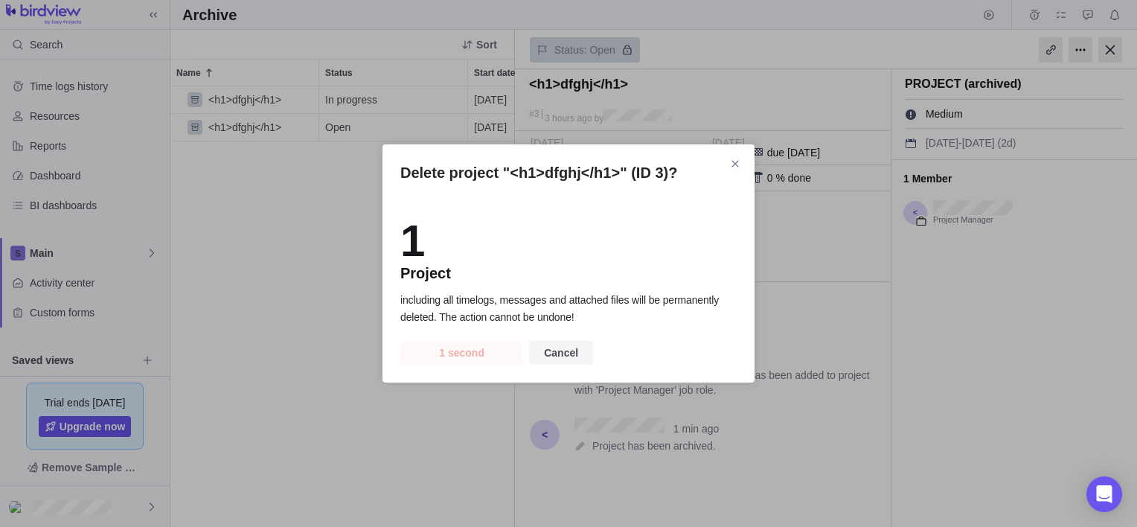
click at [566, 361] on span "Cancel" at bounding box center [561, 353] width 34 height 18
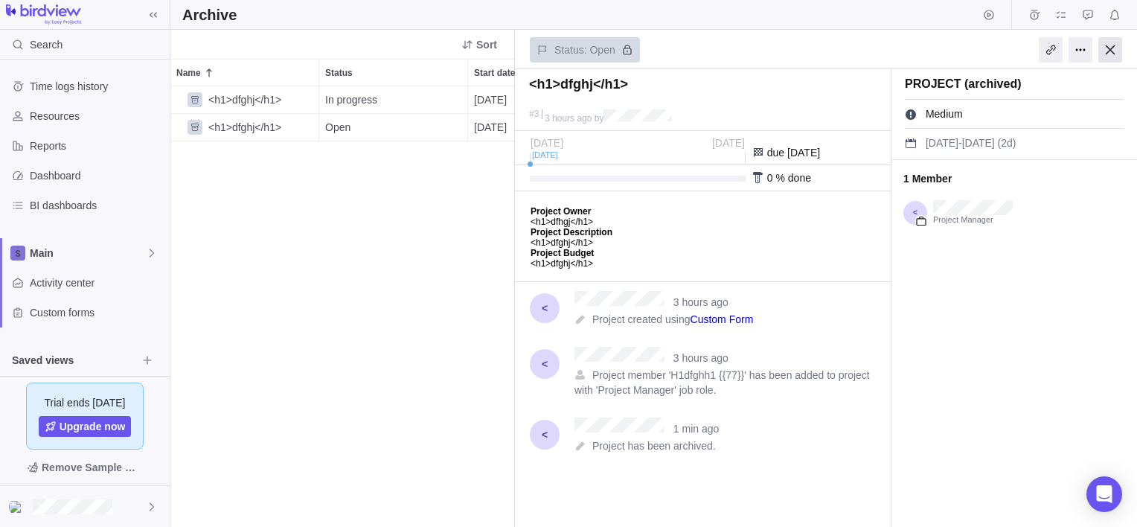
click at [1108, 54] on div at bounding box center [1110, 49] width 24 height 25
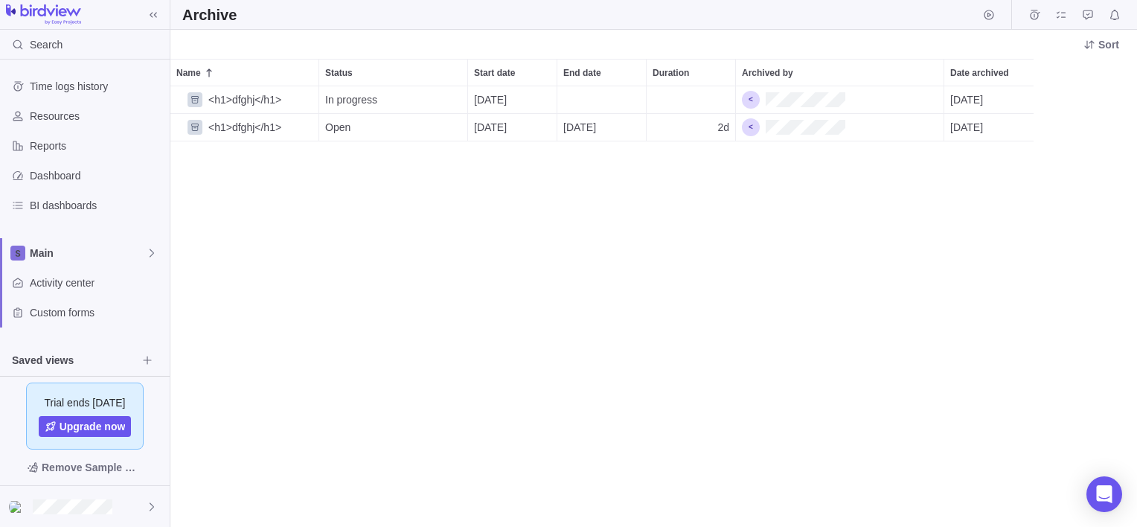
scroll to position [429, 956]
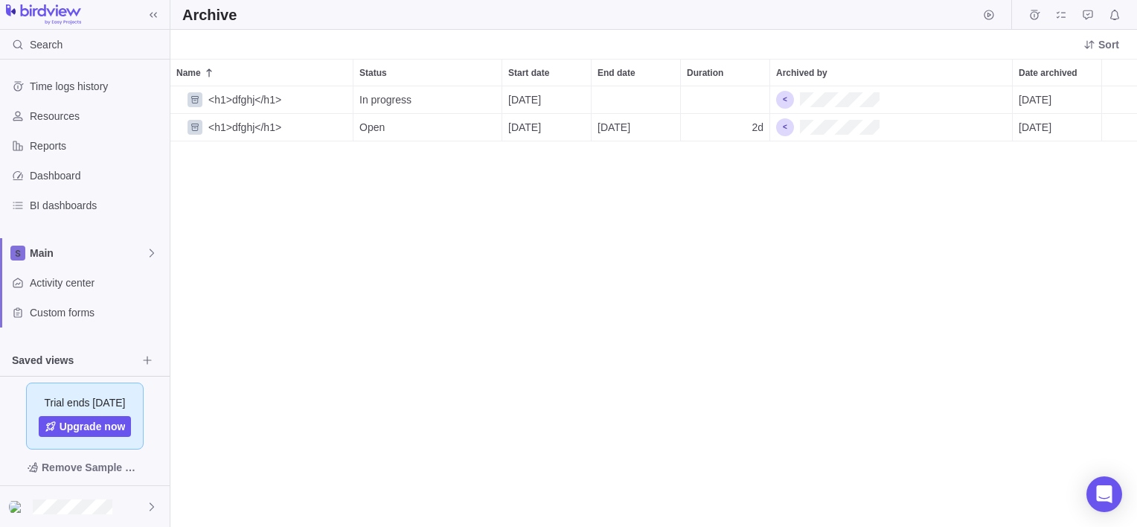
click at [601, 201] on div "<h1>dfghj</h1> Details In progress [DATE] [DATE] <h1>dfghj</h1> Details Open [D…" at bounding box center [653, 306] width 967 height 441
click at [51, 14] on img at bounding box center [43, 14] width 75 height 21
